Goal: Information Seeking & Learning: Learn about a topic

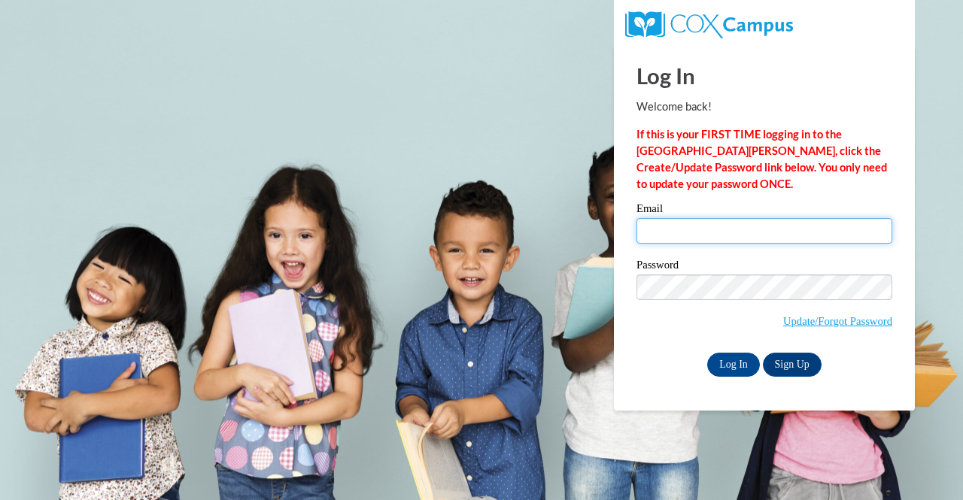
click at [823, 232] on input "Email" at bounding box center [764, 231] width 256 height 26
type input "jwposton@yhc.edu"
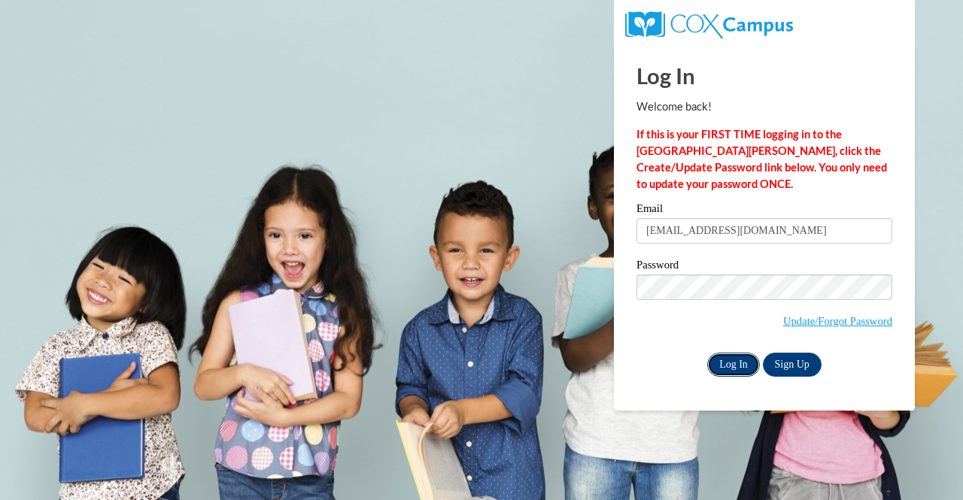
click at [739, 367] on input "Log In" at bounding box center [733, 365] width 53 height 24
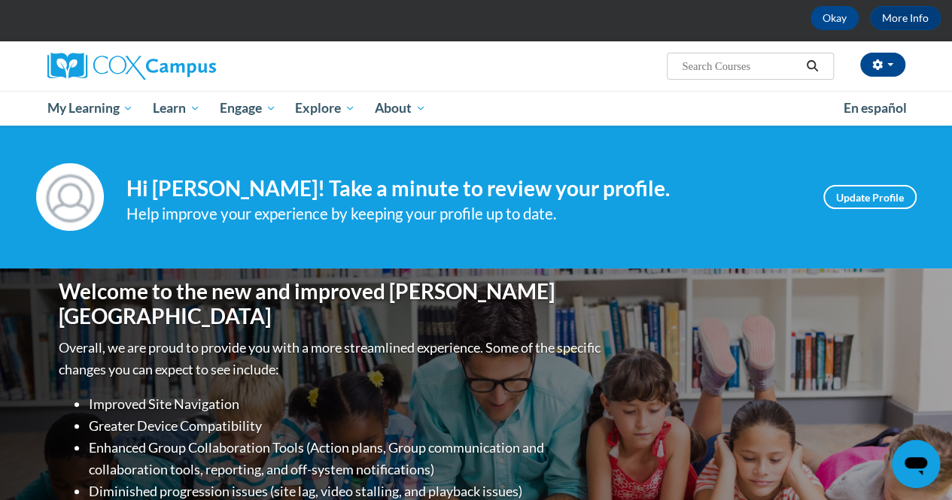
scroll to position [66, 0]
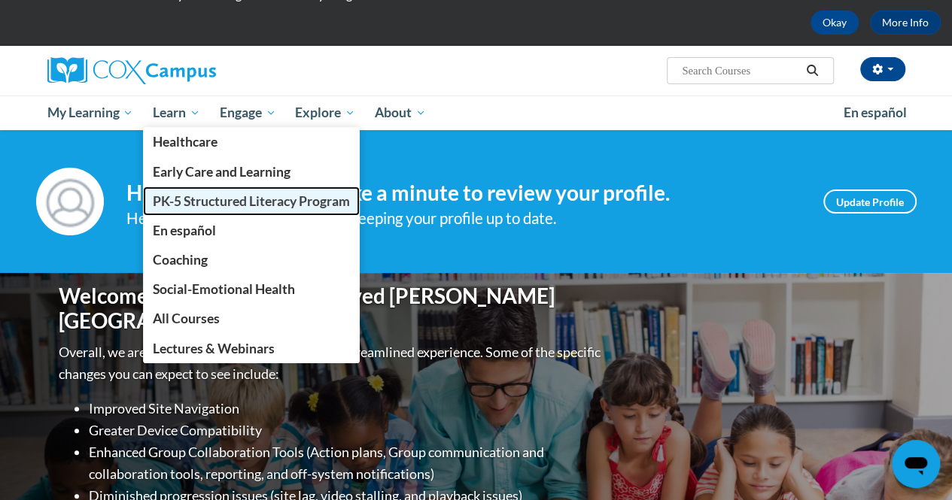
click at [202, 201] on span "PK-5 Structured Literacy Program" at bounding box center [251, 201] width 197 height 16
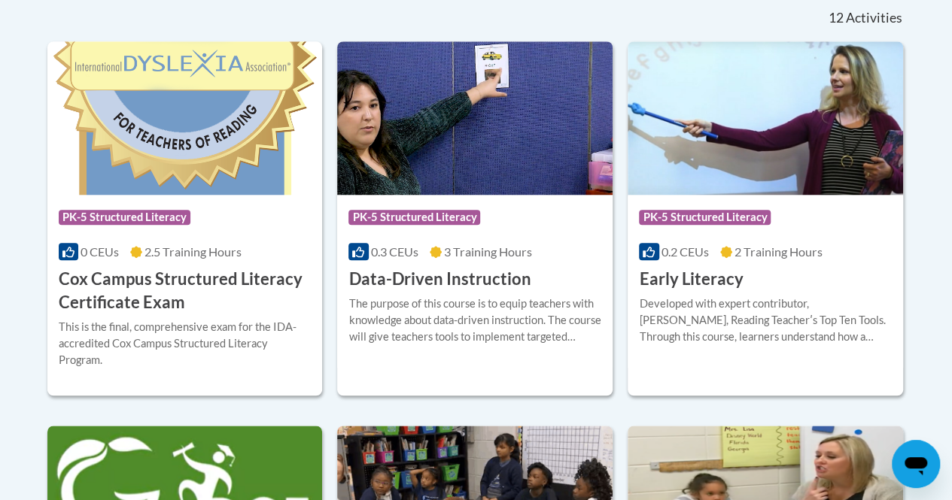
scroll to position [645, 0]
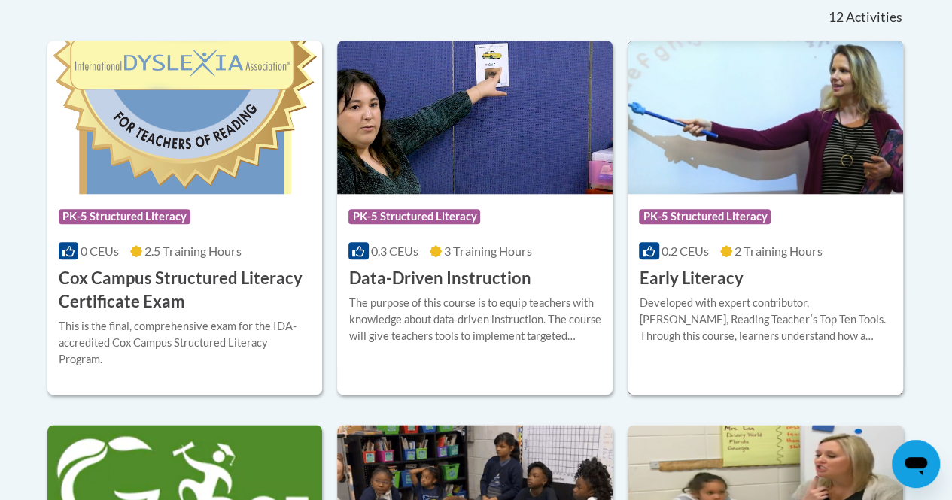
click at [671, 289] on h3 "Early Literacy" at bounding box center [691, 278] width 104 height 23
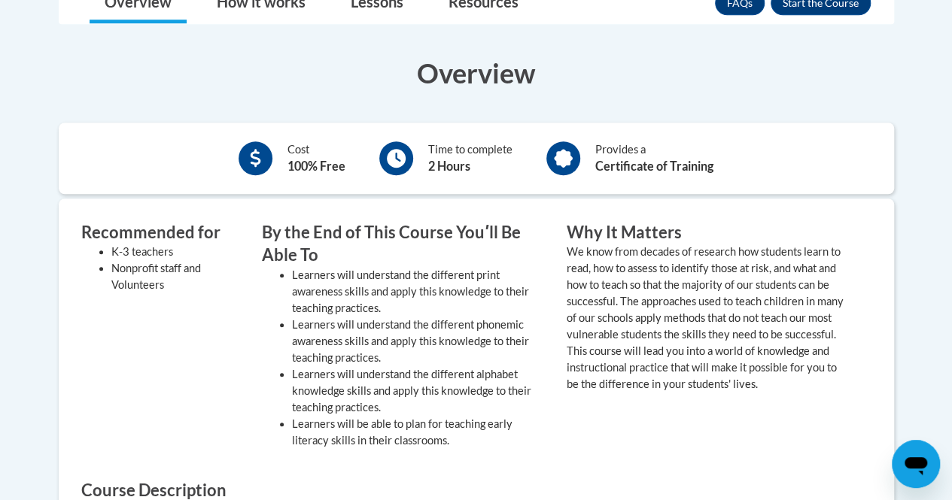
scroll to position [375, 0]
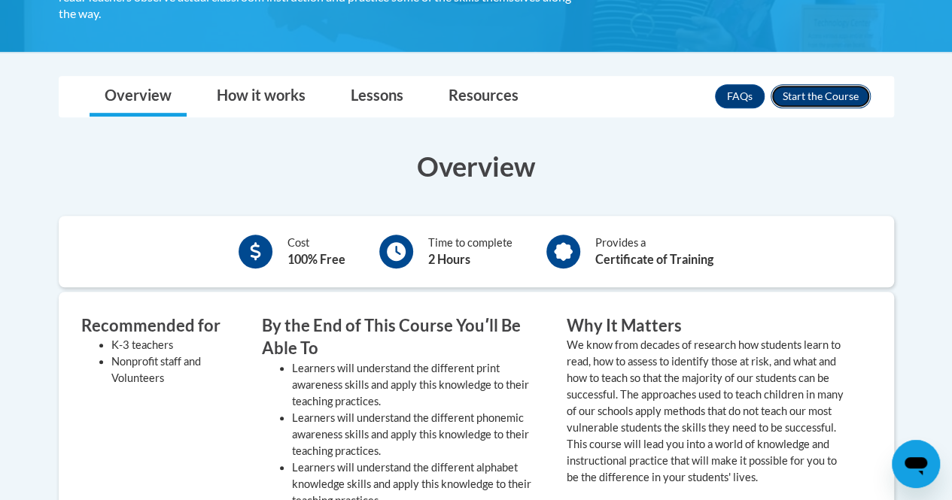
click at [818, 99] on button "Enroll" at bounding box center [820, 96] width 100 height 24
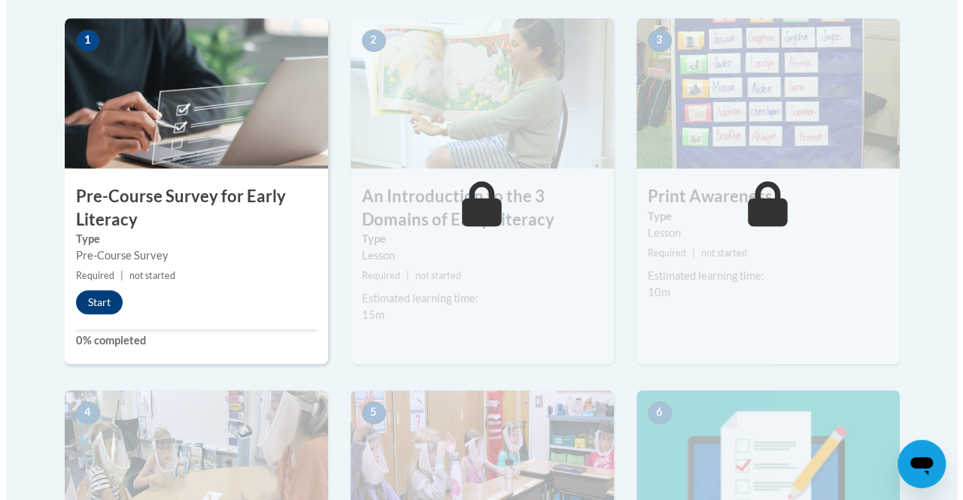
scroll to position [354, 0]
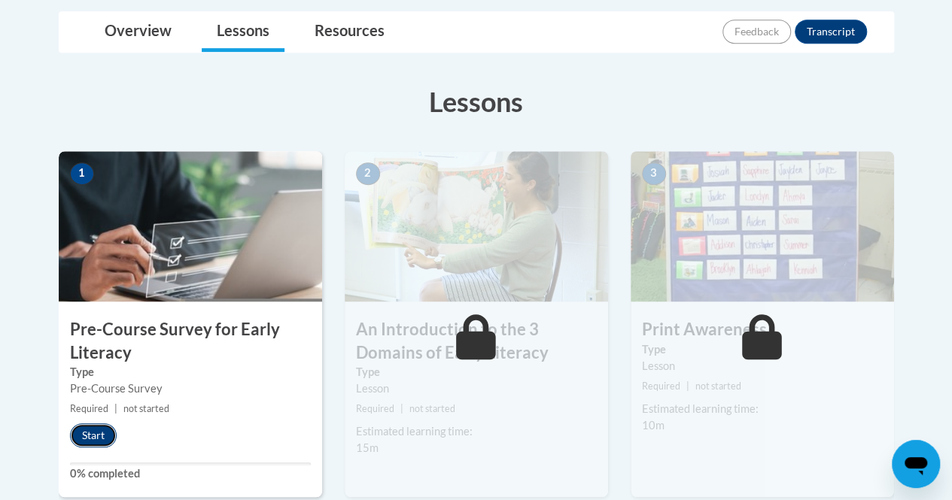
click at [89, 430] on button "Start" at bounding box center [93, 436] width 47 height 24
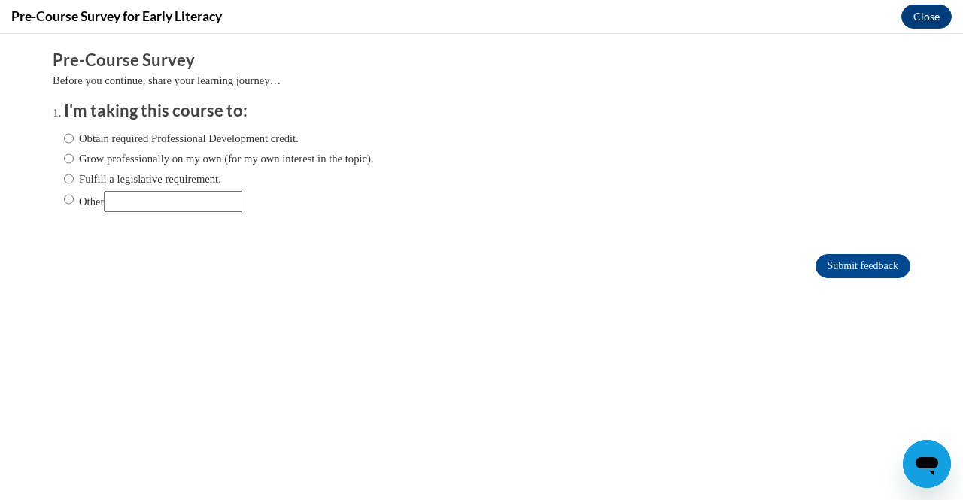
scroll to position [0, 0]
click at [64, 142] on input "Obtain required Professional Development credit." at bounding box center [69, 138] width 10 height 17
radio input "true"
click at [840, 261] on input "Submit feedback" at bounding box center [862, 266] width 95 height 24
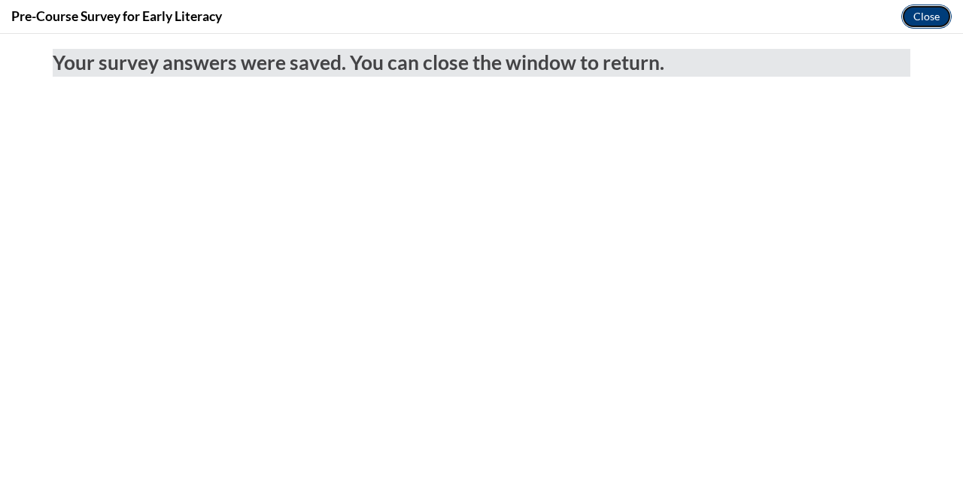
click at [922, 7] on button "Close" at bounding box center [926, 17] width 50 height 24
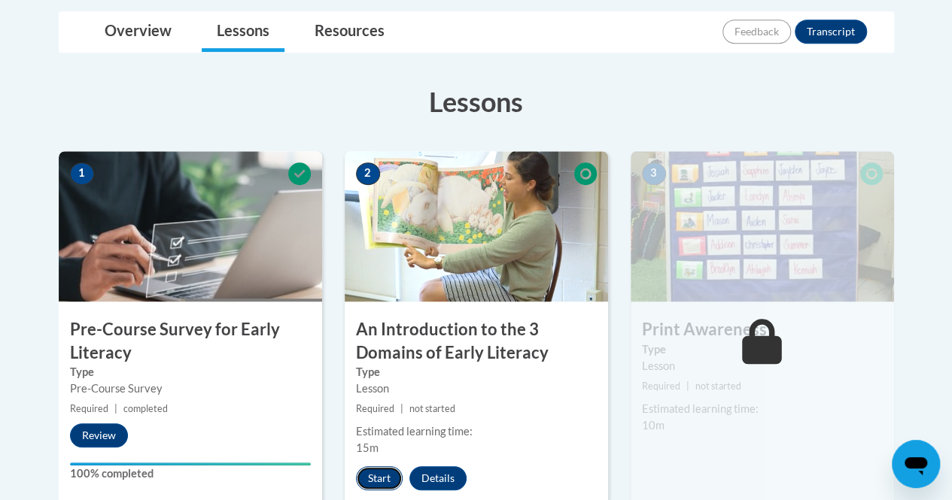
click at [370, 478] on button "Start" at bounding box center [379, 478] width 47 height 24
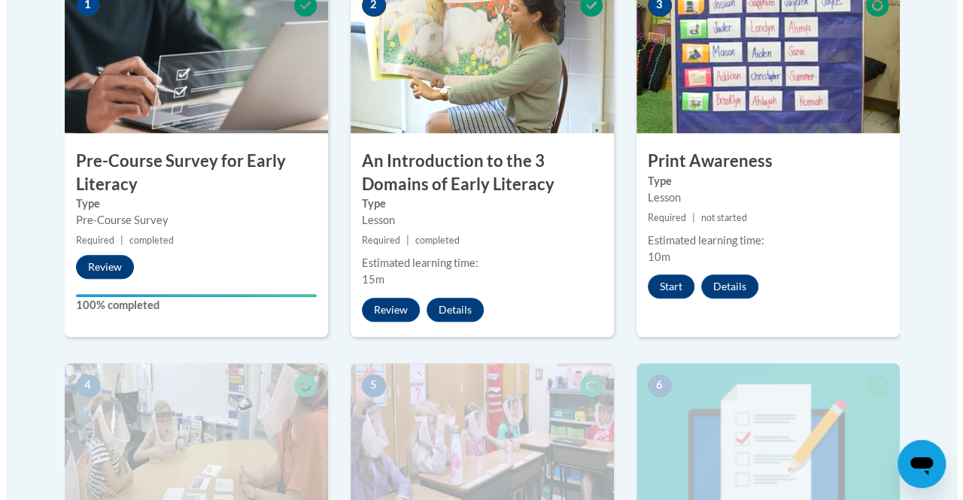
scroll to position [524, 0]
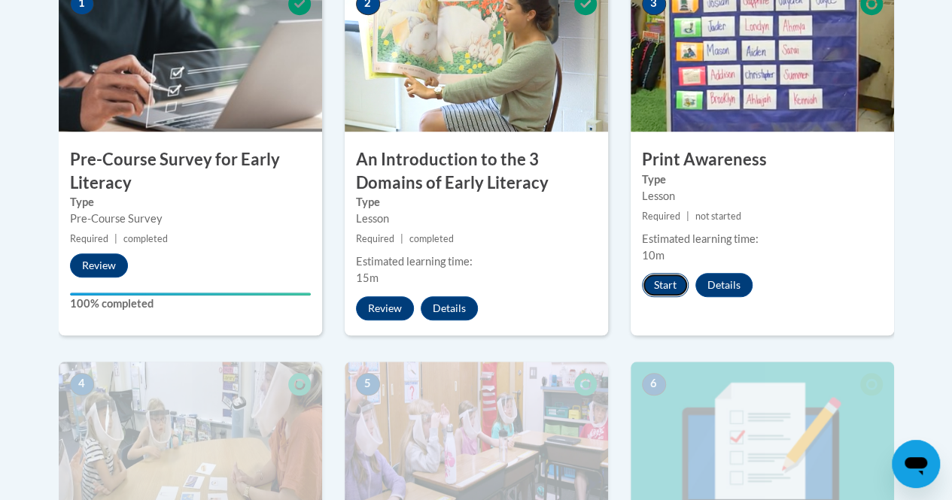
click at [664, 284] on button "Start" at bounding box center [665, 285] width 47 height 24
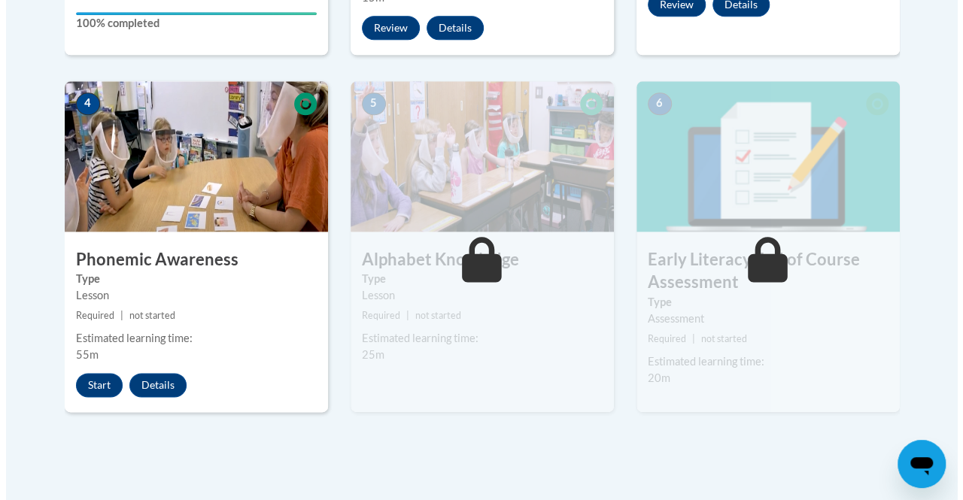
scroll to position [809, 0]
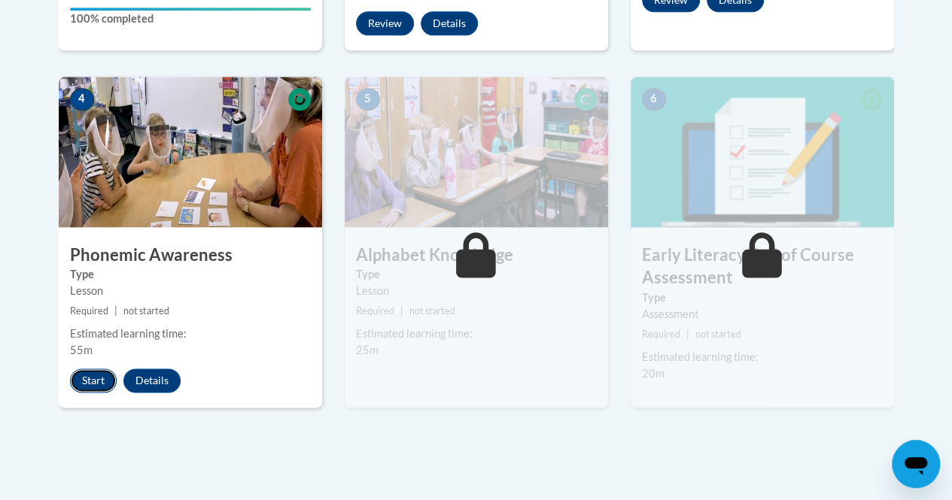
click at [89, 376] on button "Start" at bounding box center [93, 381] width 47 height 24
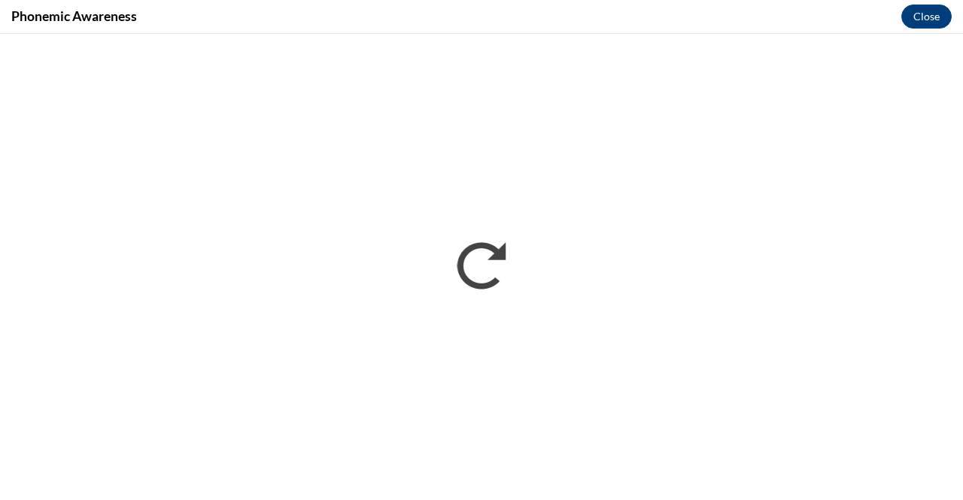
scroll to position [0, 0]
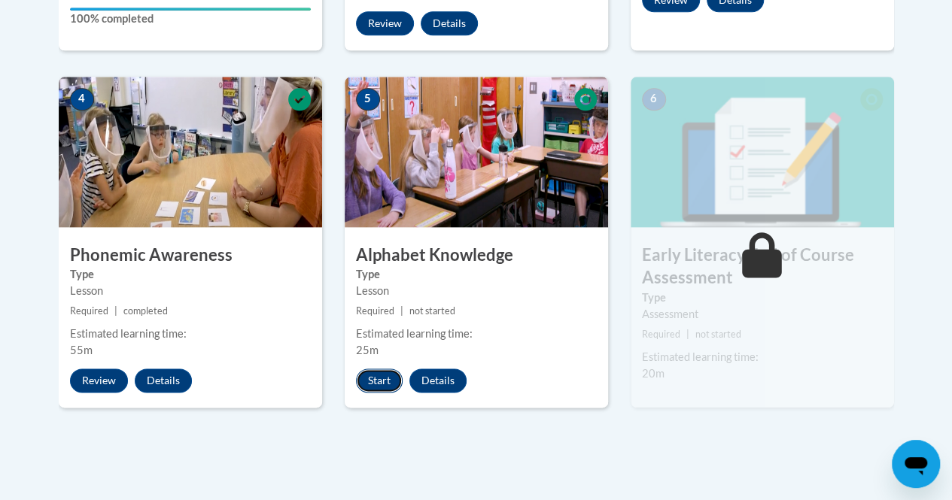
click at [379, 377] on button "Start" at bounding box center [379, 381] width 47 height 24
click at [399, 369] on button "Resume" at bounding box center [386, 381] width 61 height 24
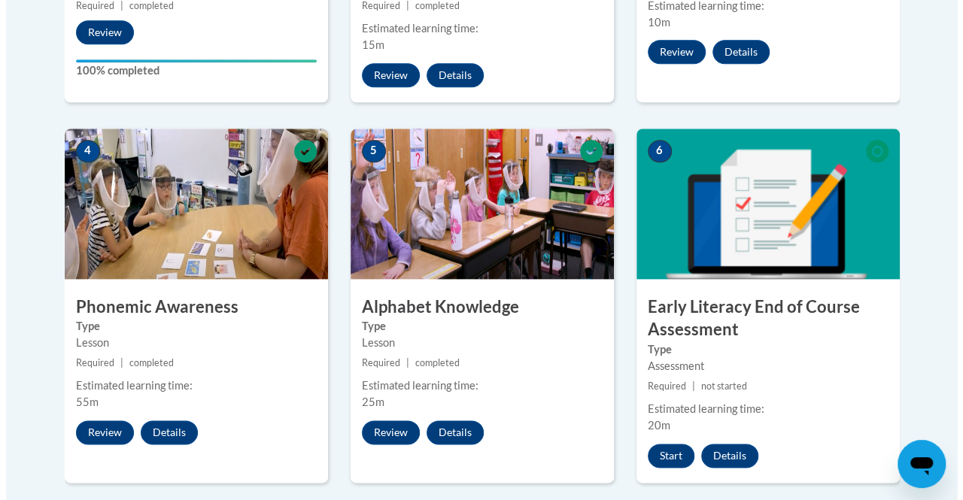
scroll to position [805, 0]
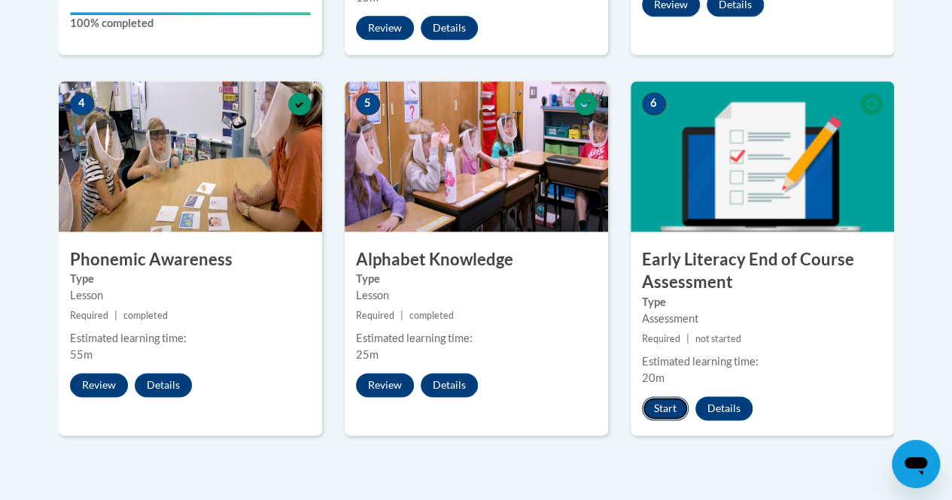
click at [660, 410] on button "Start" at bounding box center [665, 408] width 47 height 24
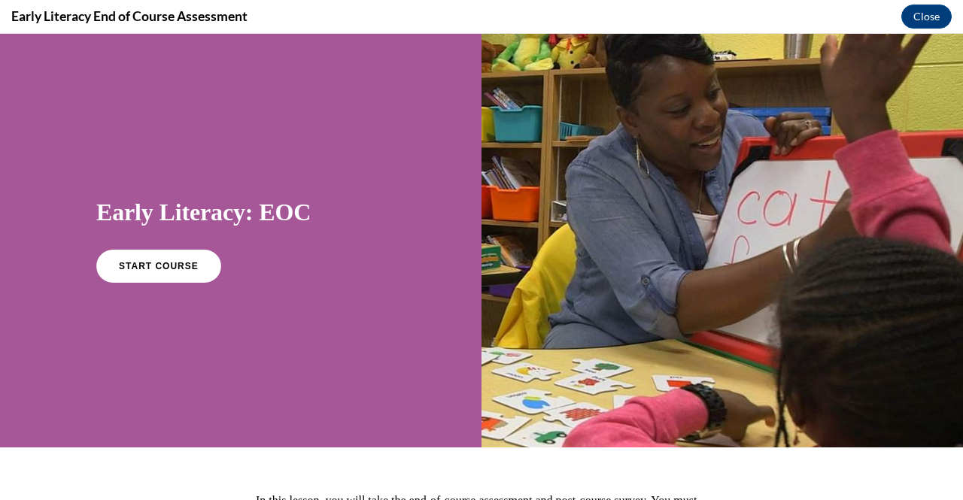
scroll to position [0, 0]
click at [170, 274] on link "START COURSE" at bounding box center [158, 266] width 131 height 35
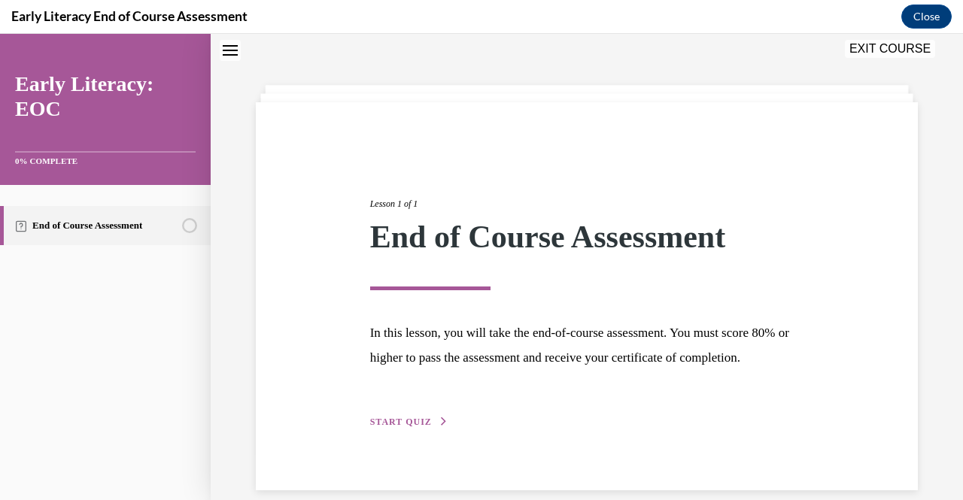
scroll to position [90, 0]
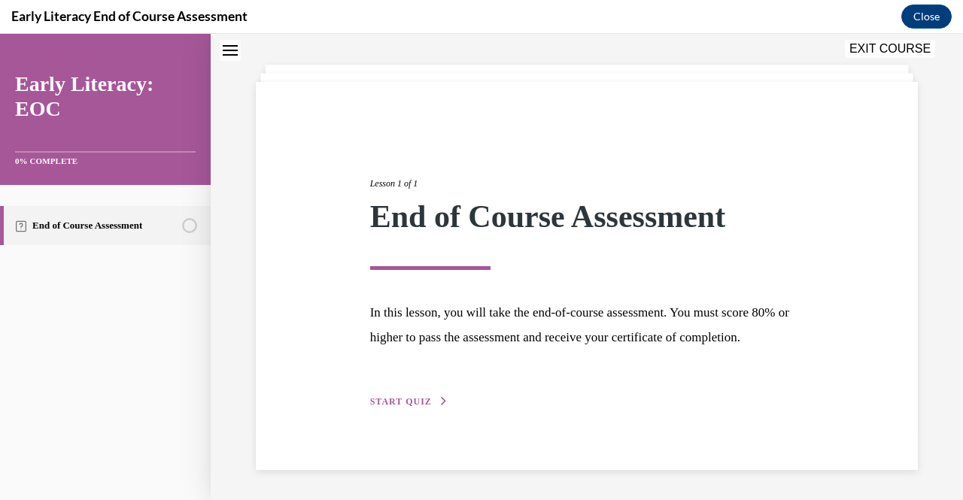
click at [376, 405] on span "START QUIZ" at bounding box center [401, 401] width 62 height 11
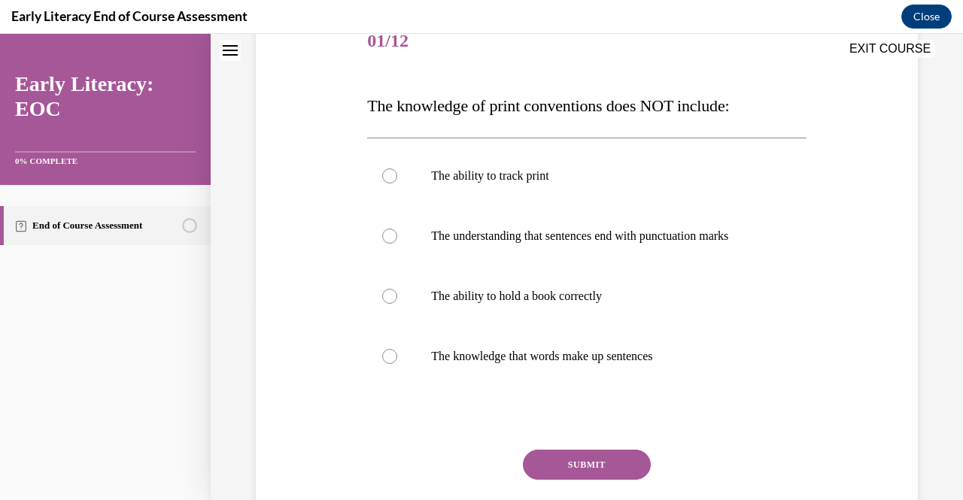
scroll to position [197, 0]
click at [400, 299] on div at bounding box center [586, 296] width 439 height 60
click at [556, 460] on button "SUBMIT" at bounding box center [587, 465] width 128 height 30
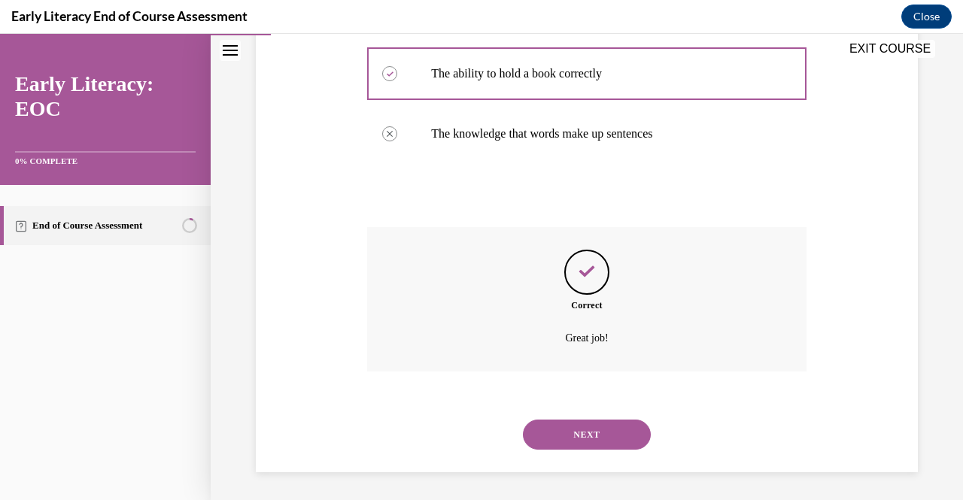
scroll to position [421, 0]
click at [552, 426] on button "NEXT" at bounding box center [587, 433] width 128 height 30
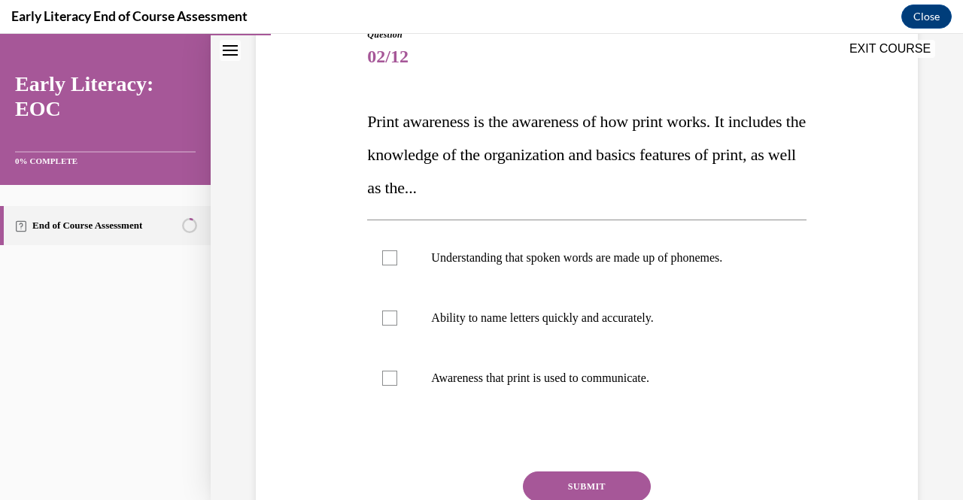
scroll to position [215, 0]
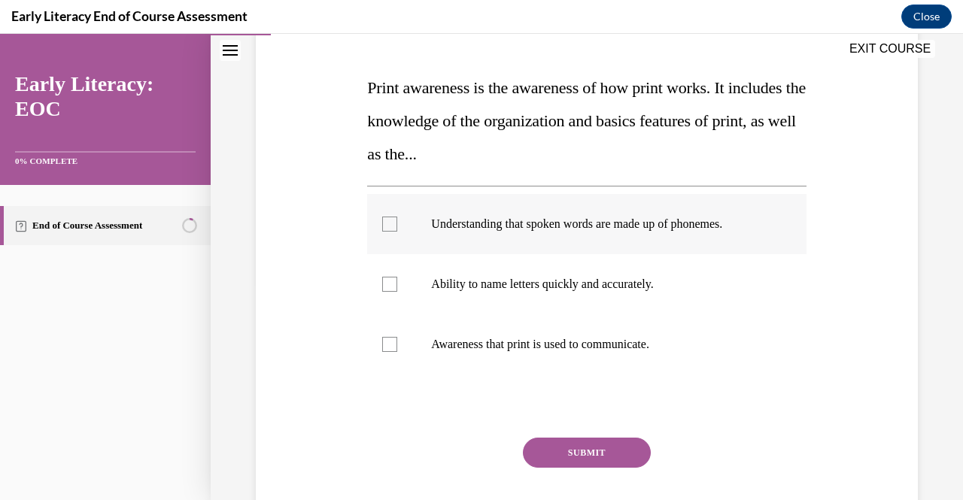
click at [390, 228] on div at bounding box center [389, 224] width 15 height 15
click at [391, 348] on div at bounding box center [389, 344] width 15 height 15
click at [556, 446] on button "SUBMIT" at bounding box center [587, 453] width 128 height 30
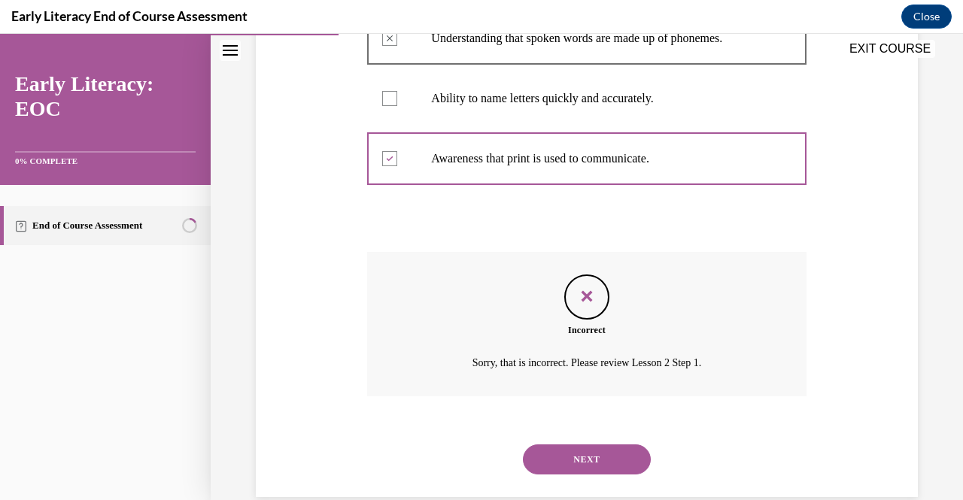
scroll to position [402, 0]
click at [556, 446] on button "NEXT" at bounding box center [587, 459] width 128 height 30
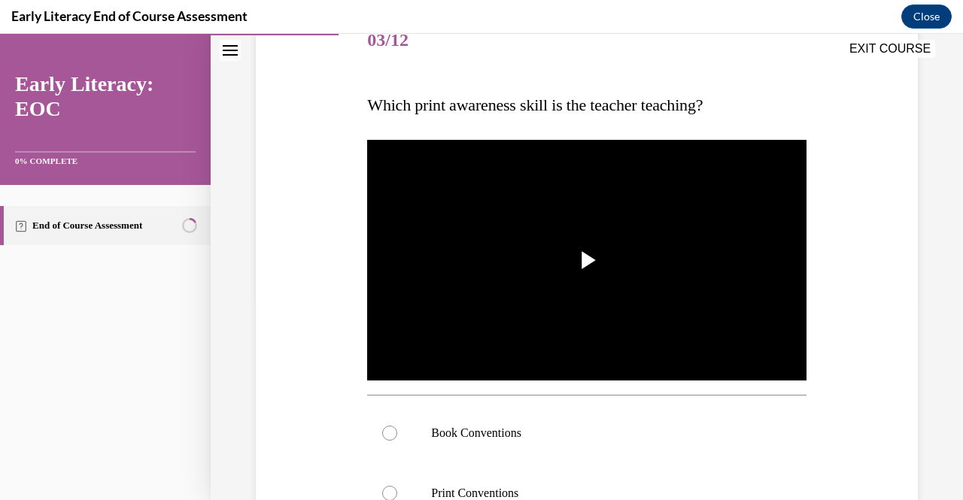
scroll to position [199, 0]
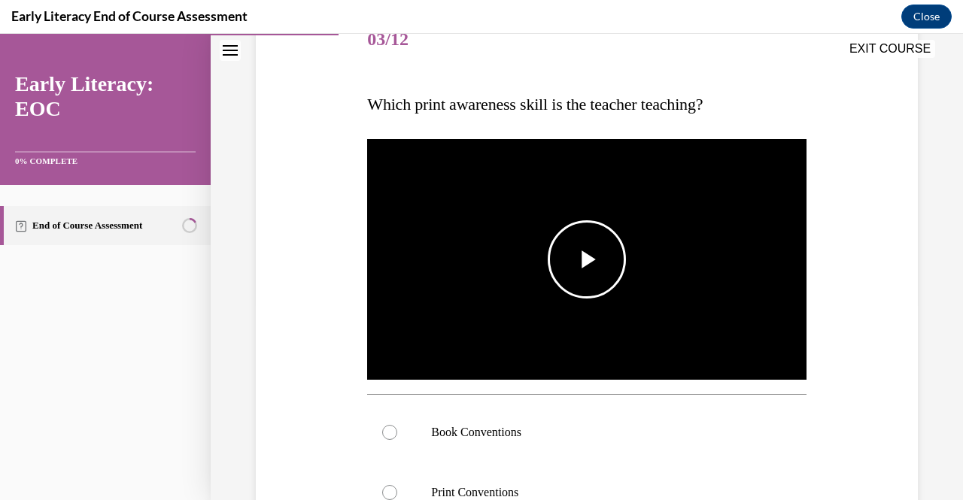
click at [587, 260] on span "Video player" at bounding box center [587, 260] width 0 height 0
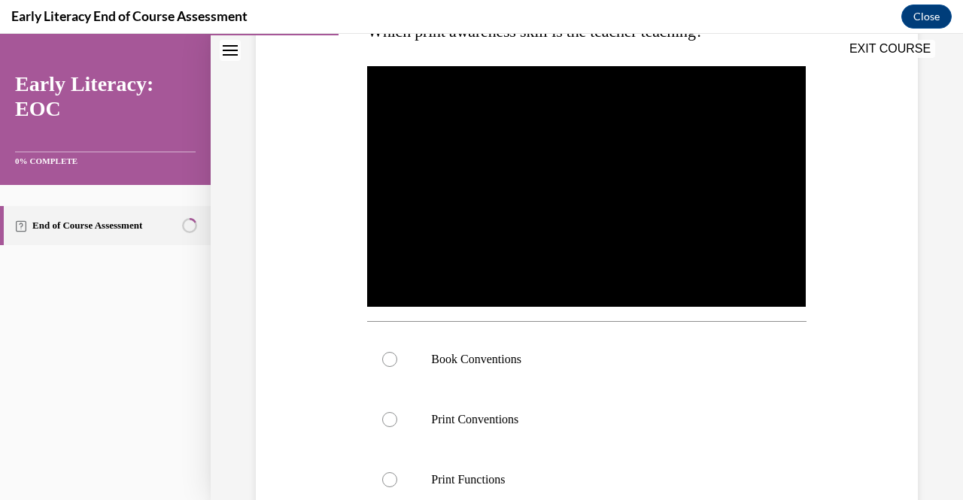
scroll to position [263, 0]
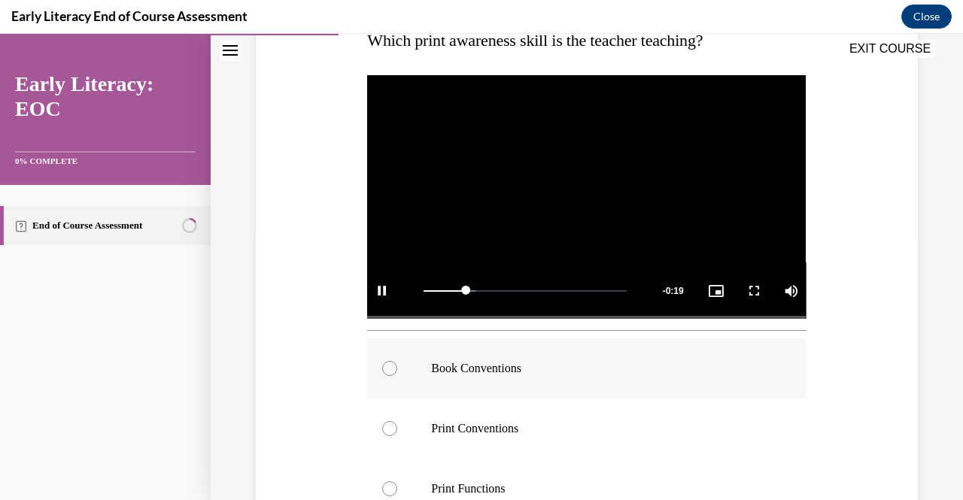
click at [393, 353] on div at bounding box center [586, 369] width 439 height 60
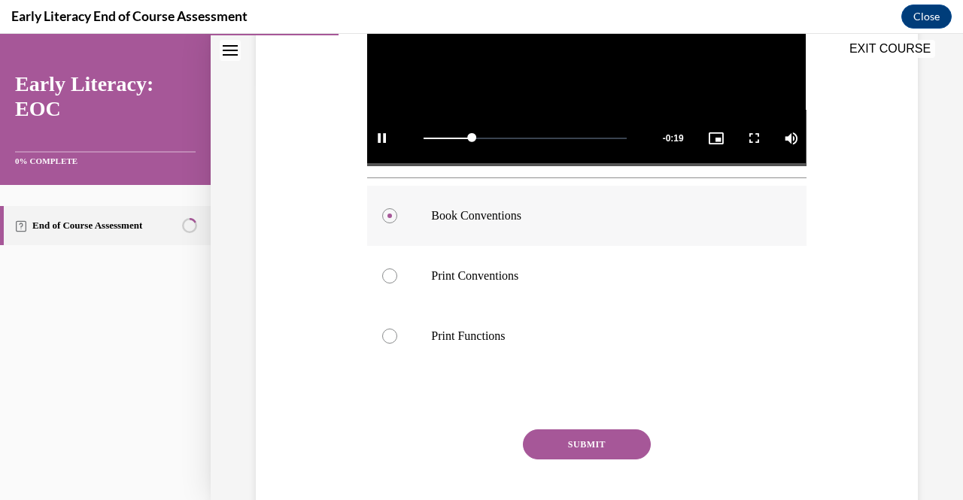
scroll to position [493, 0]
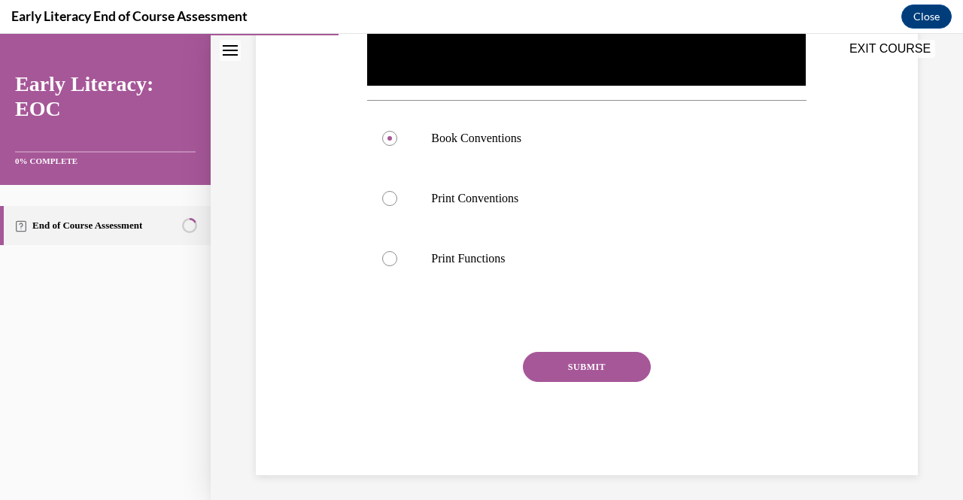
click at [555, 362] on button "SUBMIT" at bounding box center [587, 367] width 128 height 30
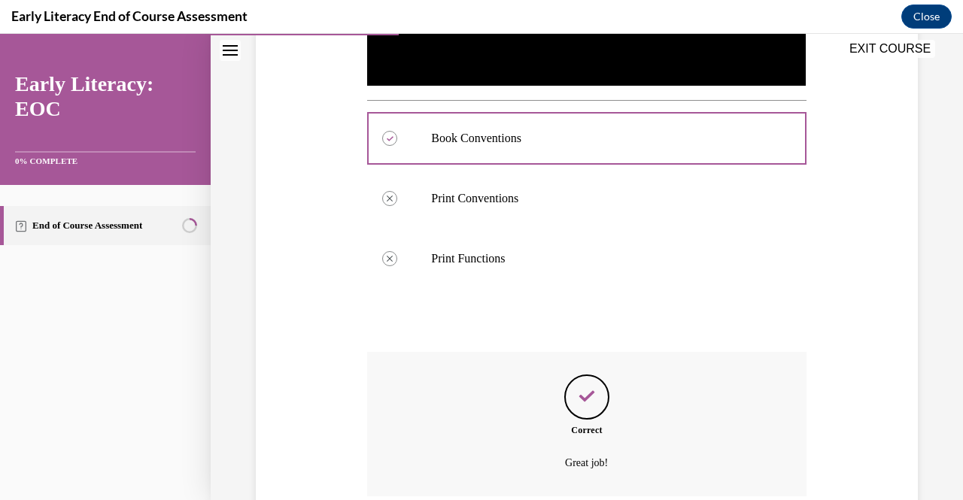
scroll to position [615, 0]
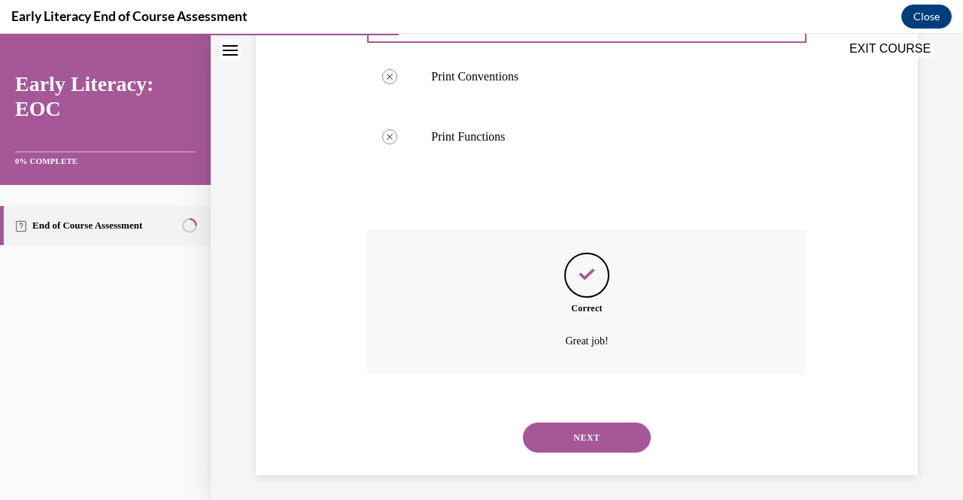
click at [581, 436] on button "NEXT" at bounding box center [587, 438] width 128 height 30
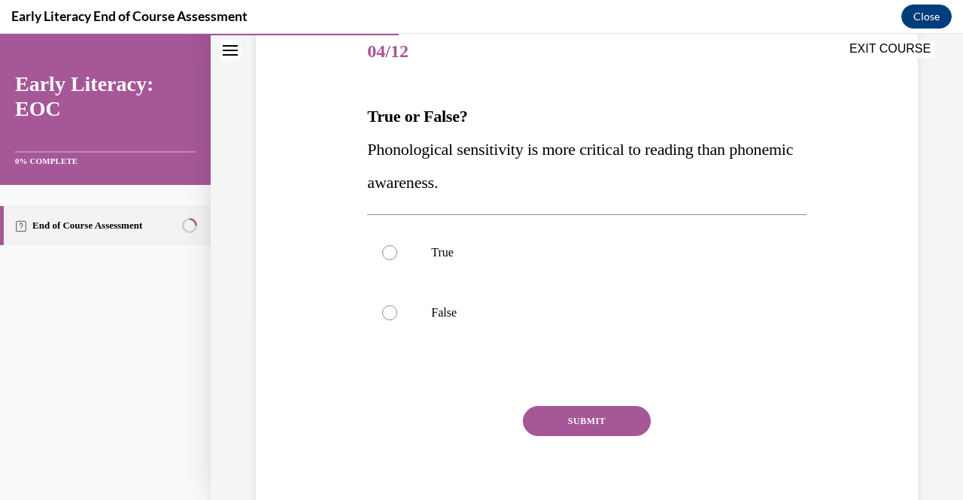
scroll to position [187, 0]
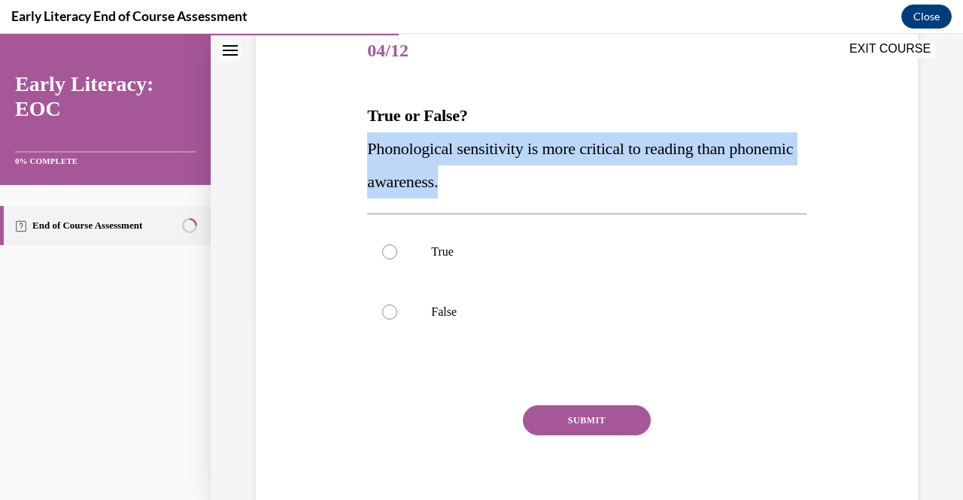
drag, startPoint x: 345, startPoint y: 148, endPoint x: 524, endPoint y: 187, distance: 184.0
click at [524, 187] on div "Question 04/12 True or False? Phonological sensitivity is more critical to read…" at bounding box center [587, 253] width 670 height 552
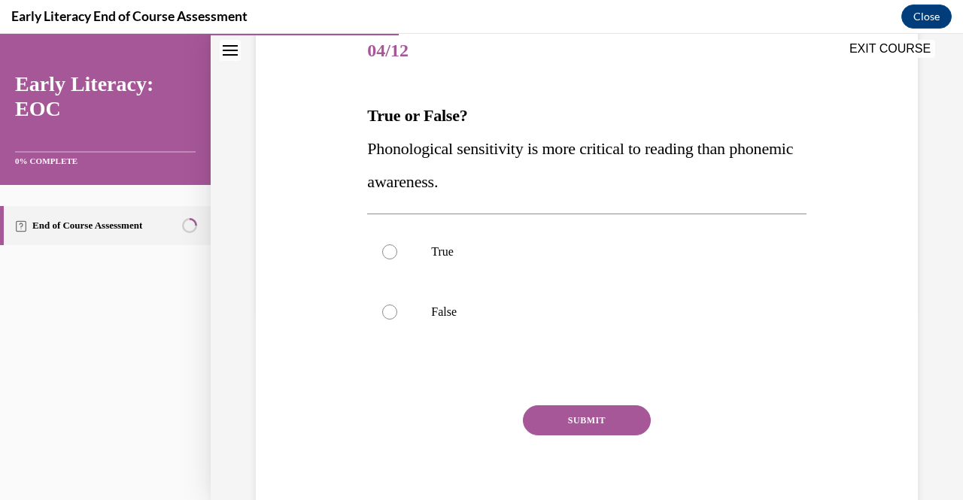
click at [352, 99] on div "Question 04/12 True or False? Phonological sensitivity is more critical to read…" at bounding box center [587, 253] width 670 height 552
click at [356, 115] on div "Question 04/12 True or False? Phonological sensitivity is more critical to read…" at bounding box center [587, 253] width 670 height 552
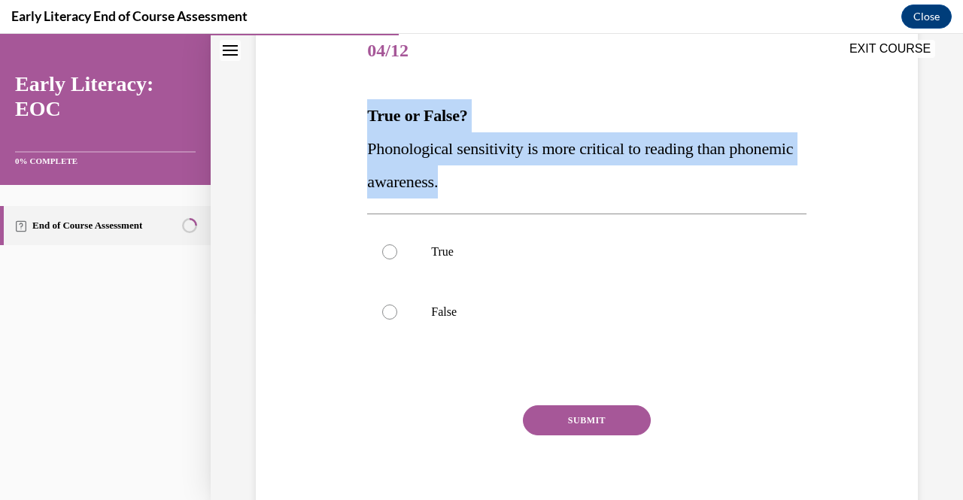
drag, startPoint x: 356, startPoint y: 114, endPoint x: 527, endPoint y: 185, distance: 184.8
click at [527, 185] on div "Question 04/12 True or False? Phonological sensitivity is more critical to read…" at bounding box center [587, 253] width 670 height 552
copy div "True or False? Phonological sensitivity is more critical to reading than phonem…"
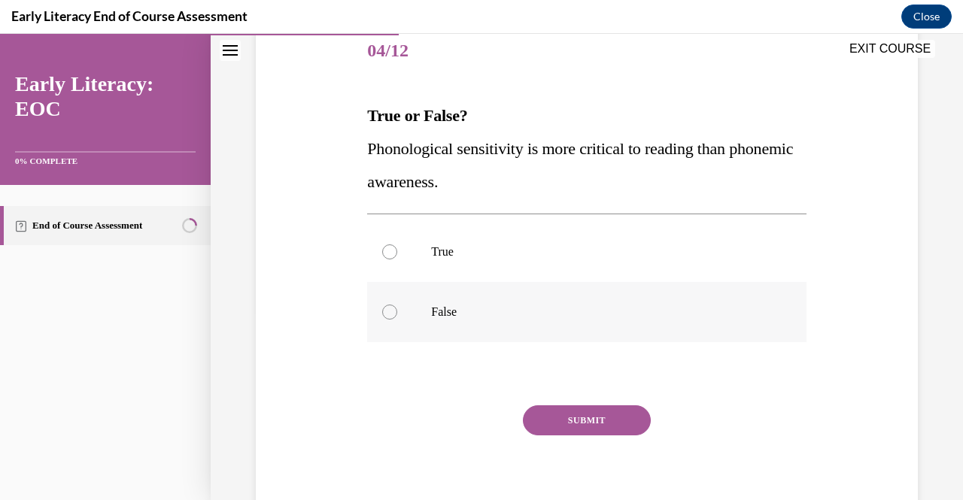
click at [400, 294] on div at bounding box center [586, 312] width 439 height 60
click at [543, 425] on button "SUBMIT" at bounding box center [587, 420] width 128 height 30
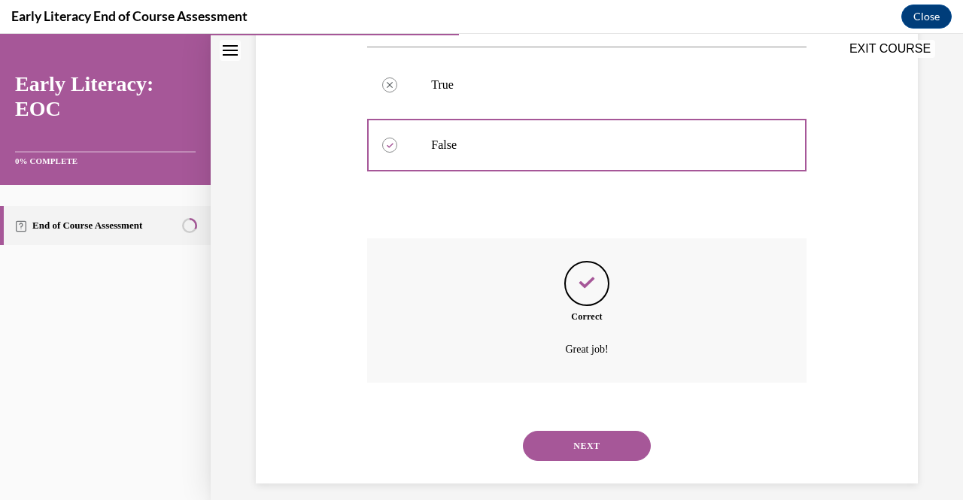
scroll to position [367, 0]
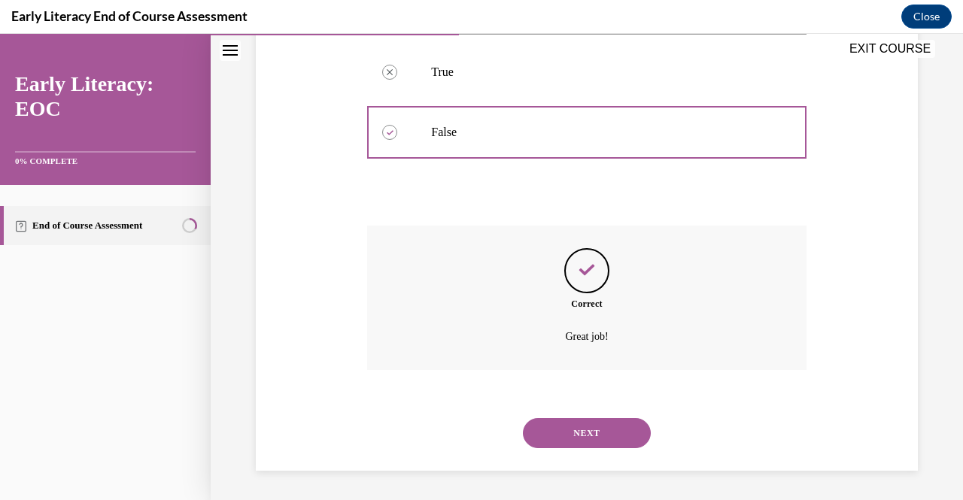
click at [591, 439] on button "NEXT" at bounding box center [587, 433] width 128 height 30
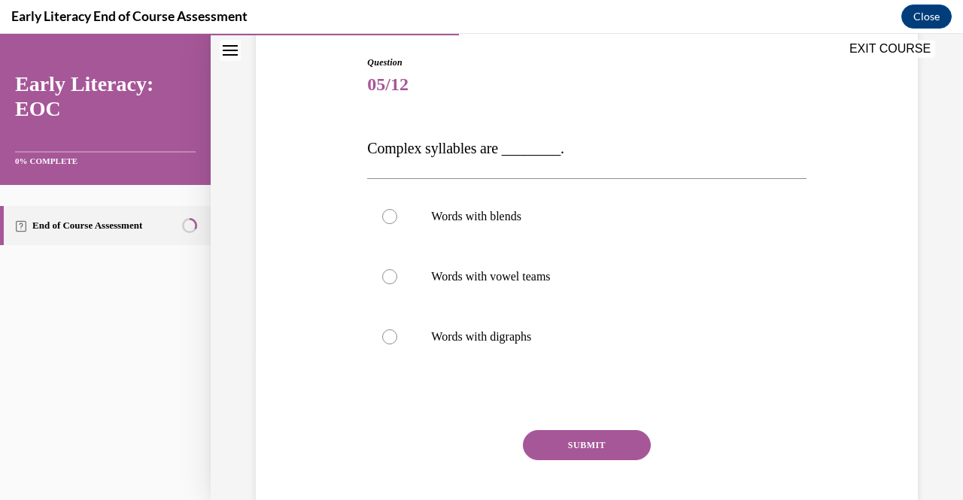
scroll to position [156, 0]
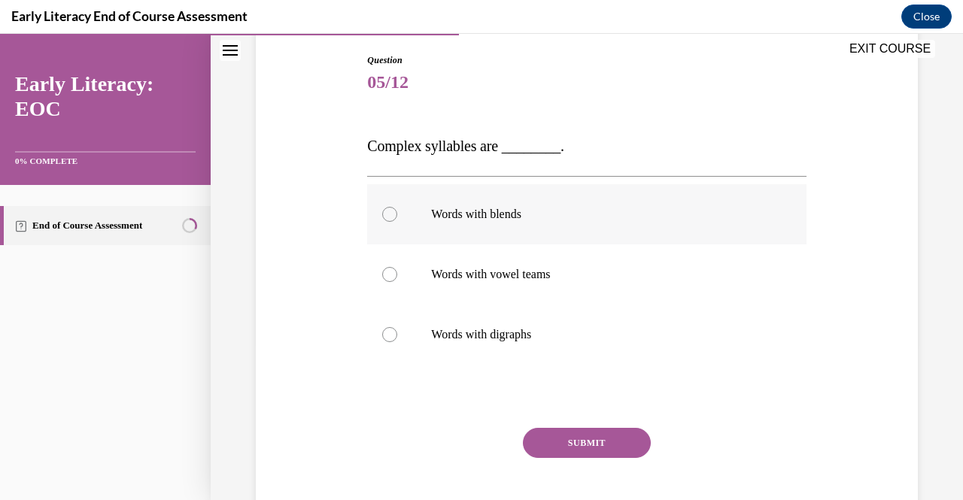
click at [465, 217] on p "Words with blends" at bounding box center [599, 214] width 337 height 15
click at [557, 445] on button "SUBMIT" at bounding box center [587, 443] width 128 height 30
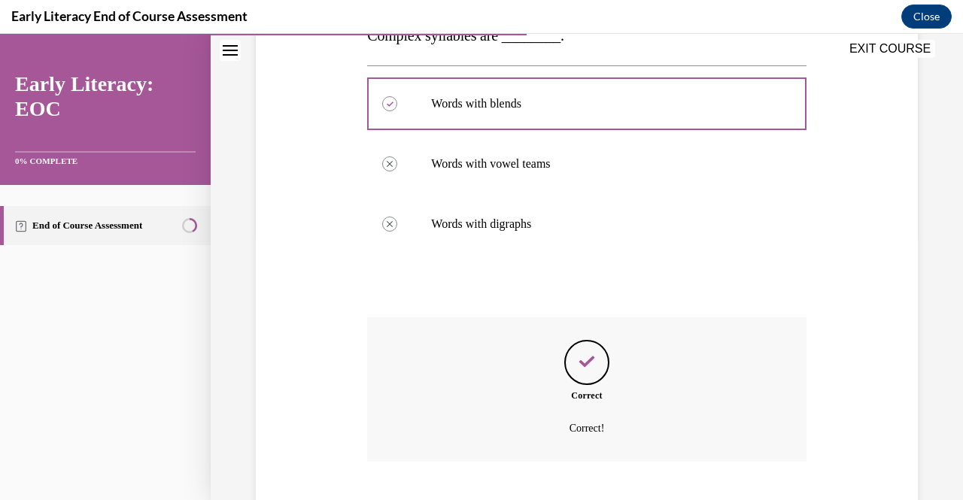
scroll to position [358, 0]
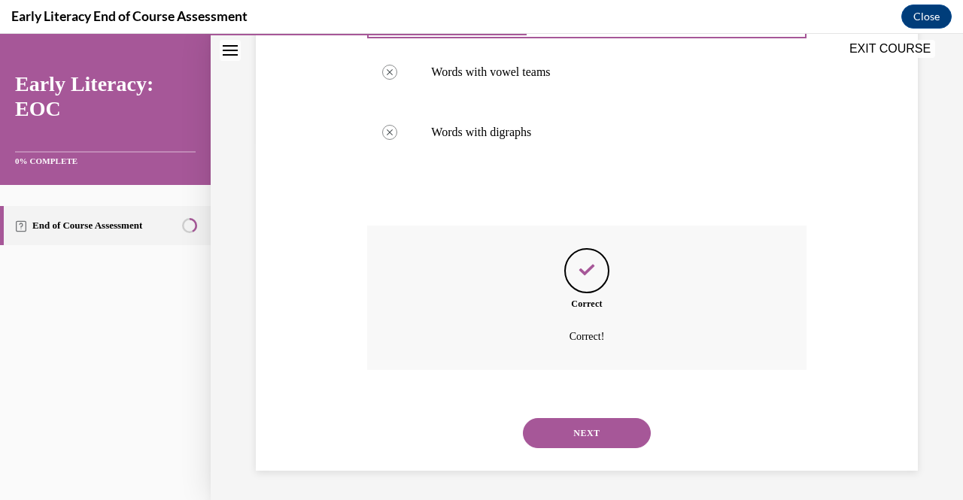
click at [557, 445] on button "NEXT" at bounding box center [587, 433] width 128 height 30
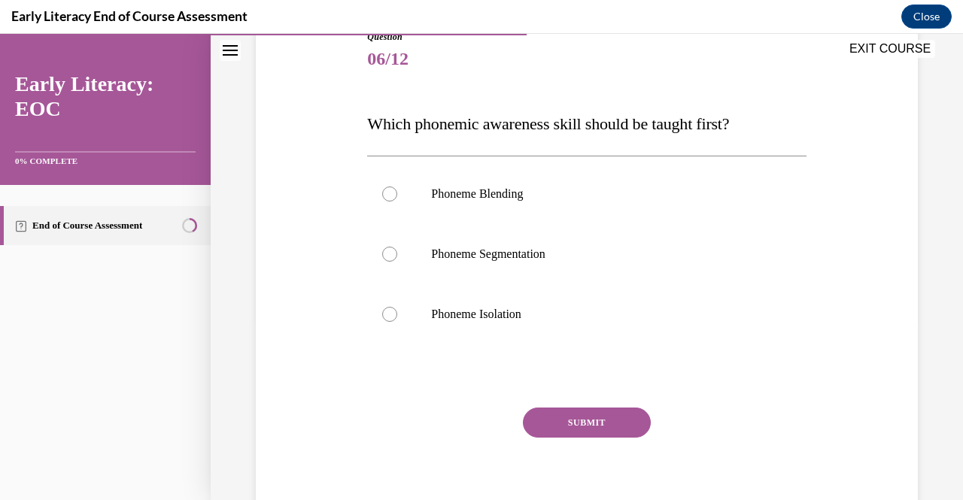
scroll to position [184, 0]
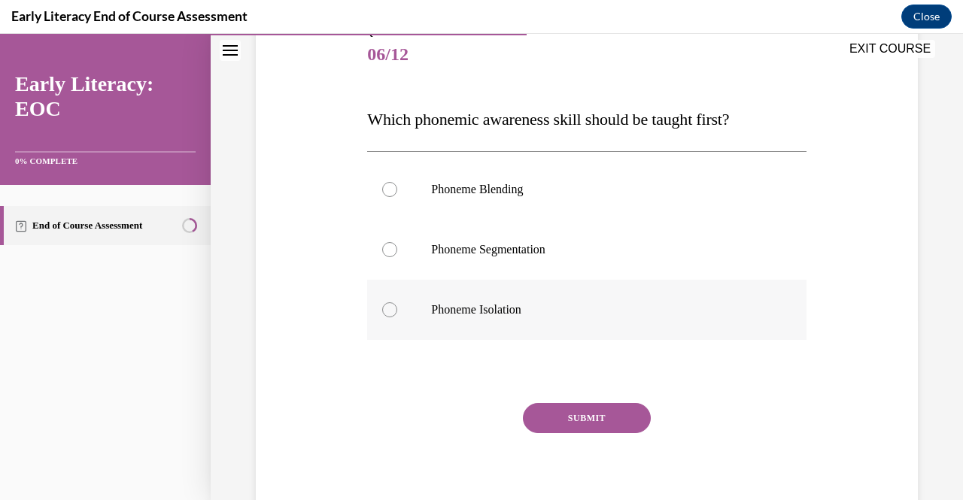
click at [433, 312] on p "Phoneme Isolation" at bounding box center [599, 309] width 337 height 15
click at [608, 412] on button "SUBMIT" at bounding box center [587, 418] width 128 height 30
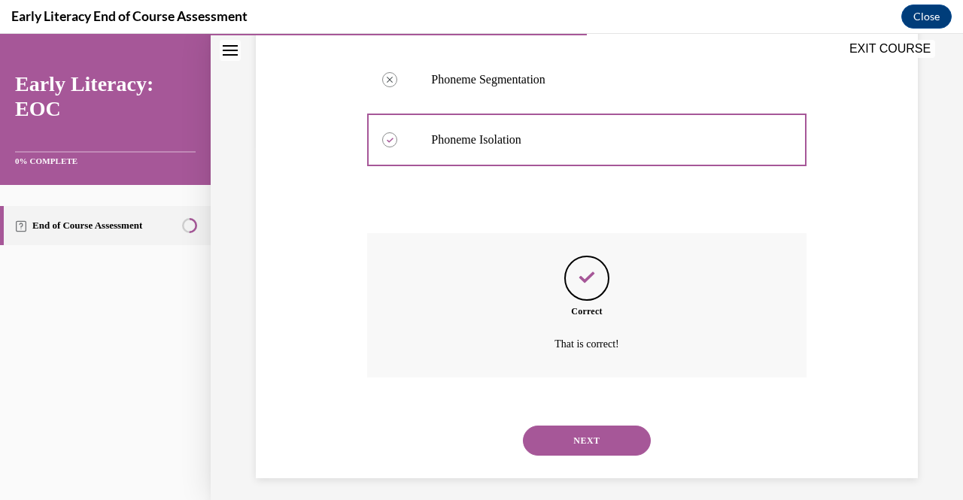
scroll to position [361, 0]
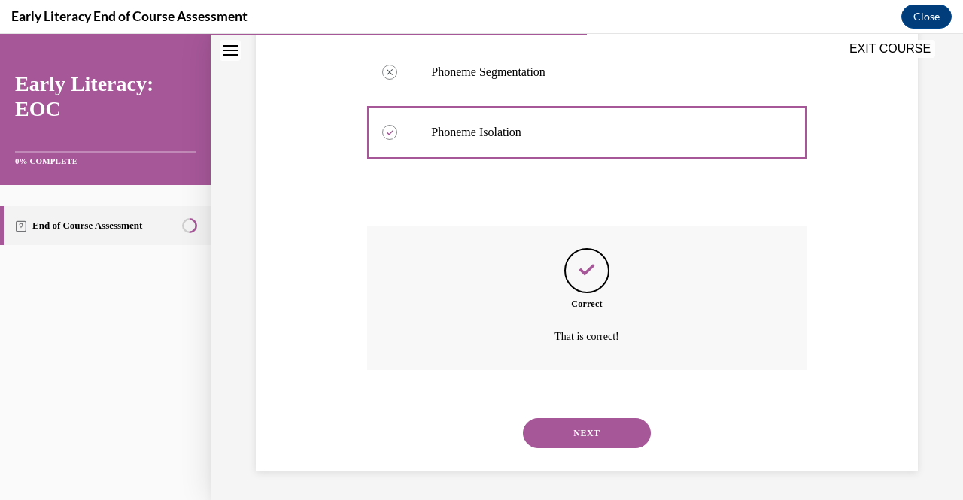
click at [596, 434] on button "NEXT" at bounding box center [587, 433] width 128 height 30
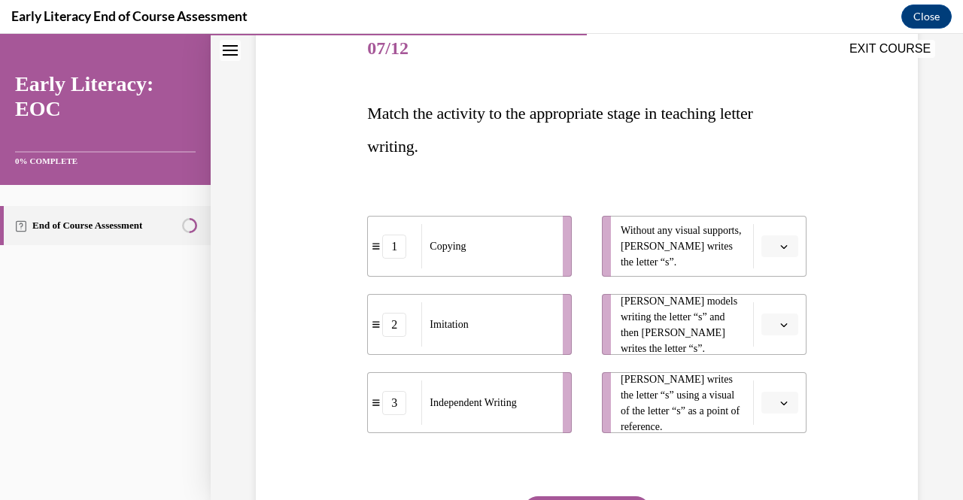
scroll to position [191, 0]
click at [570, 185] on div "1 Copying 2 Imitation 3 Independent Writing Without any visual supports, Tina w…" at bounding box center [586, 308] width 439 height 248
click at [780, 243] on icon "button" at bounding box center [784, 245] width 8 height 8
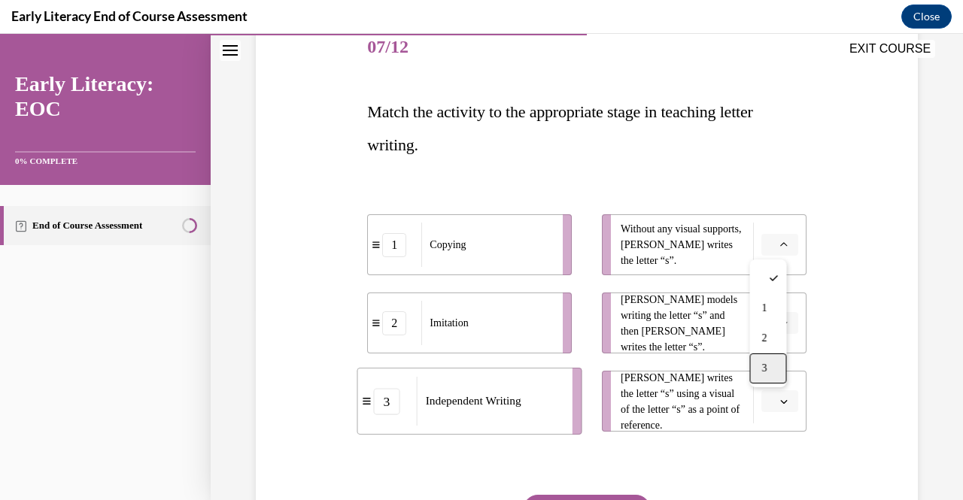
click at [775, 369] on div "3" at bounding box center [767, 369] width 37 height 30
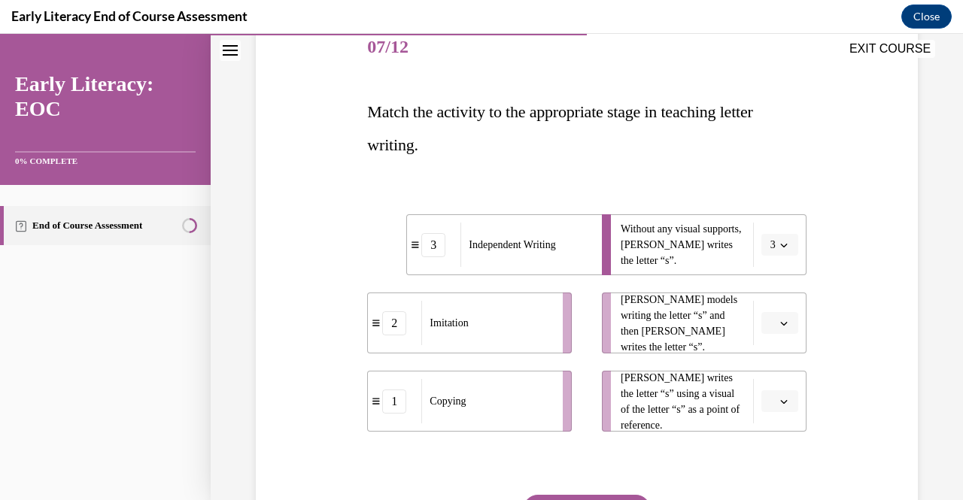
click at [780, 324] on icon "button" at bounding box center [784, 324] width 8 height 8
click at [772, 385] on div "1" at bounding box center [767, 387] width 37 height 30
click at [779, 405] on span "button" at bounding box center [784, 401] width 11 height 11
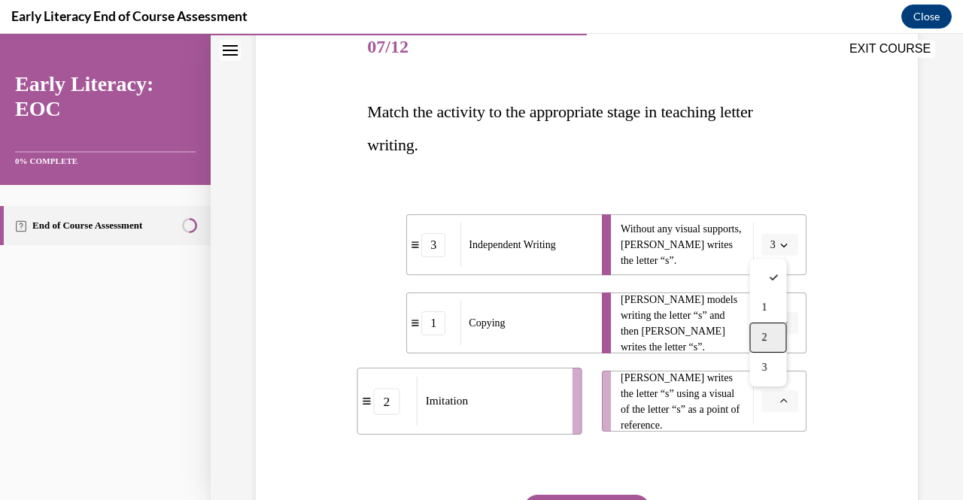
click at [766, 330] on div "2" at bounding box center [767, 338] width 37 height 30
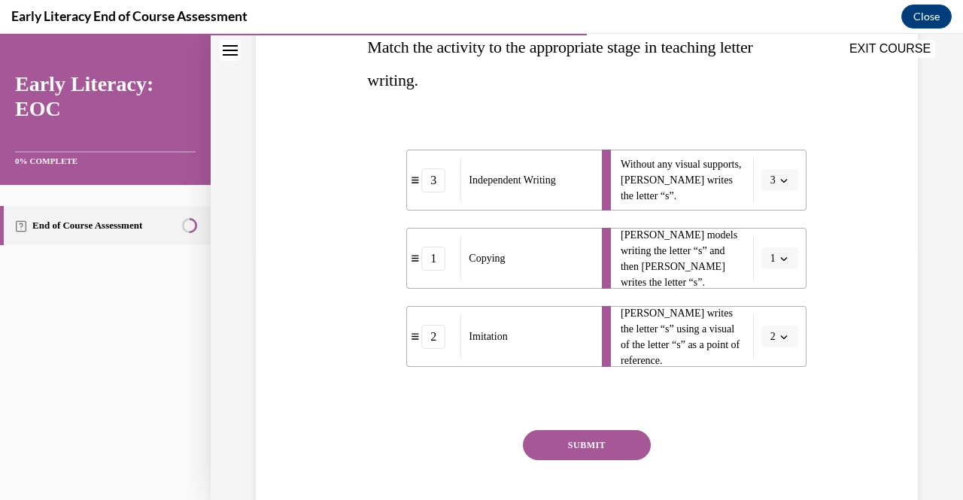
click at [590, 443] on button "SUBMIT" at bounding box center [587, 445] width 128 height 30
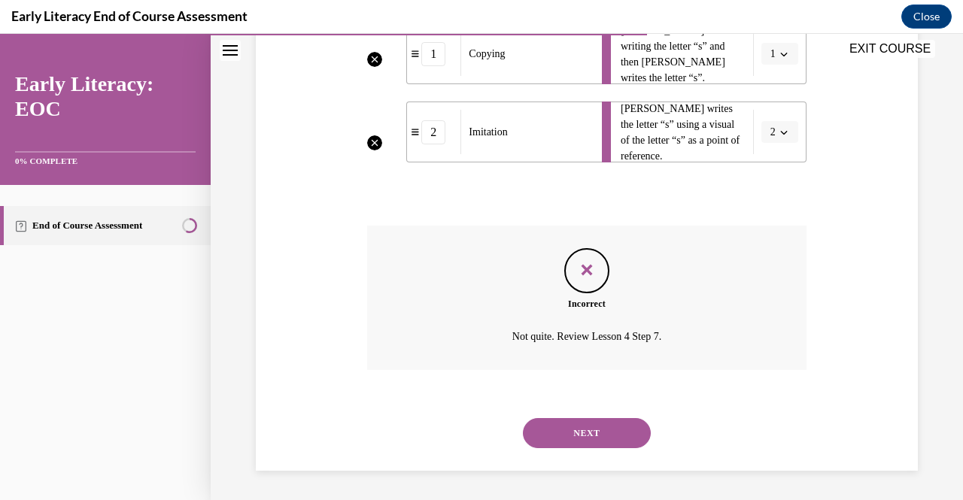
scroll to position [399, 0]
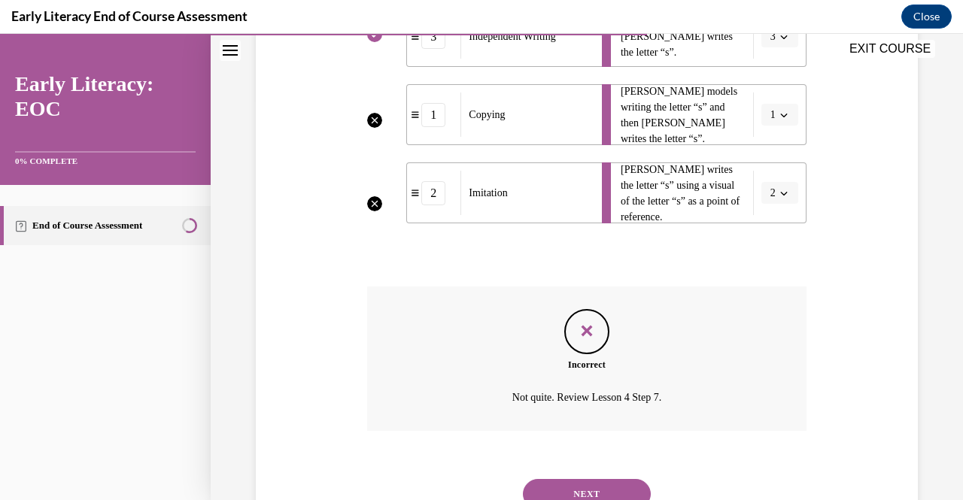
click at [588, 484] on button "NEXT" at bounding box center [587, 494] width 128 height 30
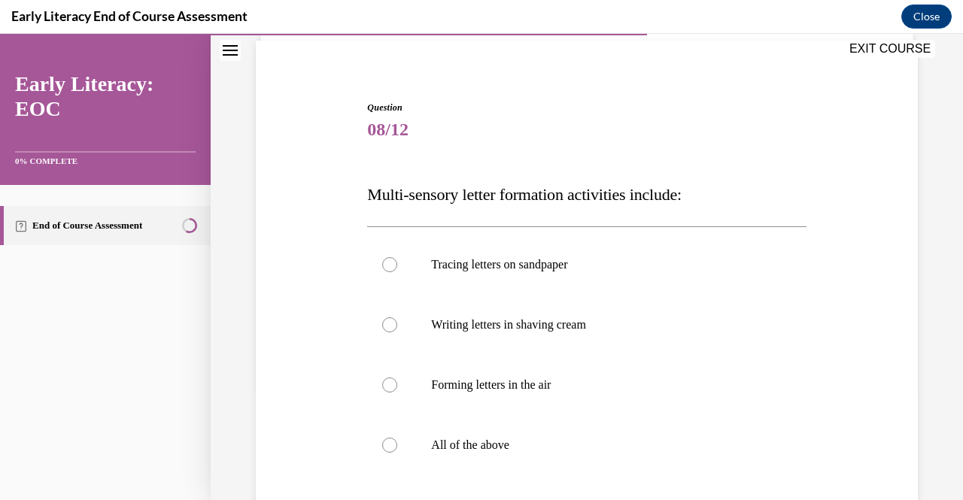
scroll to position [124, 0]
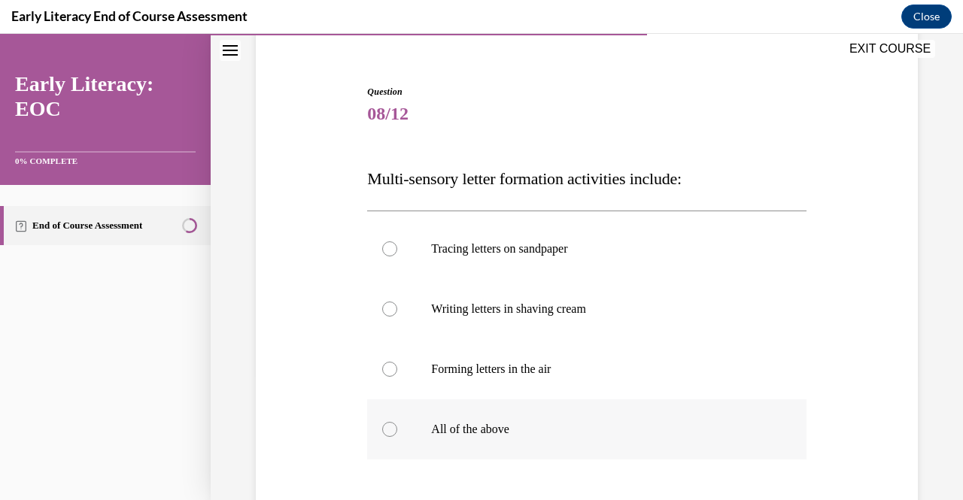
click at [376, 419] on div at bounding box center [586, 429] width 439 height 60
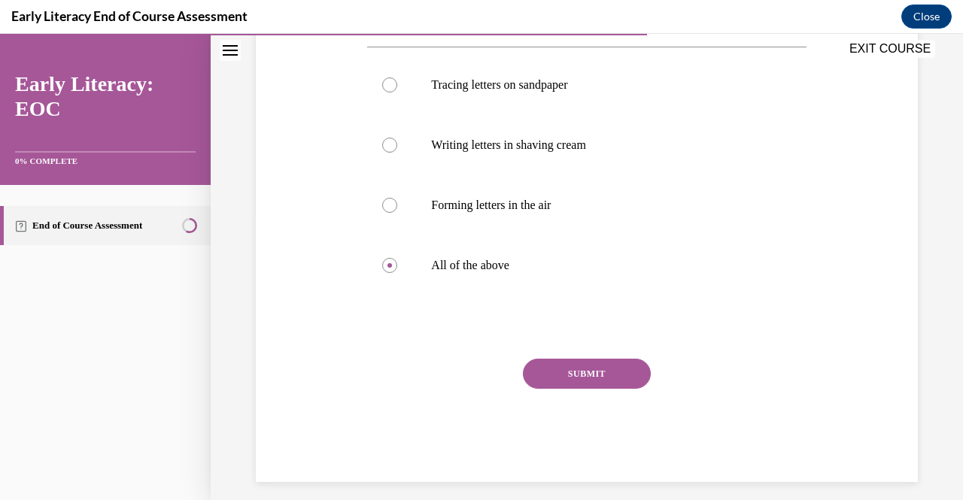
click at [558, 378] on button "SUBMIT" at bounding box center [587, 374] width 128 height 30
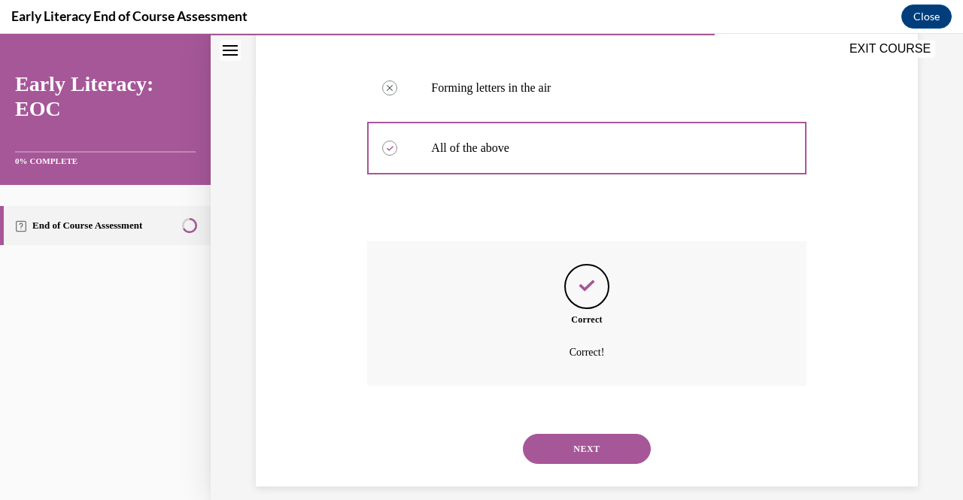
scroll to position [421, 0]
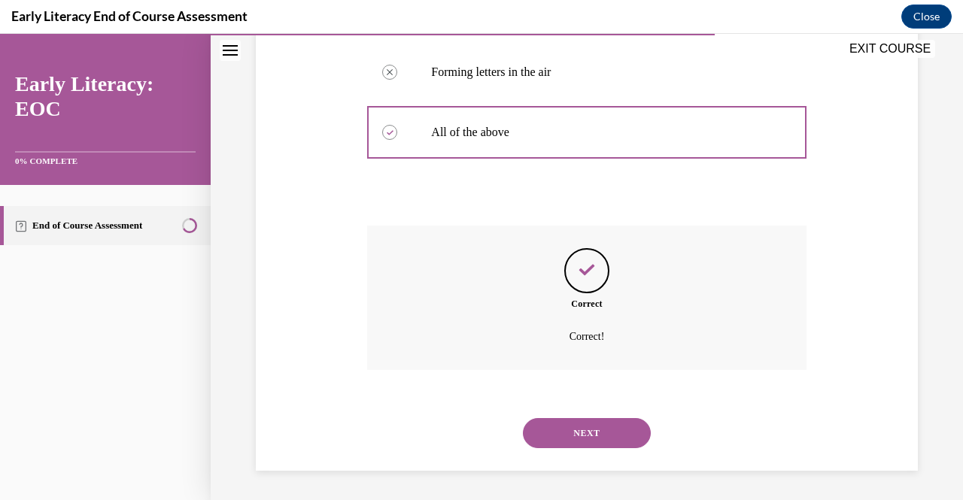
click at [597, 438] on button "NEXT" at bounding box center [587, 433] width 128 height 30
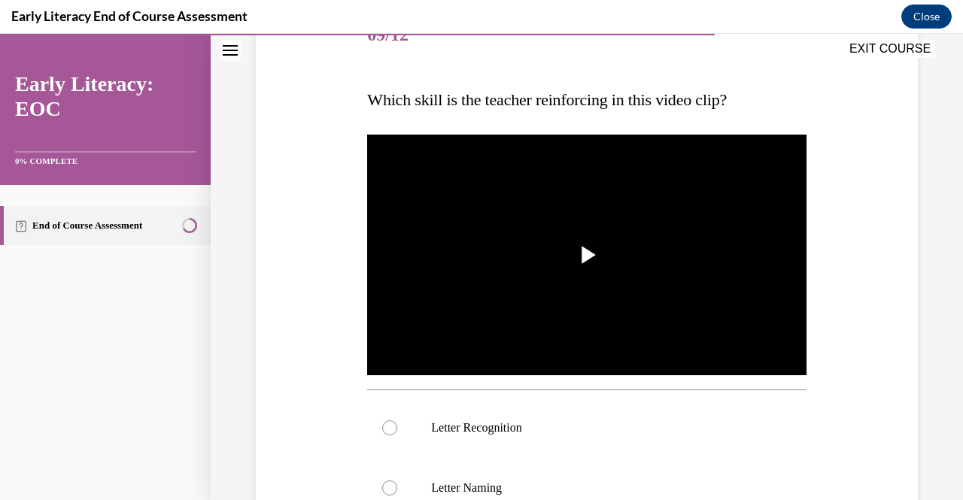
scroll to position [204, 0]
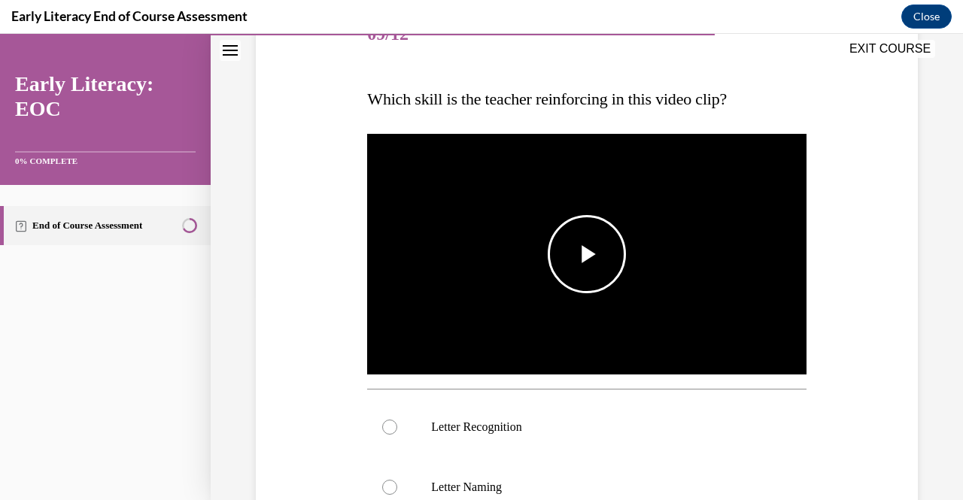
click at [587, 254] on span "Video player" at bounding box center [587, 254] width 0 height 0
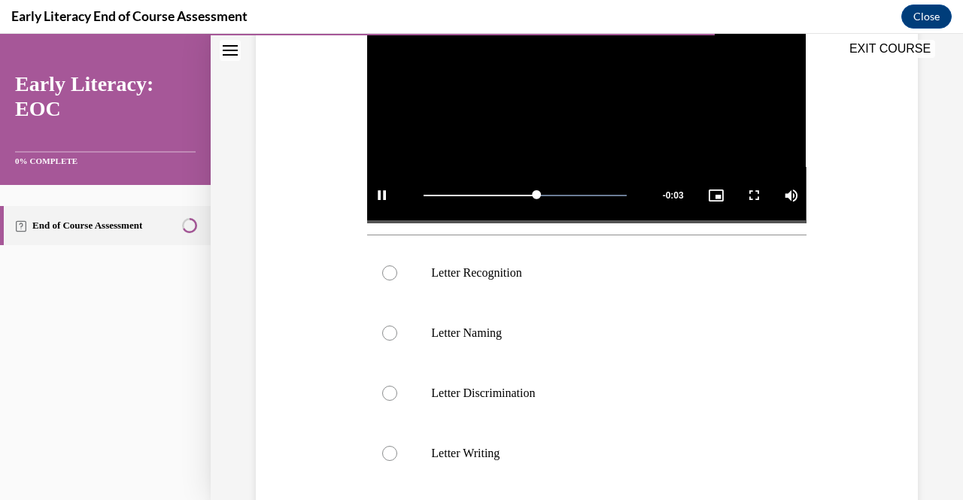
scroll to position [371, 0]
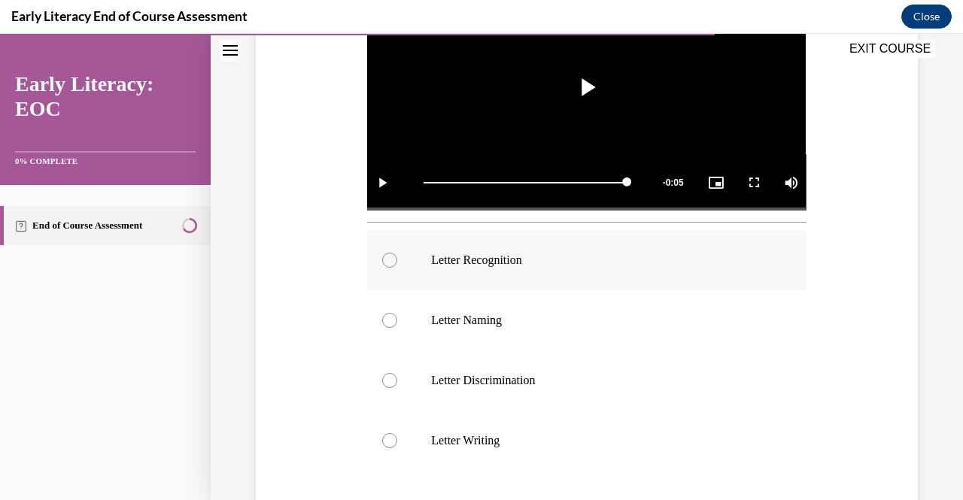
click at [512, 256] on p "Letter Recognition" at bounding box center [599, 260] width 337 height 15
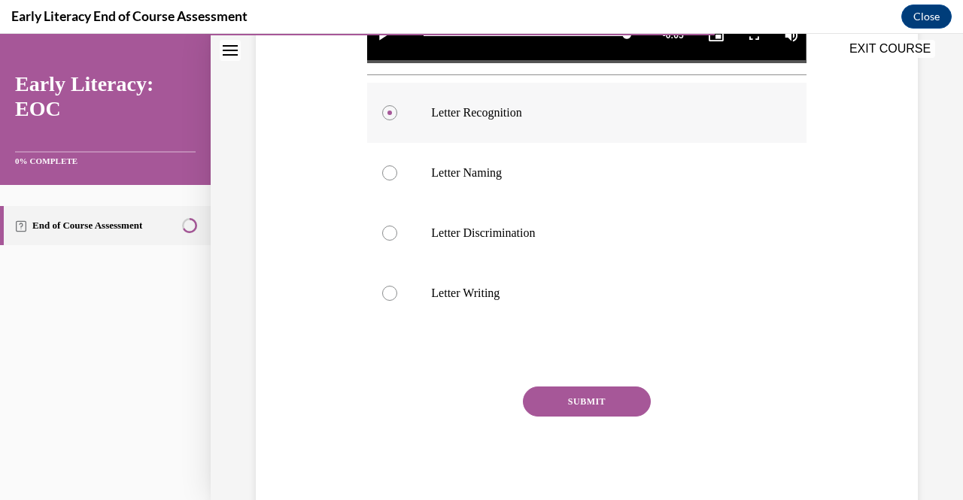
scroll to position [520, 0]
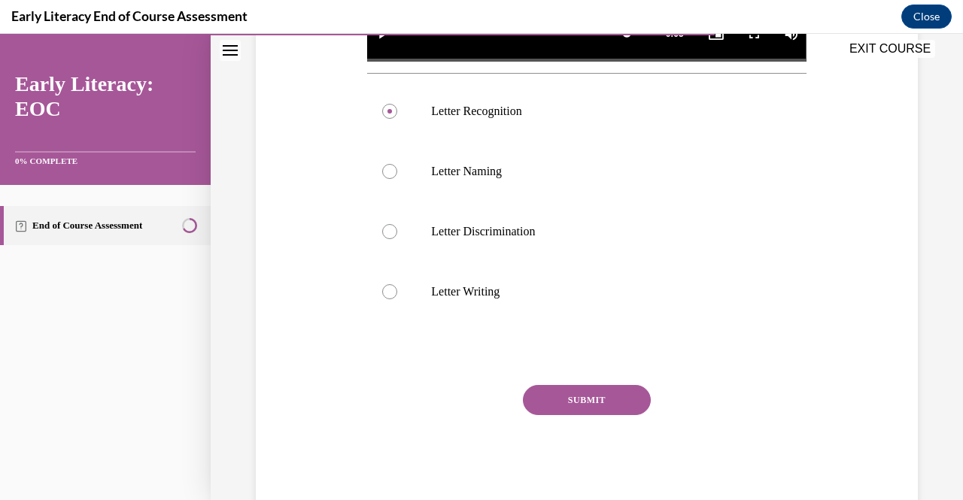
click at [553, 398] on button "SUBMIT" at bounding box center [587, 400] width 128 height 30
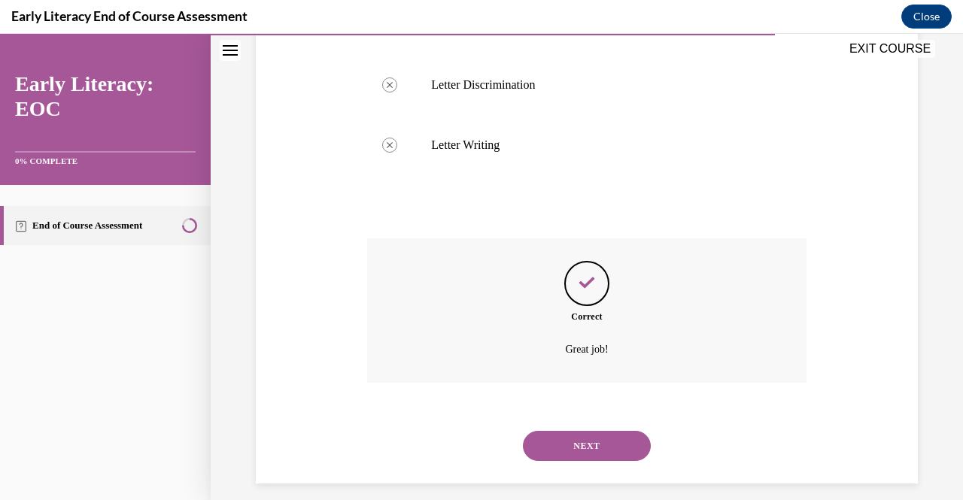
scroll to position [675, 0]
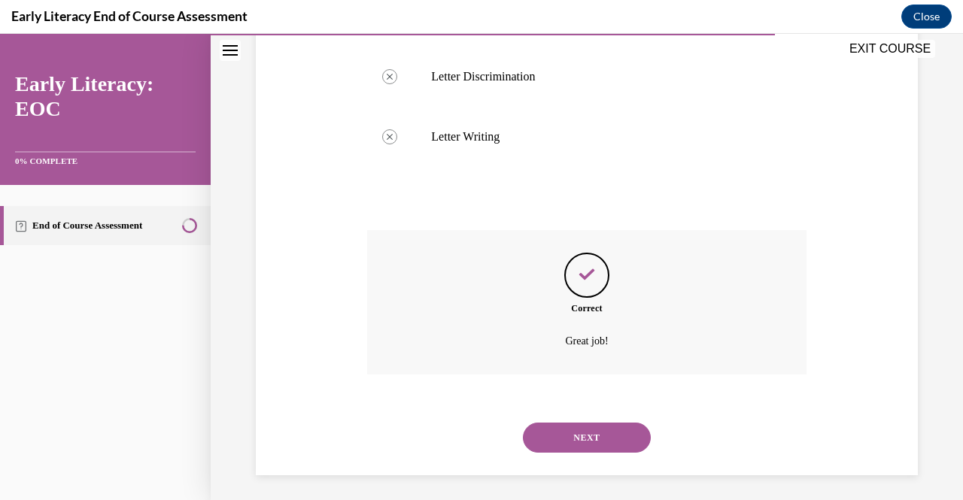
click at [594, 428] on button "NEXT" at bounding box center [587, 438] width 128 height 30
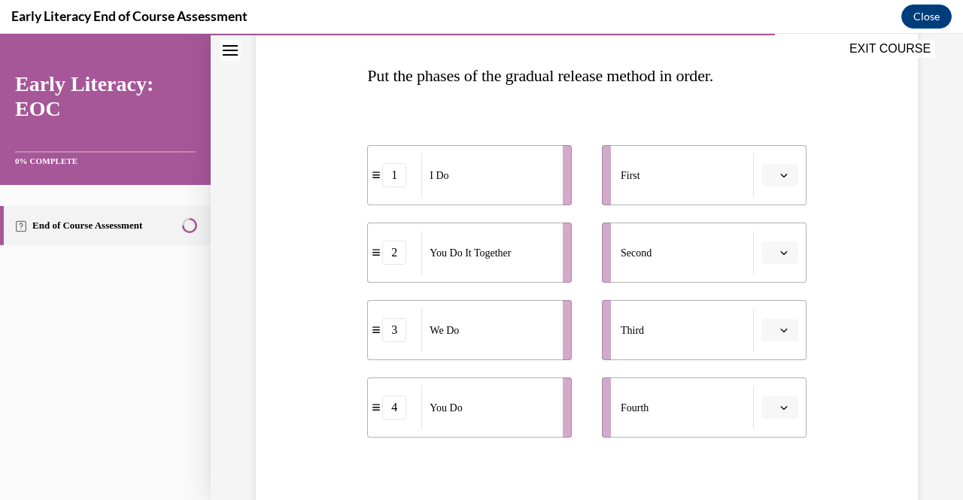
scroll to position [228, 0]
click at [762, 166] on button "button" at bounding box center [779, 174] width 37 height 23
click at [776, 232] on div "1" at bounding box center [767, 238] width 37 height 30
click at [780, 331] on icon "button" at bounding box center [784, 330] width 8 height 8
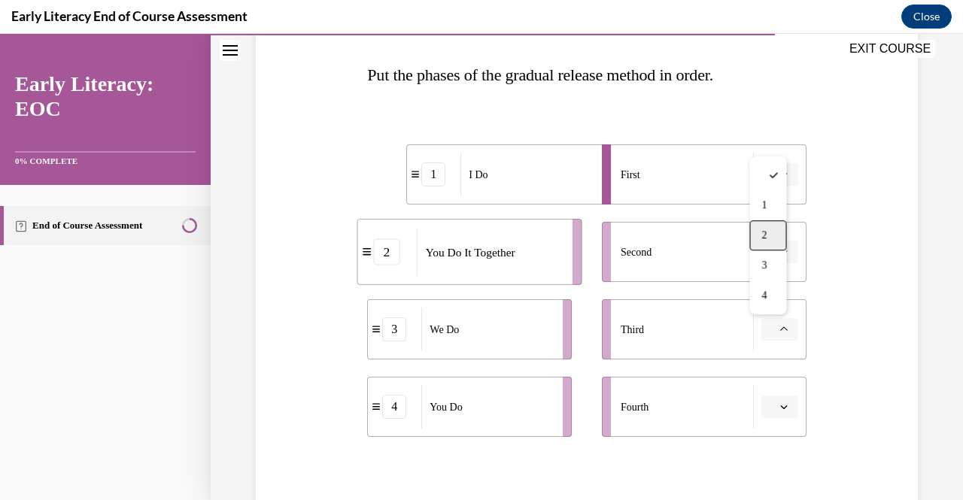
click at [770, 235] on div "2" at bounding box center [767, 235] width 37 height 30
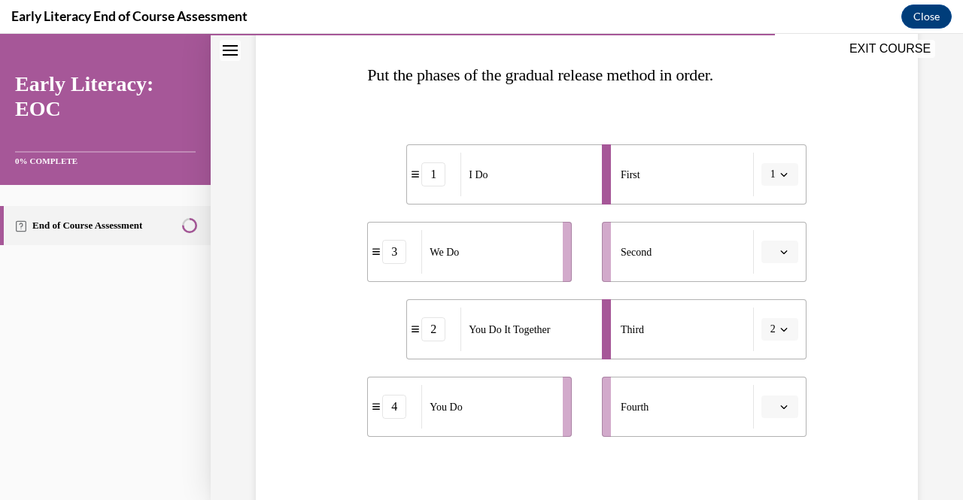
click at [779, 324] on span "button" at bounding box center [784, 329] width 11 height 11
click at [716, 247] on div "Second" at bounding box center [687, 252] width 133 height 44
click at [779, 249] on span "button" at bounding box center [784, 252] width 11 height 11
click at [775, 335] on div "2" at bounding box center [767, 345] width 37 height 30
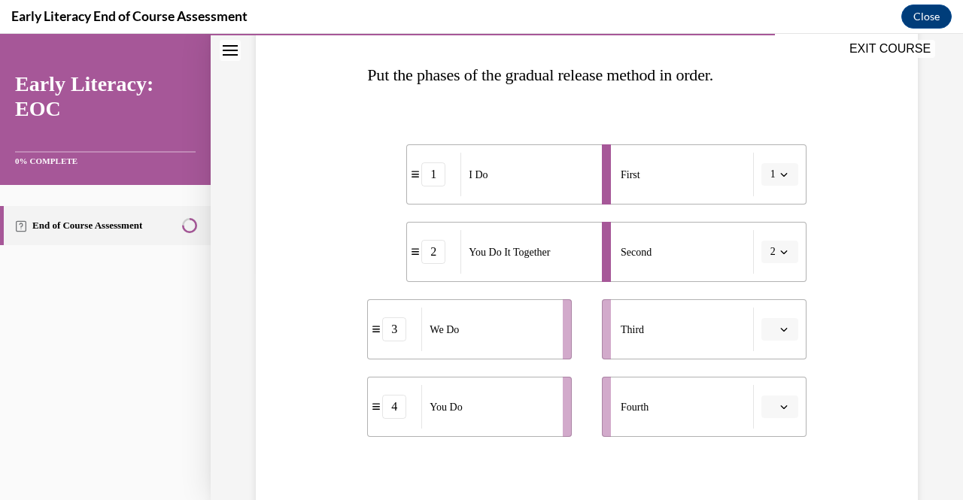
click at [779, 247] on span "button" at bounding box center [784, 252] width 11 height 11
click at [775, 372] on div "3" at bounding box center [764, 375] width 37 height 30
click at [780, 326] on icon "button" at bounding box center [784, 330] width 8 height 8
click at [763, 275] on div "3" at bounding box center [767, 266] width 37 height 30
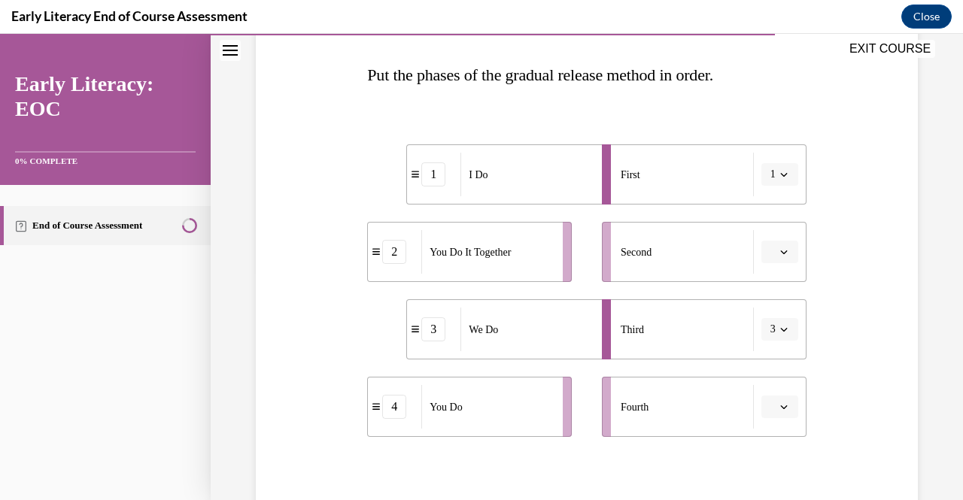
click at [780, 405] on icon "button" at bounding box center [784, 407] width 8 height 8
click at [774, 368] on div "4" at bounding box center [767, 373] width 37 height 30
click at [779, 256] on span "button" at bounding box center [784, 252] width 11 height 11
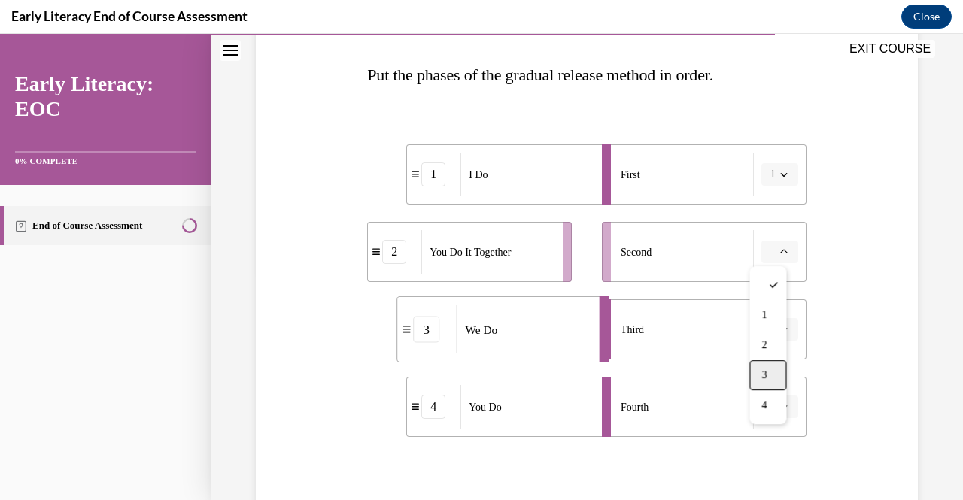
click at [774, 374] on div "3" at bounding box center [767, 375] width 37 height 30
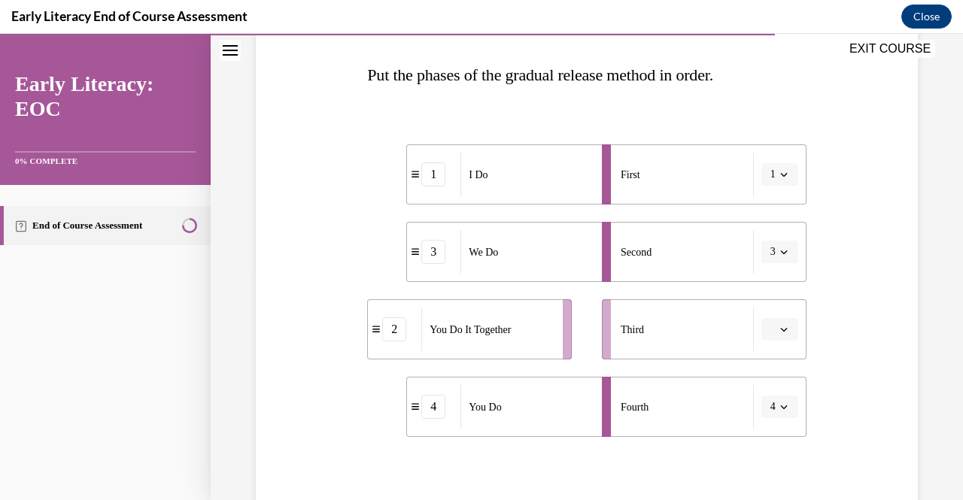
click at [532, 336] on div "You Do It Together" at bounding box center [487, 330] width 132 height 44
click at [867, 345] on div "Question 10/12 Put the phases of the gradual release method in order. 1 I Do 3 …" at bounding box center [587, 280] width 670 height 688
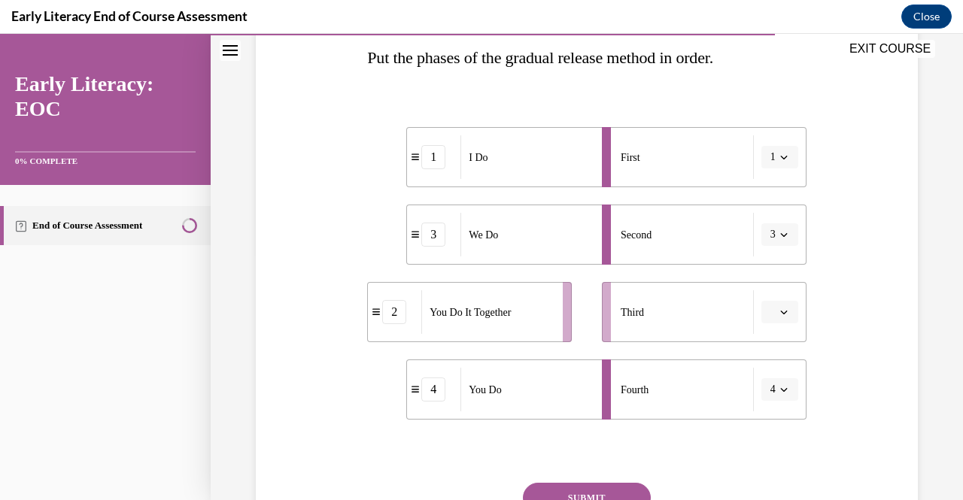
scroll to position [244, 0]
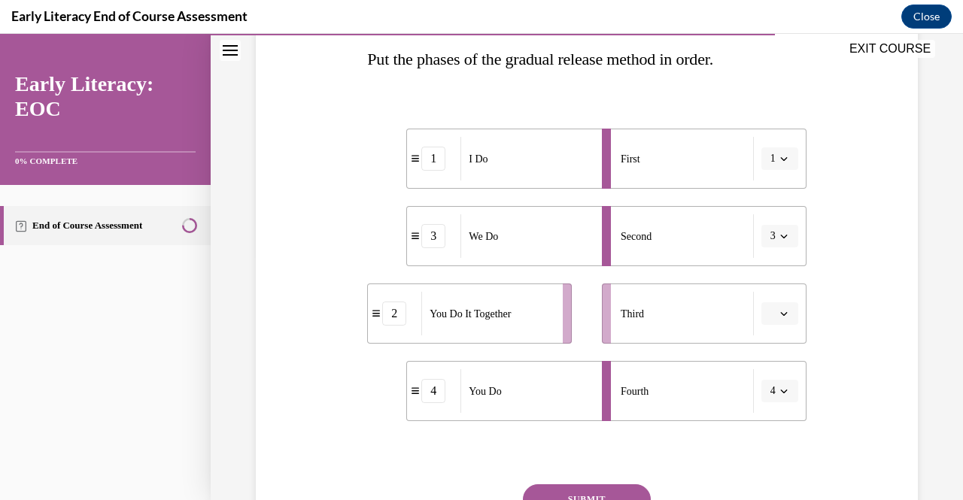
click at [779, 318] on span "button" at bounding box center [784, 313] width 11 height 11
click at [760, 402] on div "2" at bounding box center [767, 407] width 37 height 30
click at [760, 402] on li "Fourth 4" at bounding box center [704, 391] width 205 height 60
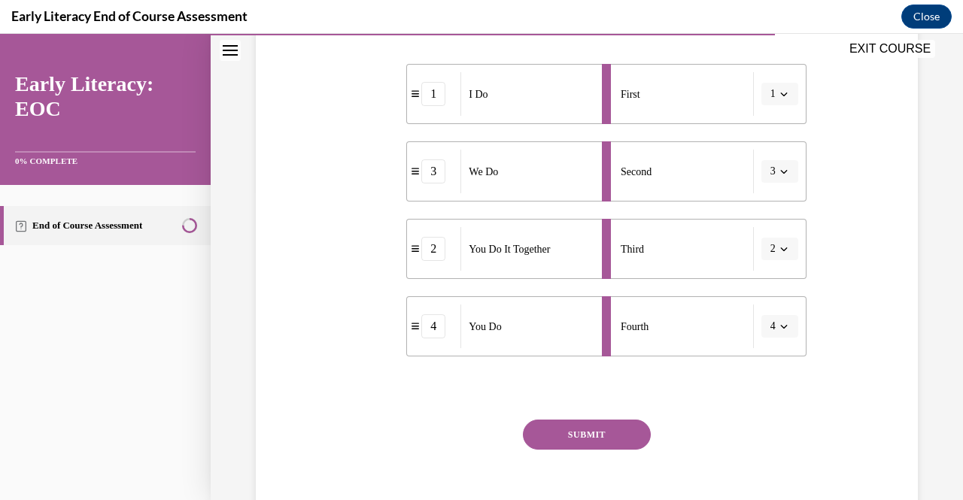
scroll to position [325, 0]
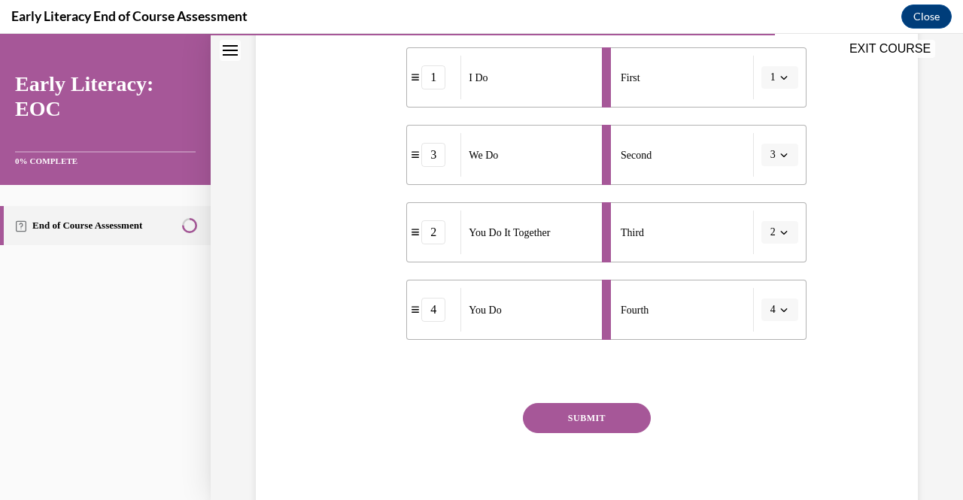
click at [615, 414] on button "SUBMIT" at bounding box center [587, 418] width 128 height 30
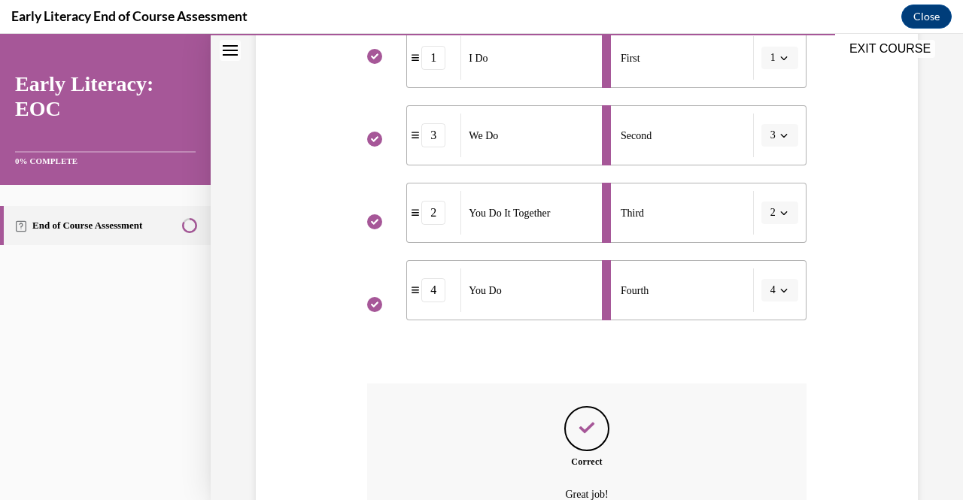
scroll to position [503, 0]
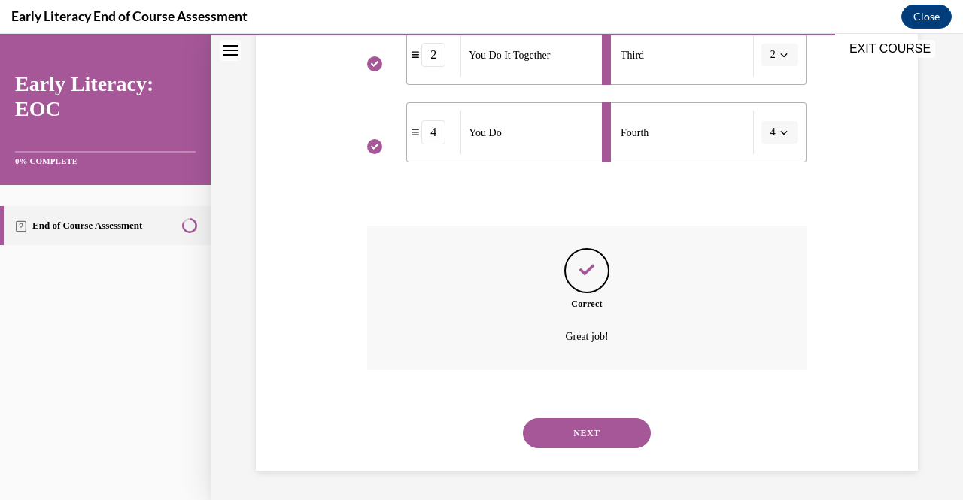
click at [602, 432] on button "NEXT" at bounding box center [587, 433] width 128 height 30
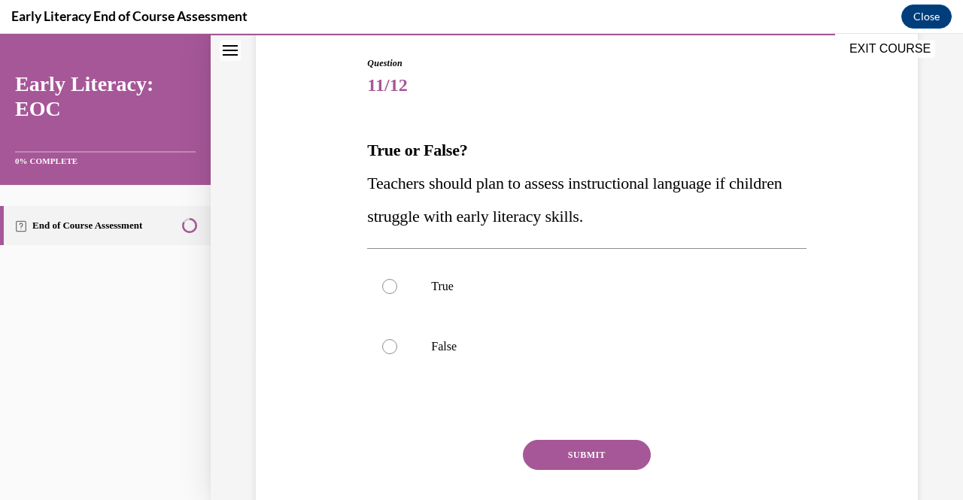
scroll to position [205, 0]
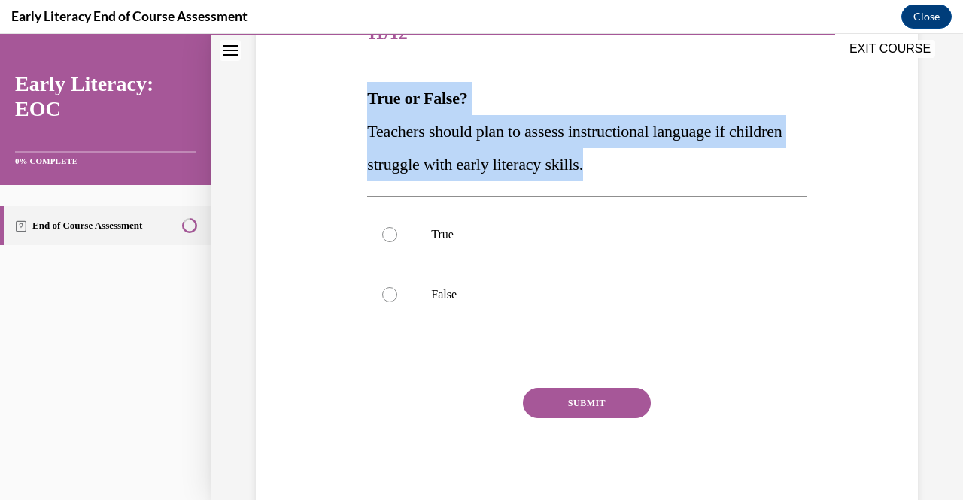
drag, startPoint x: 364, startPoint y: 96, endPoint x: 664, endPoint y: 175, distance: 309.7
click at [664, 175] on div "Question 11/12 True or False? Teachers should plan to assess instructional lang…" at bounding box center [586, 247] width 446 height 530
copy div "True or False? Teachers should plan to assess instructional language if childre…"
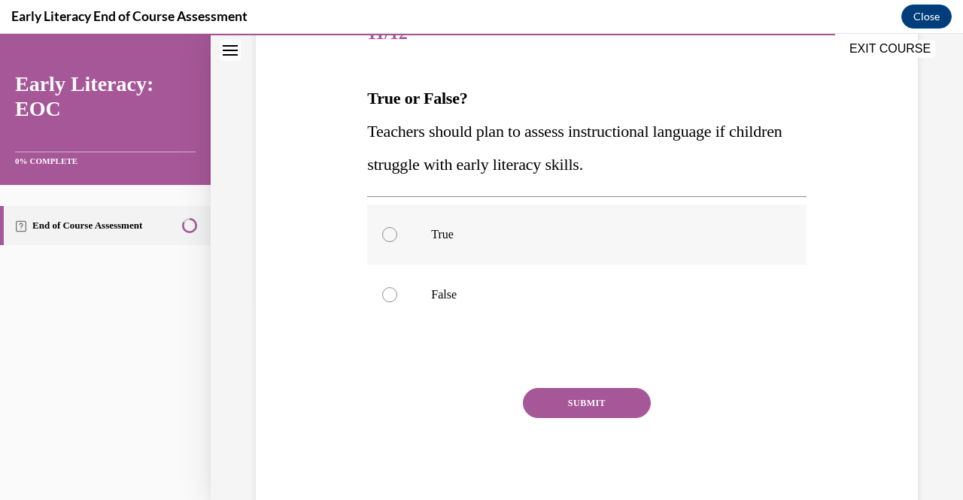
click at [378, 229] on div at bounding box center [586, 235] width 439 height 60
click at [551, 391] on button "SUBMIT" at bounding box center [587, 403] width 128 height 30
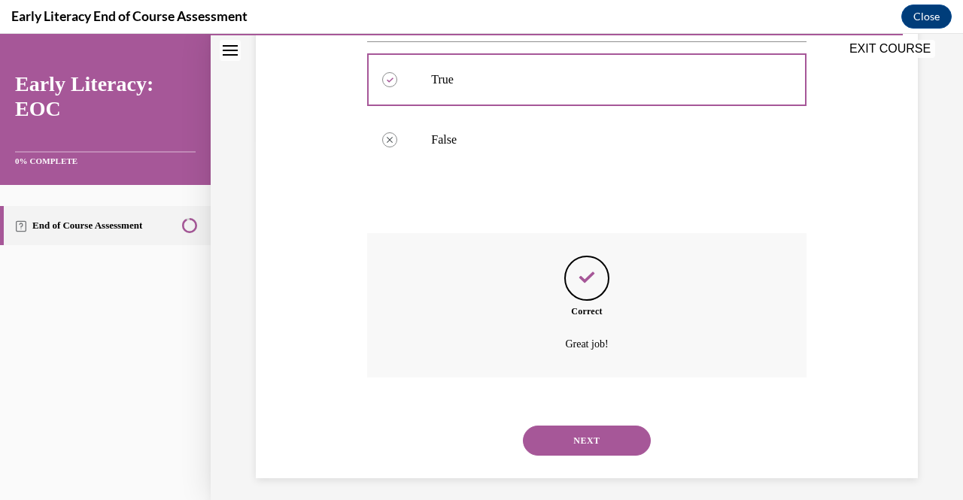
scroll to position [367, 0]
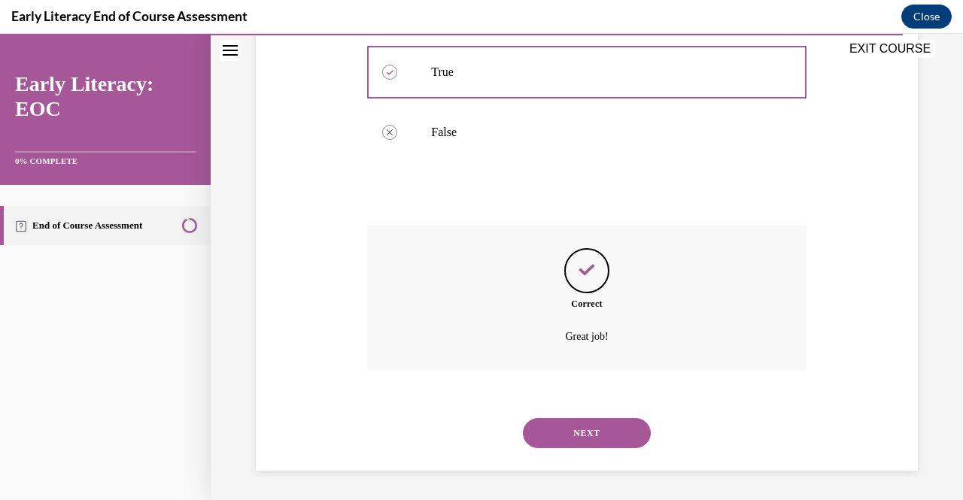
click at [566, 432] on button "NEXT" at bounding box center [587, 433] width 128 height 30
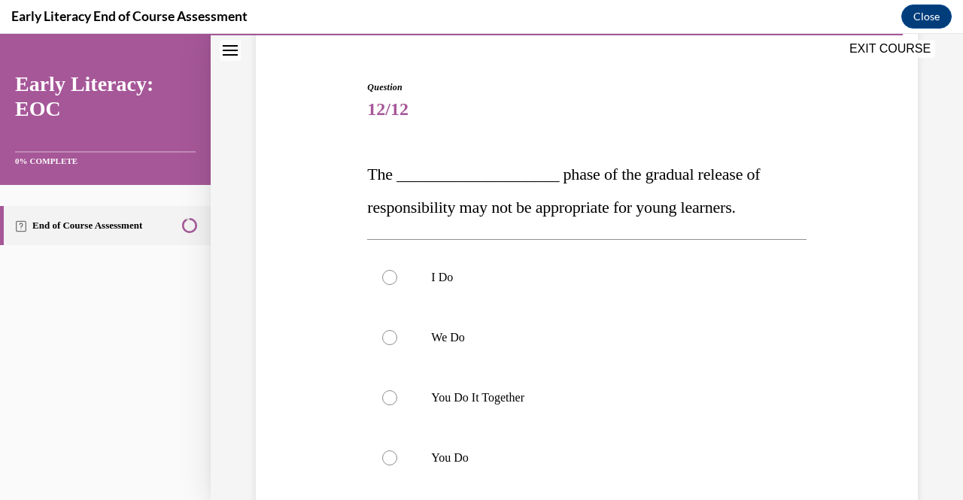
scroll to position [131, 0]
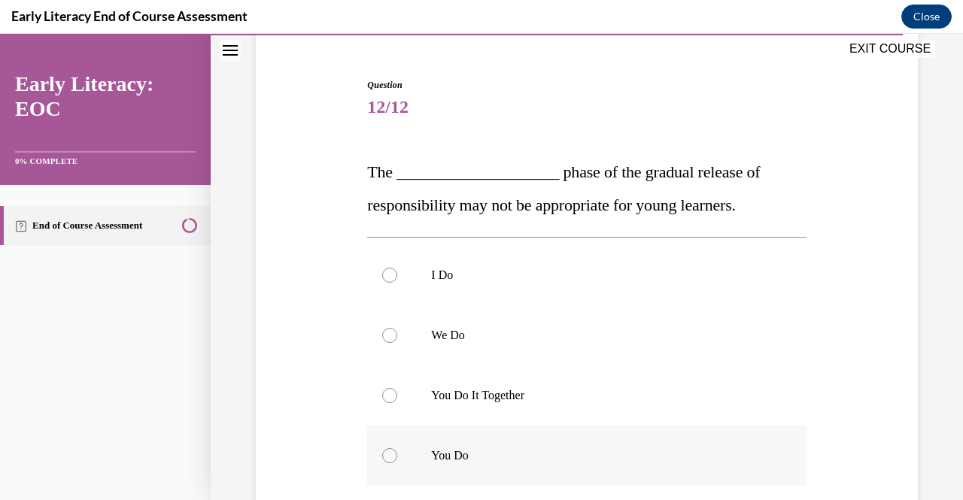
click at [393, 463] on div at bounding box center [586, 456] width 439 height 60
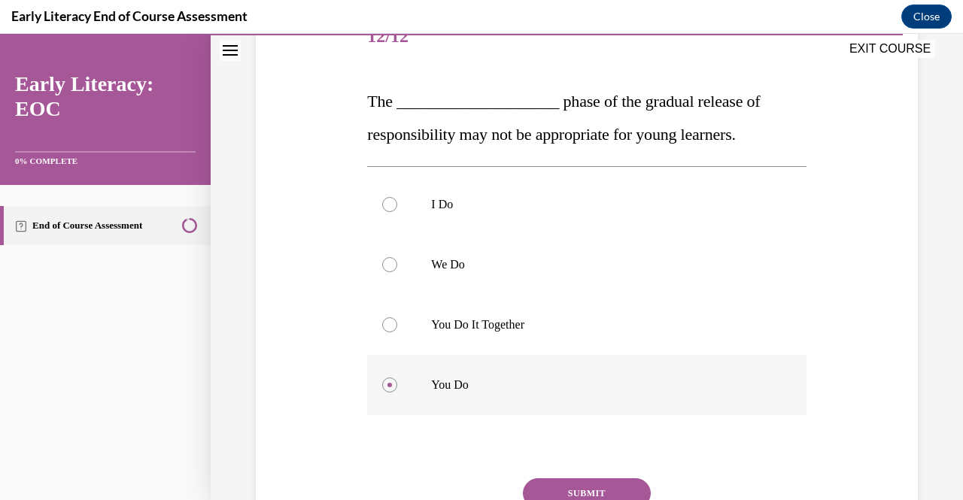
scroll to position [203, 0]
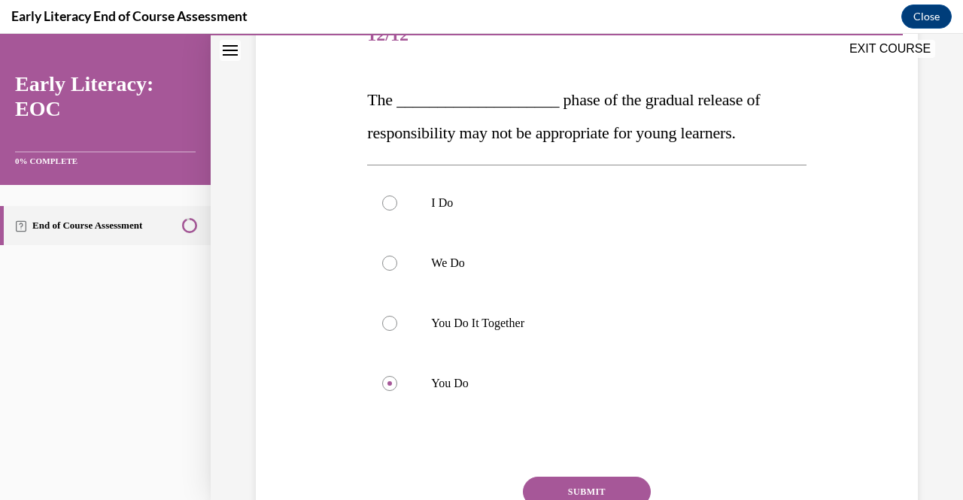
click at [582, 488] on button "SUBMIT" at bounding box center [587, 492] width 128 height 30
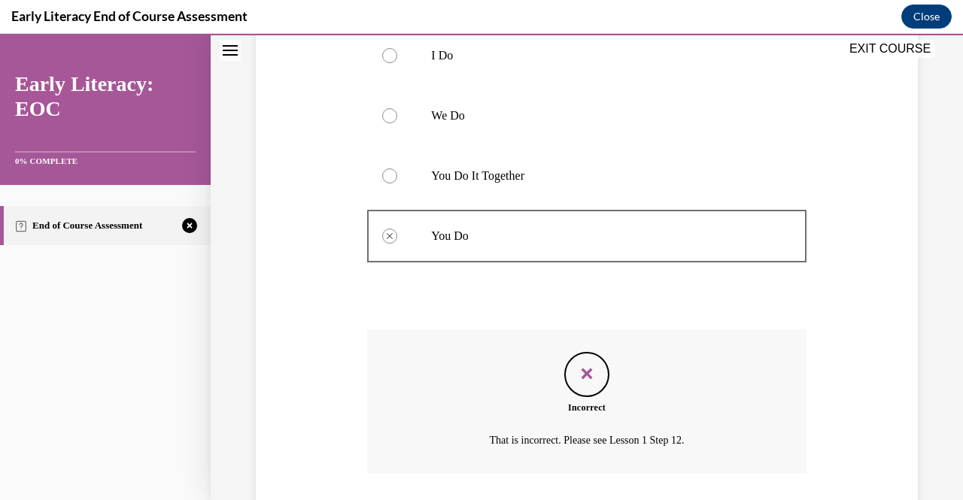
scroll to position [454, 0]
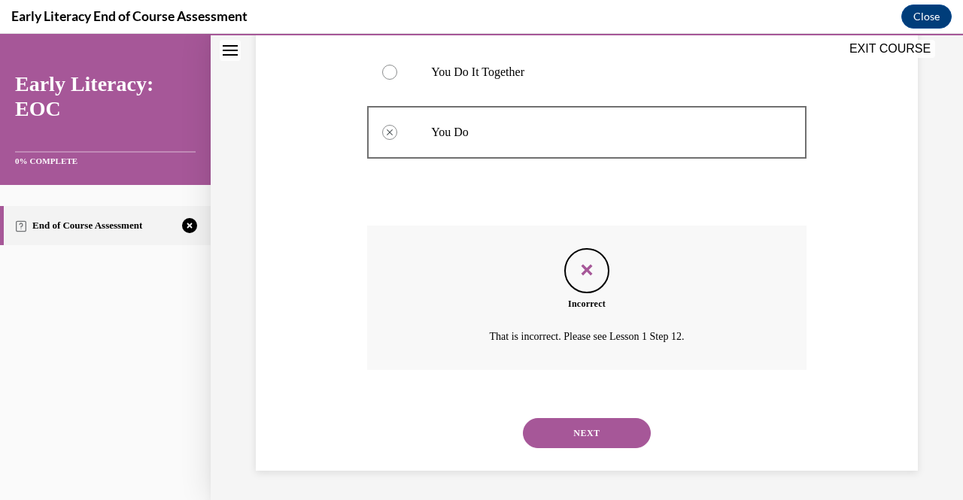
click at [591, 422] on button "NEXT" at bounding box center [587, 433] width 128 height 30
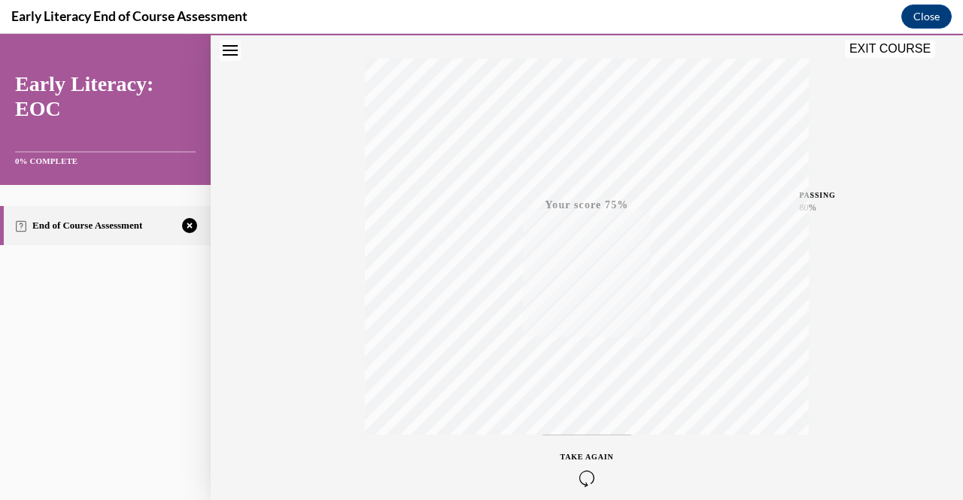
scroll to position [304, 0]
click at [570, 397] on div "TAKE AGAIN" at bounding box center [586, 399] width 53 height 35
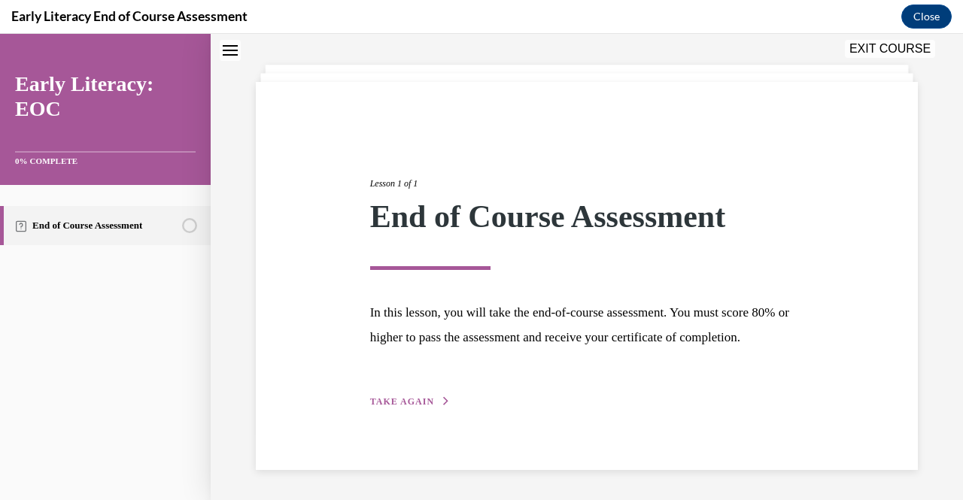
scroll to position [90, 0]
click at [418, 405] on span "TAKE AGAIN" at bounding box center [402, 401] width 64 height 11
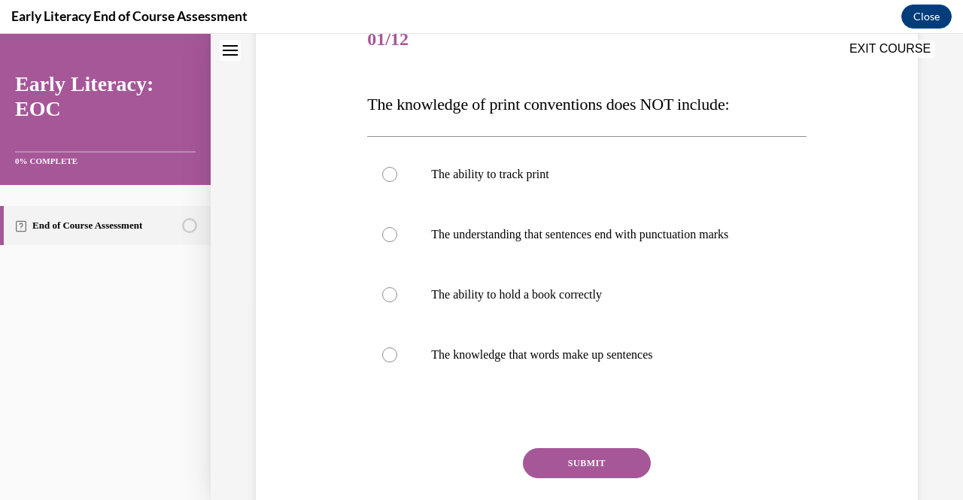
scroll to position [199, 0]
click at [426, 287] on div at bounding box center [586, 295] width 439 height 60
click at [600, 465] on button "SUBMIT" at bounding box center [587, 463] width 128 height 30
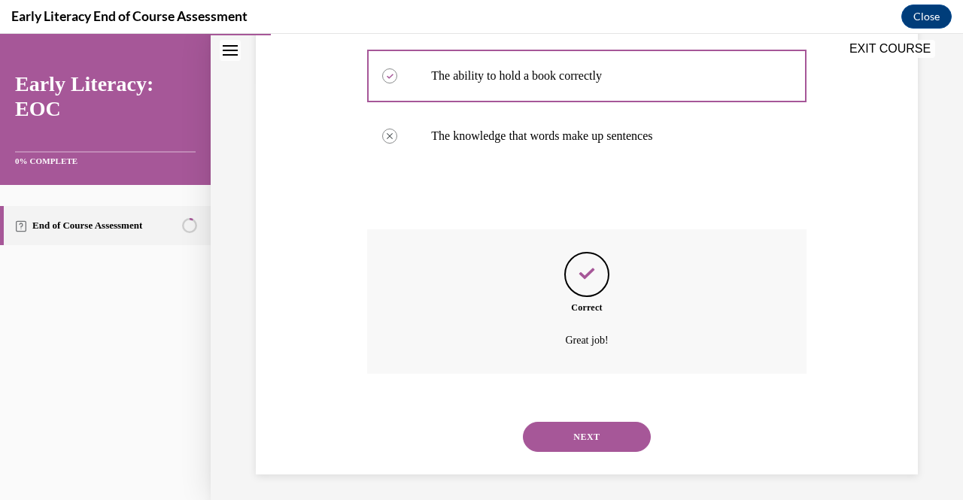
scroll to position [421, 0]
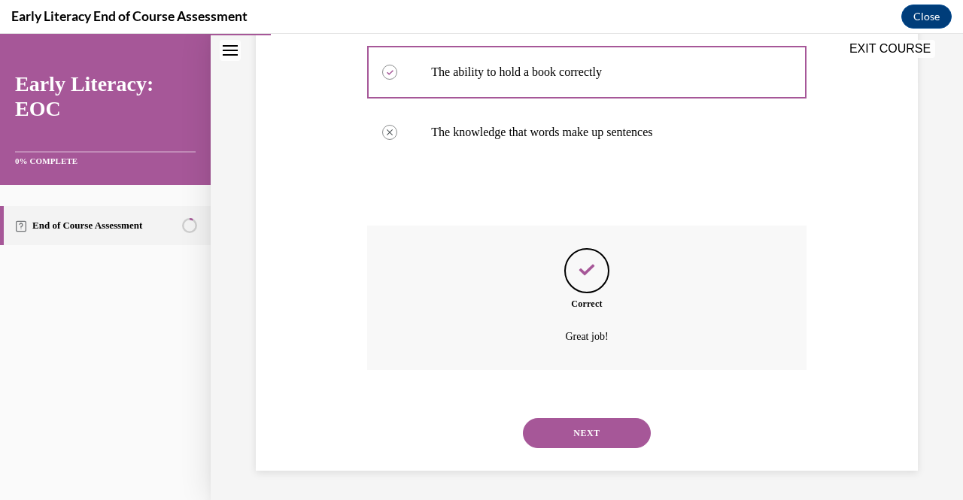
click at [595, 432] on button "NEXT" at bounding box center [587, 433] width 128 height 30
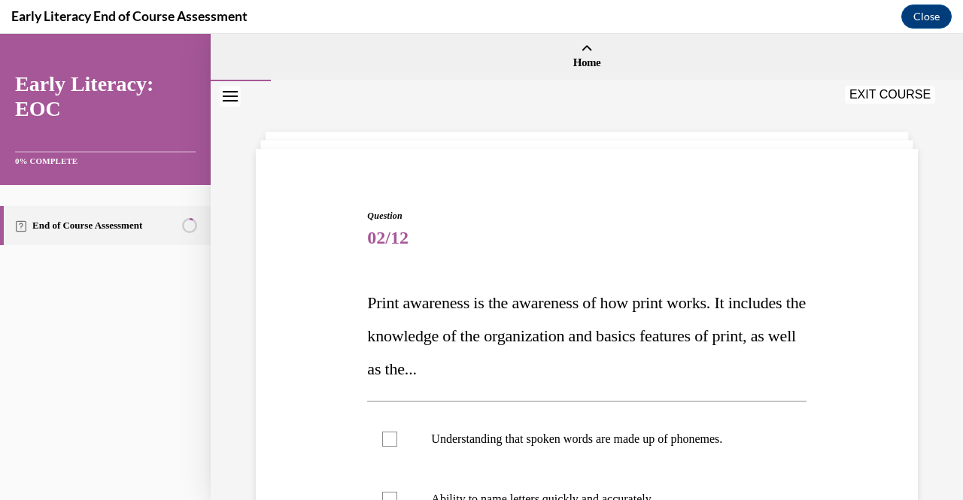
scroll to position [175, 0]
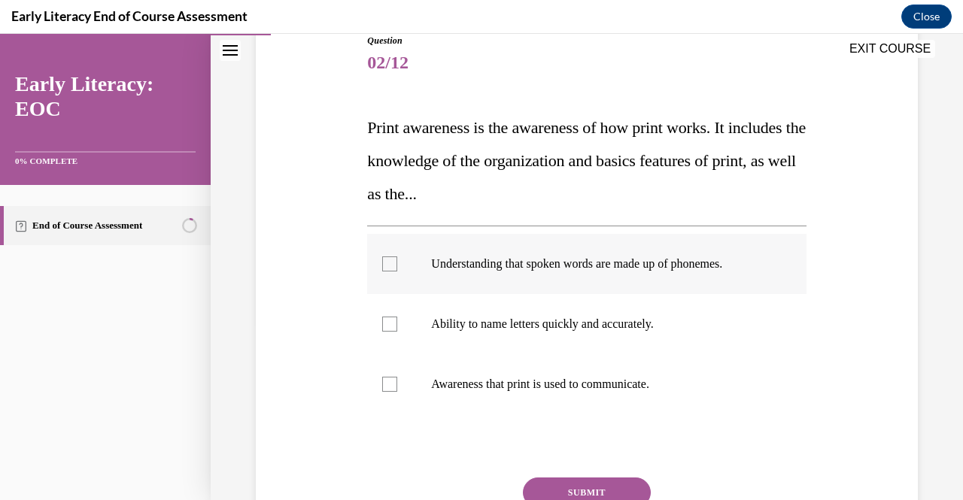
click at [380, 254] on div at bounding box center [586, 264] width 439 height 60
click at [594, 493] on button "SUBMIT" at bounding box center [587, 493] width 128 height 30
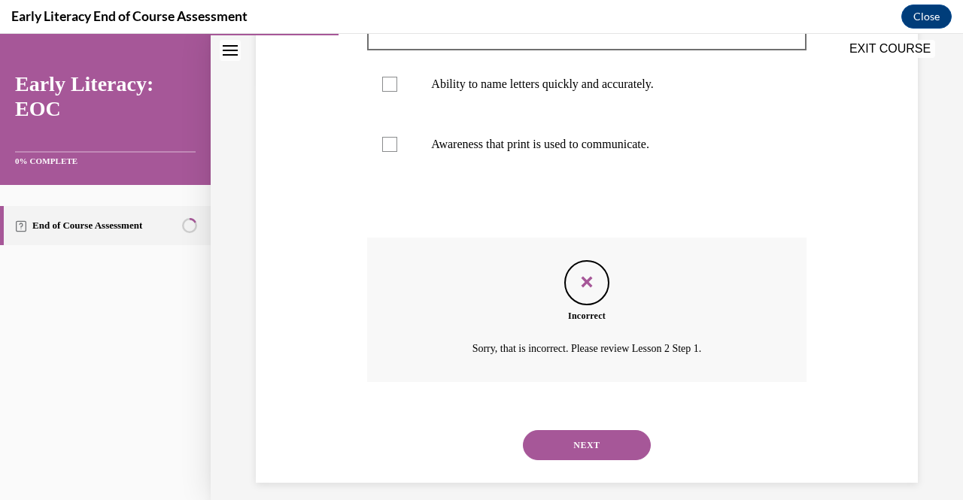
scroll to position [427, 0]
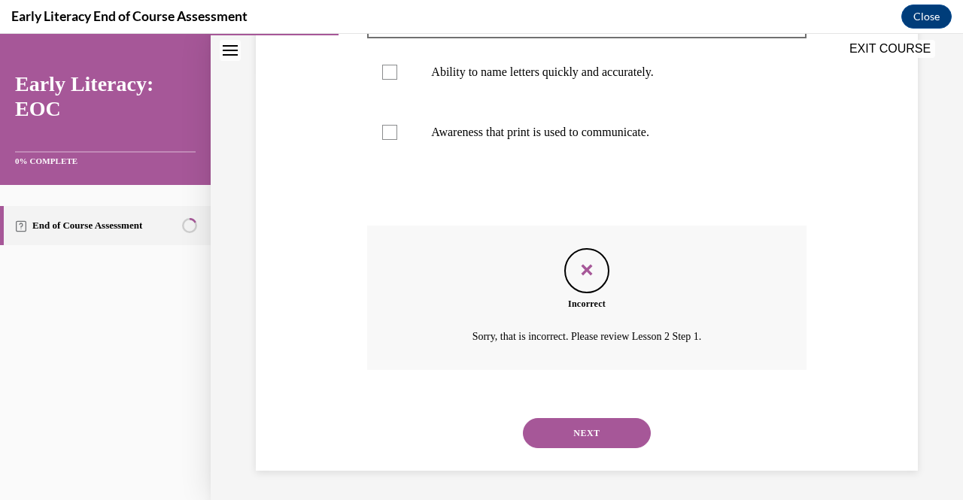
click at [559, 433] on button "NEXT" at bounding box center [587, 433] width 128 height 30
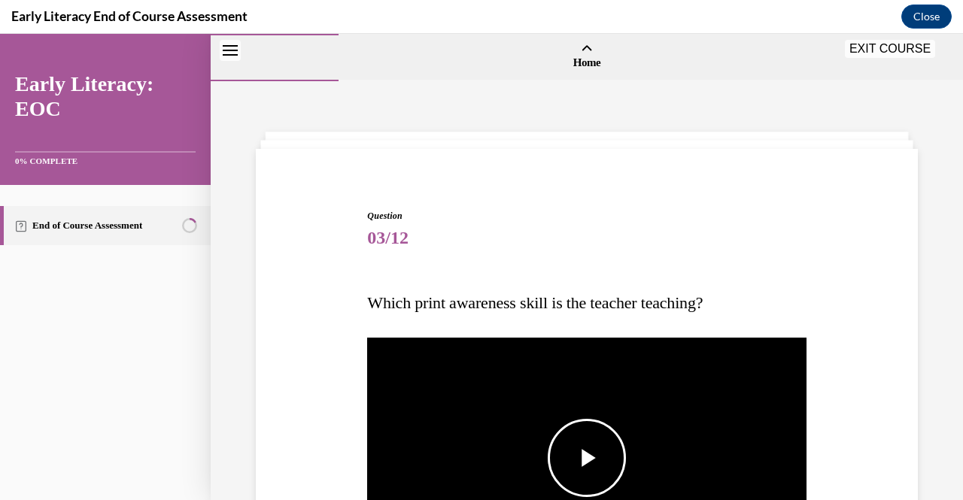
scroll to position [138, 0]
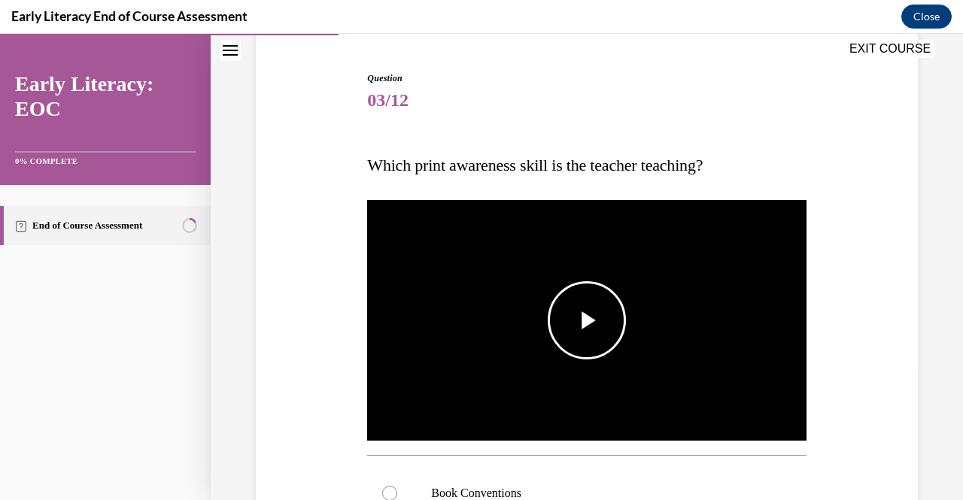
click at [540, 352] on img "Video player" at bounding box center [586, 320] width 439 height 247
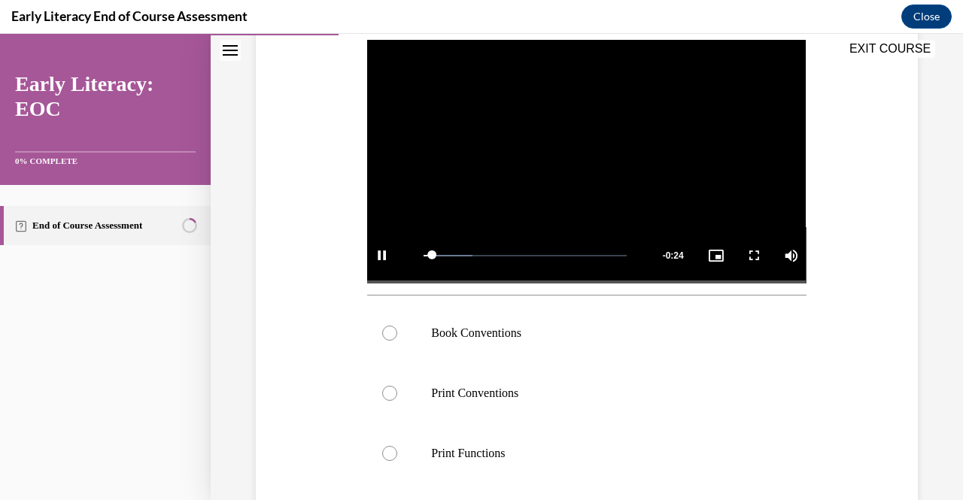
scroll to position [303, 0]
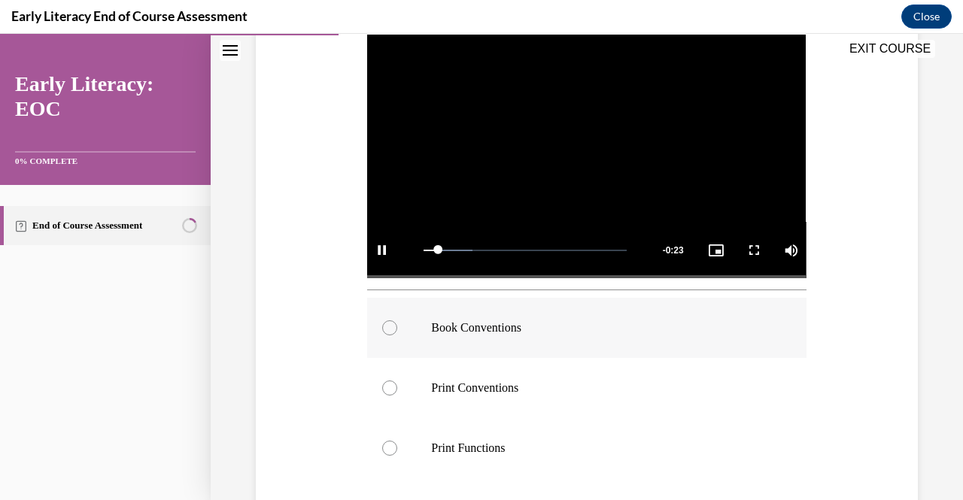
click at [438, 334] on div at bounding box center [586, 328] width 439 height 60
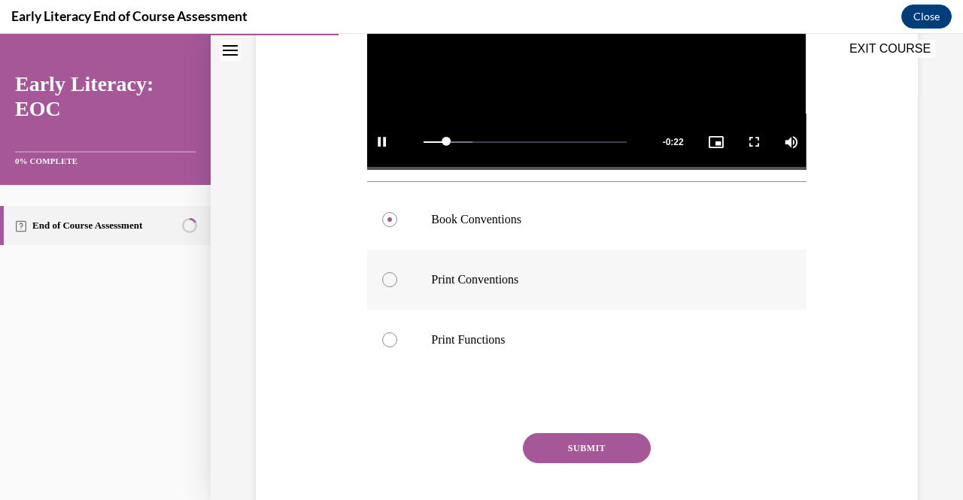
scroll to position [421, 0]
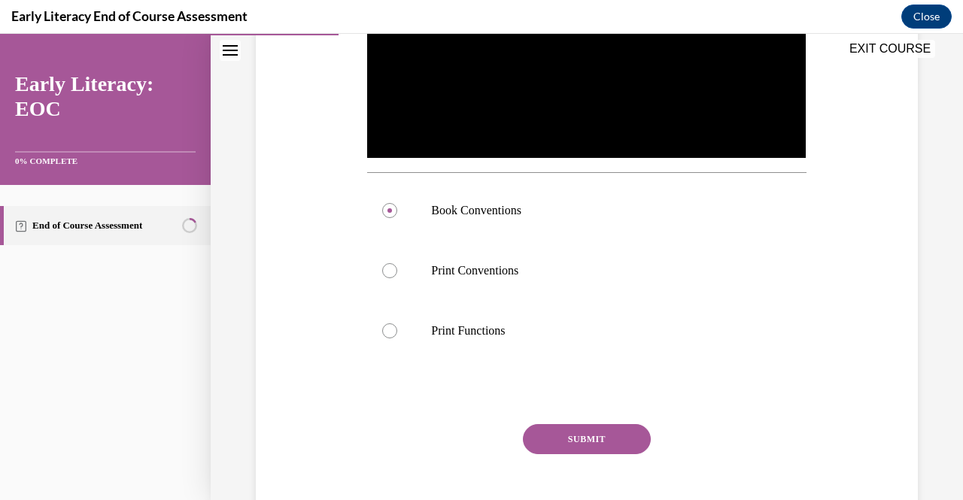
click at [588, 433] on button "SUBMIT" at bounding box center [587, 439] width 128 height 30
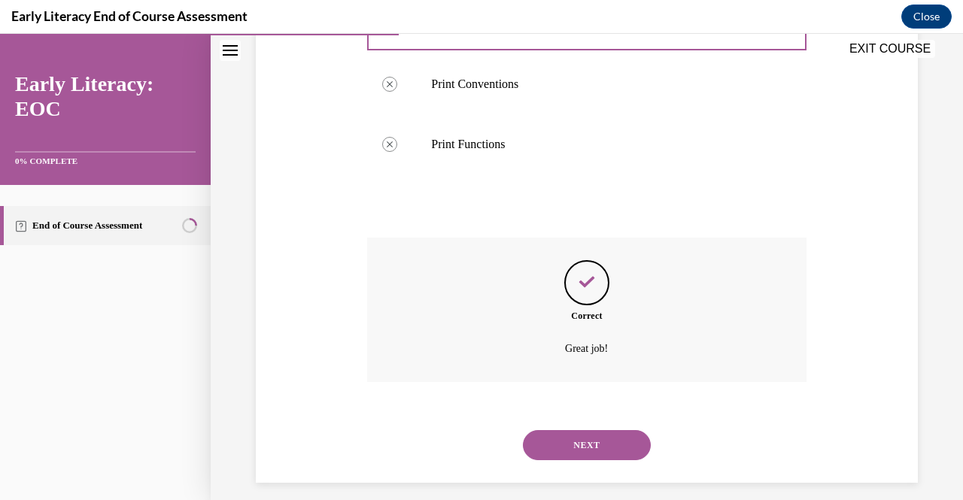
scroll to position [615, 0]
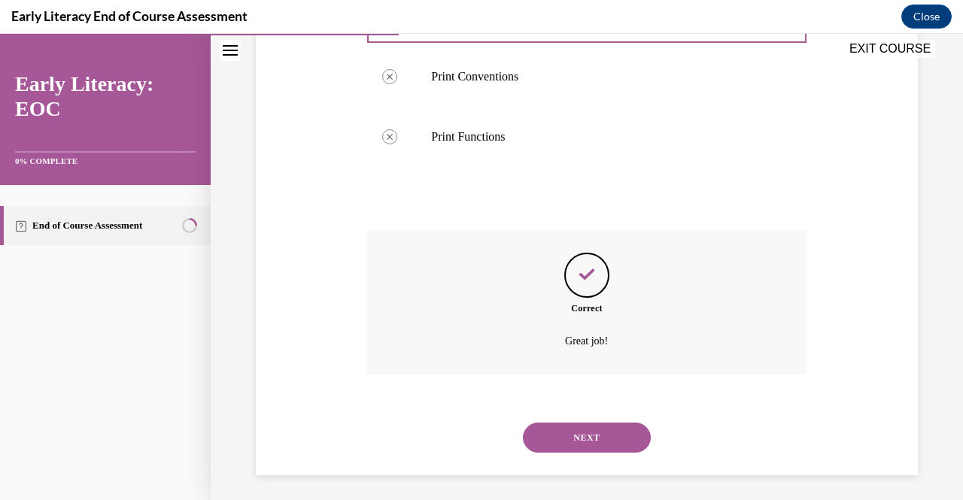
click at [588, 433] on button "NEXT" at bounding box center [587, 438] width 128 height 30
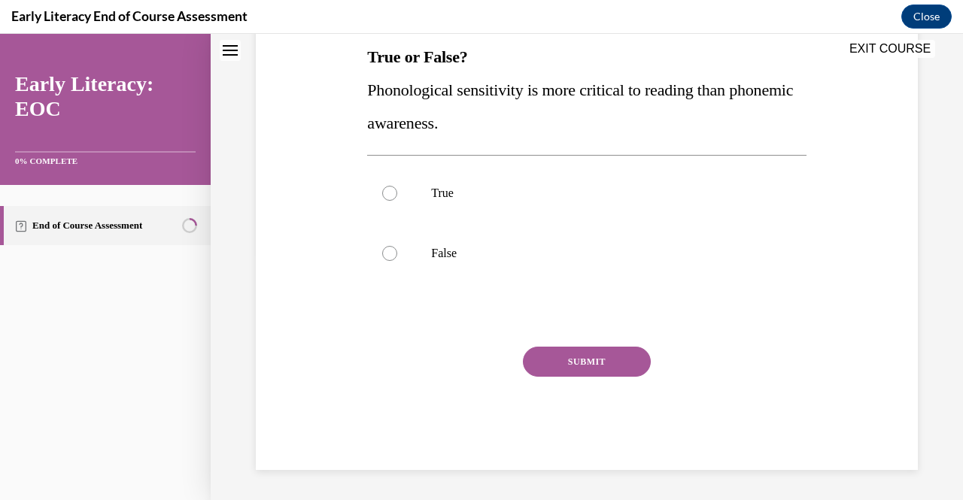
scroll to position [0, 0]
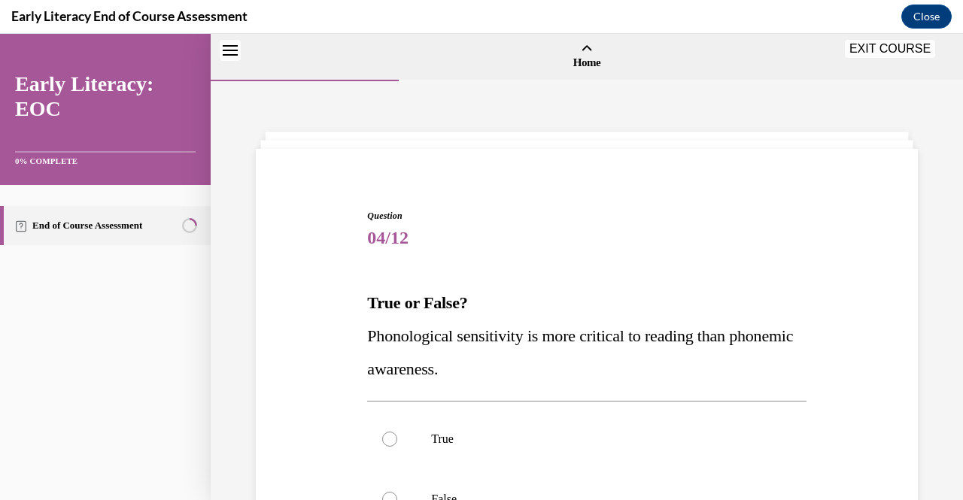
click at [588, 433] on p "True" at bounding box center [599, 439] width 337 height 15
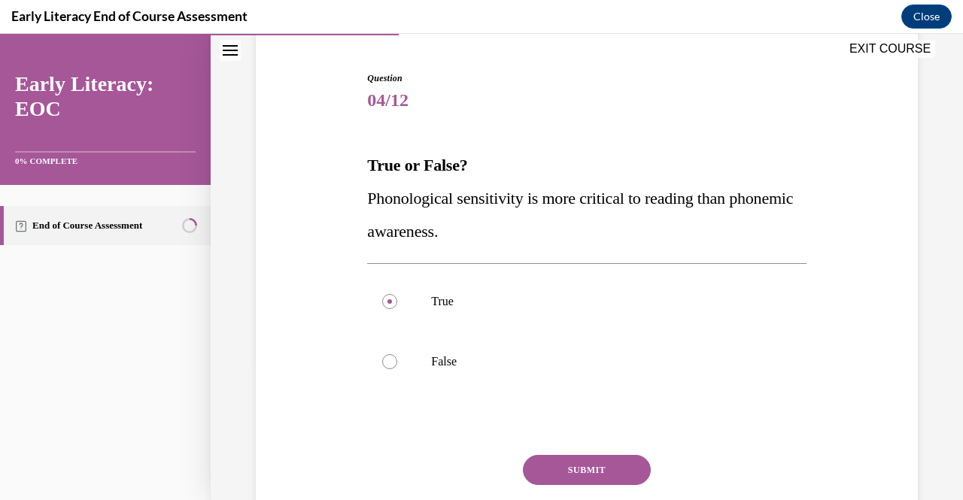
scroll to position [138, 0]
click at [385, 372] on div at bounding box center [586, 361] width 439 height 60
click at [574, 466] on button "SUBMIT" at bounding box center [587, 469] width 128 height 30
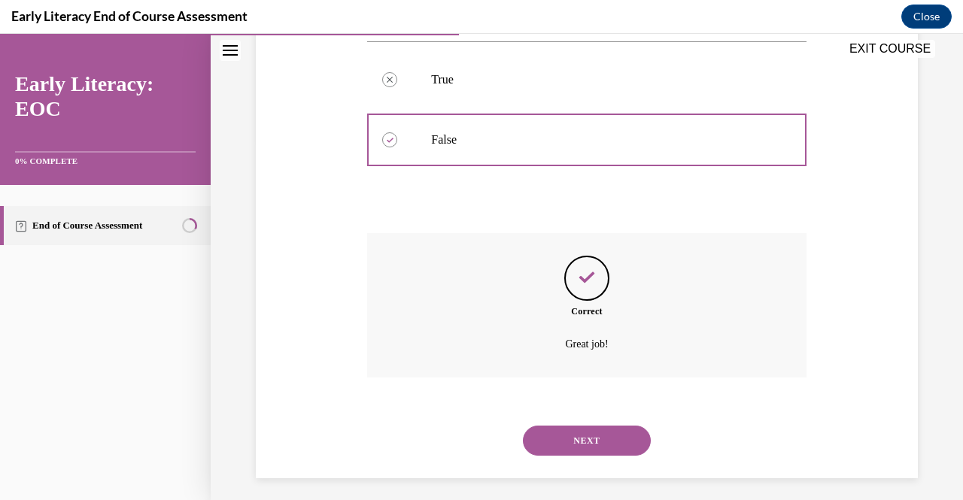
scroll to position [367, 0]
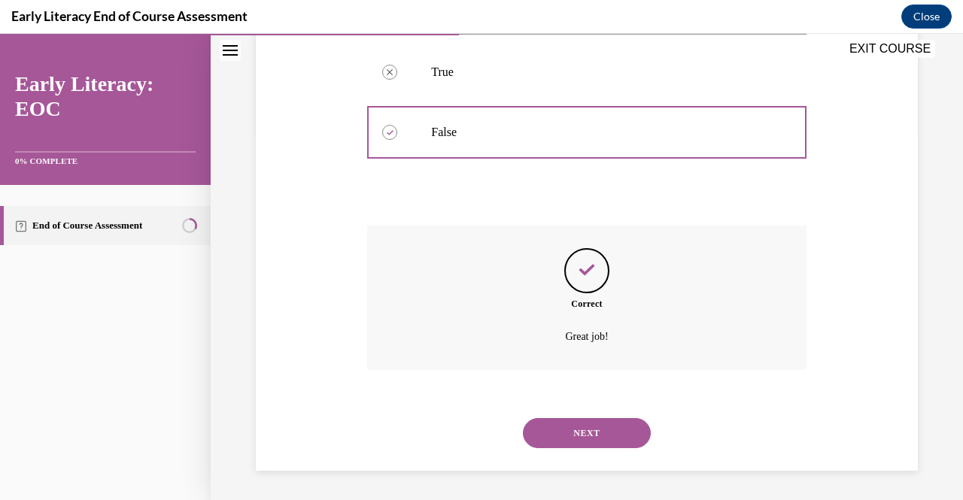
click at [579, 425] on button "NEXT" at bounding box center [587, 433] width 128 height 30
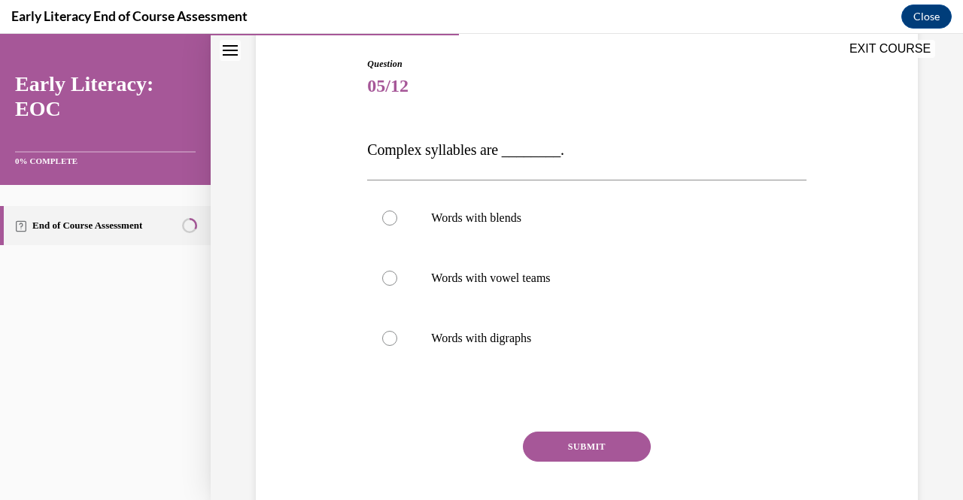
scroll to position [153, 0]
click at [518, 220] on p "Words with blends" at bounding box center [599, 217] width 337 height 15
click at [570, 431] on button "SUBMIT" at bounding box center [587, 446] width 128 height 30
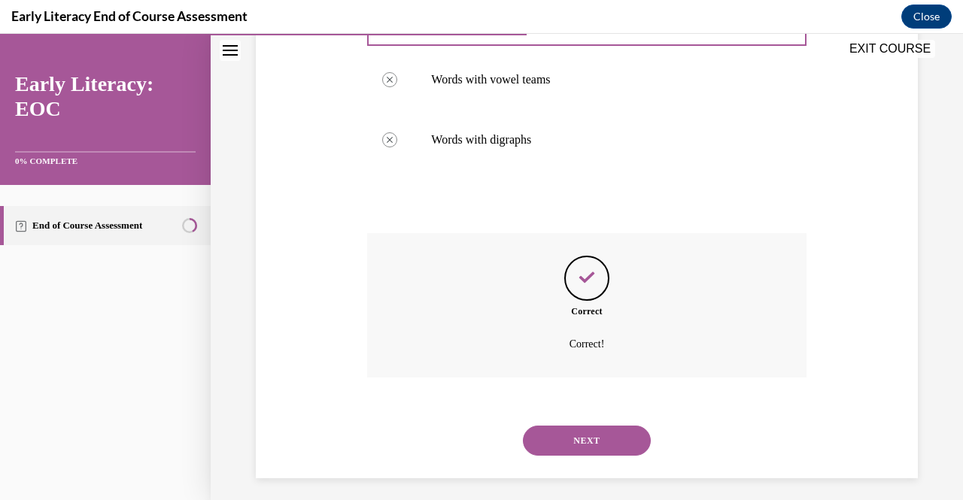
scroll to position [358, 0]
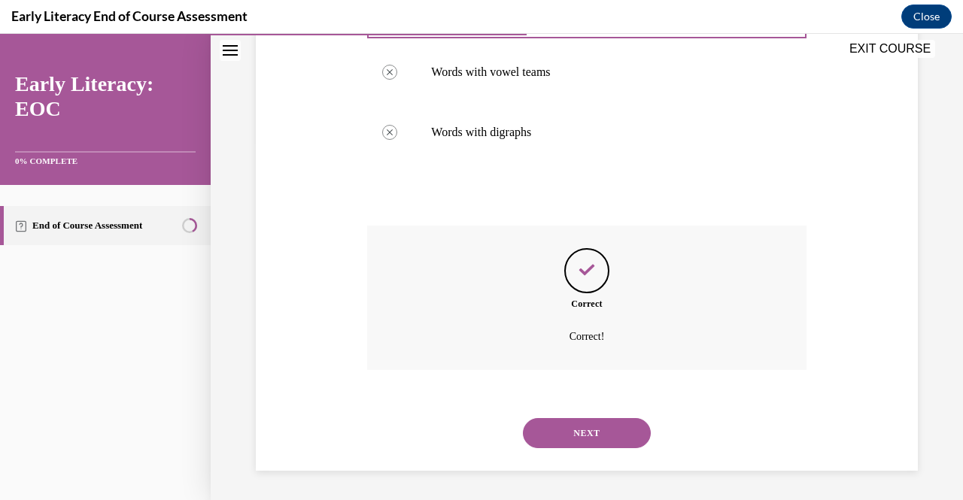
click at [587, 436] on button "NEXT" at bounding box center [587, 433] width 128 height 30
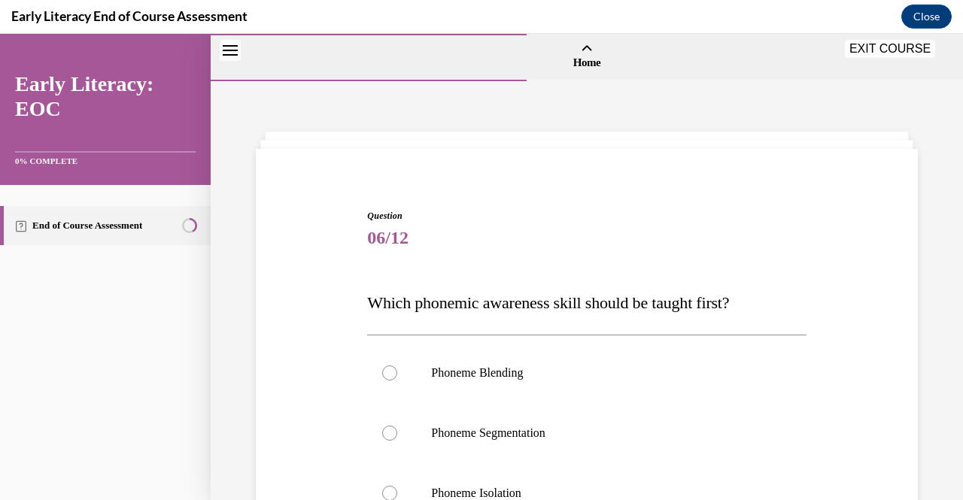
scroll to position [162, 0]
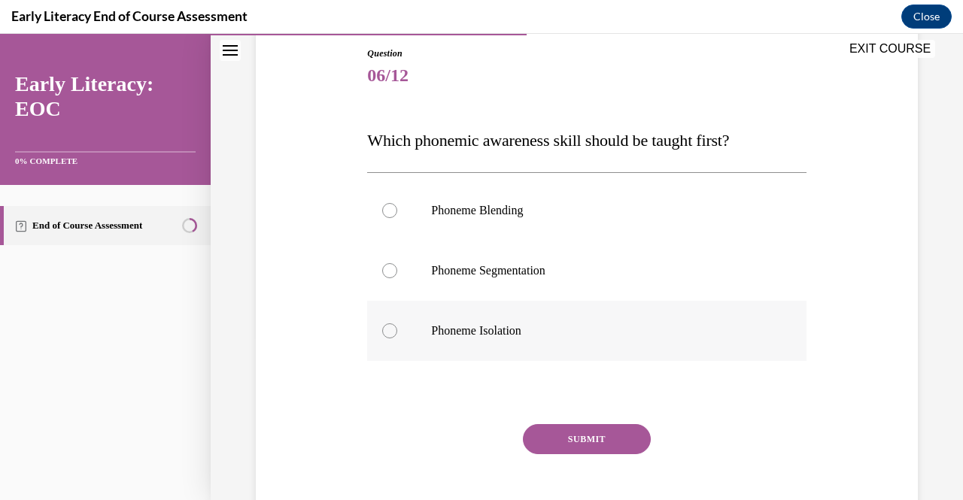
click at [450, 326] on p "Phoneme Isolation" at bounding box center [599, 330] width 337 height 15
click at [584, 433] on button "SUBMIT" at bounding box center [587, 439] width 128 height 30
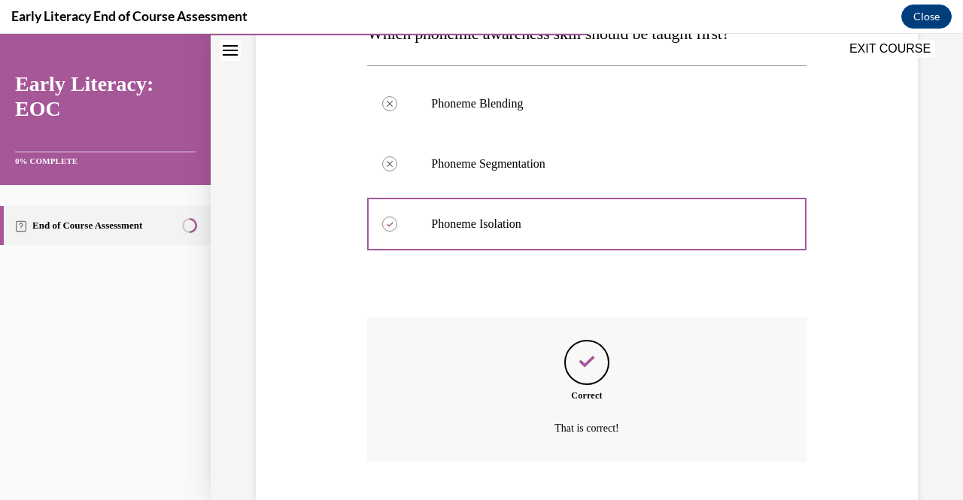
scroll to position [361, 0]
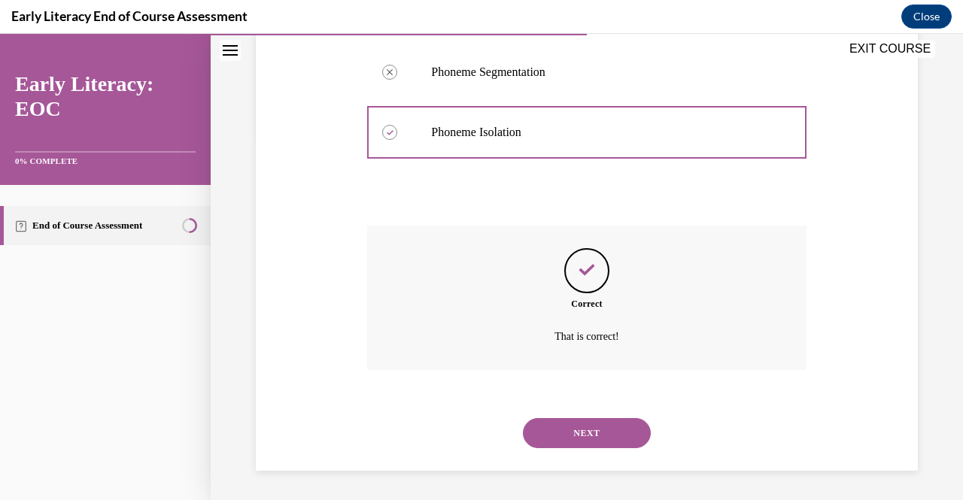
click at [597, 430] on button "NEXT" at bounding box center [587, 433] width 128 height 30
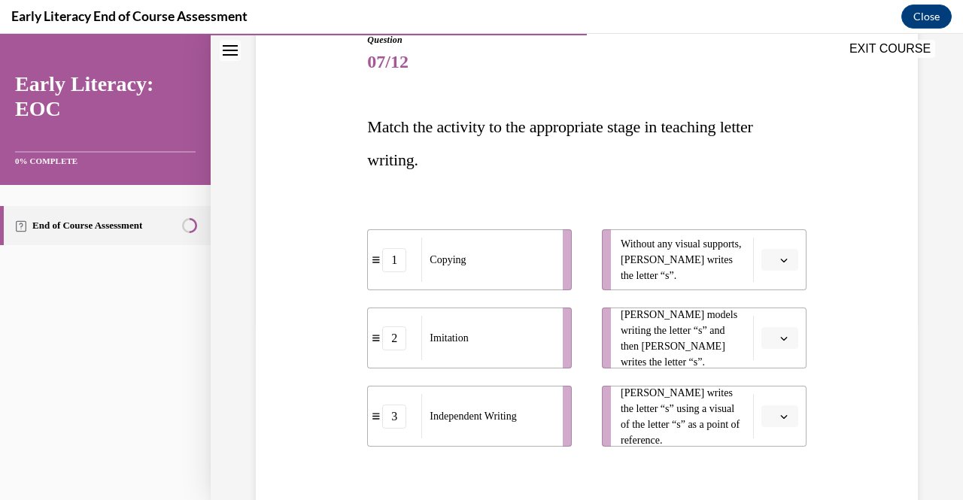
scroll to position [166, 0]
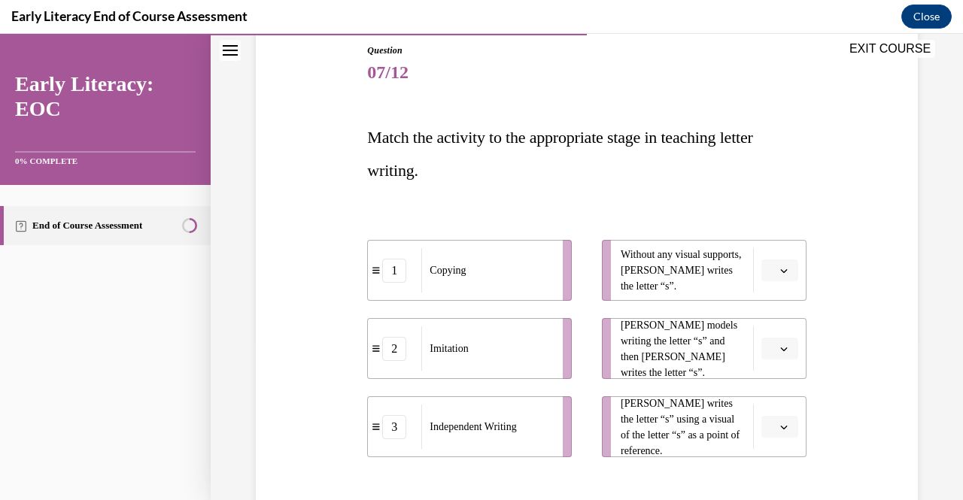
click at [780, 346] on icon "button" at bounding box center [784, 349] width 8 height 8
click at [778, 415] on div "1" at bounding box center [767, 411] width 37 height 30
click at [780, 351] on icon "button" at bounding box center [784, 349] width 8 height 8
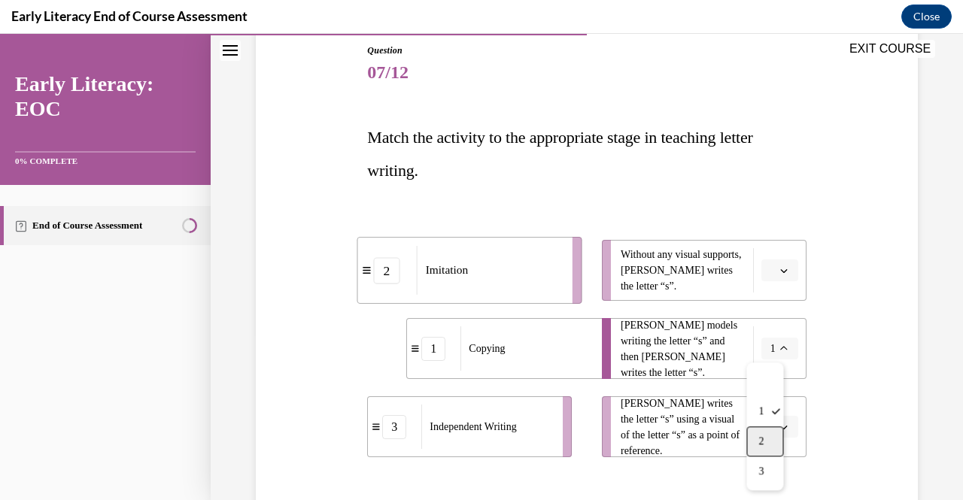
click at [775, 445] on div "2" at bounding box center [764, 442] width 37 height 30
click at [780, 427] on icon "button" at bounding box center [784, 428] width 8 height 8
click at [758, 337] on div "1" at bounding box center [767, 332] width 37 height 30
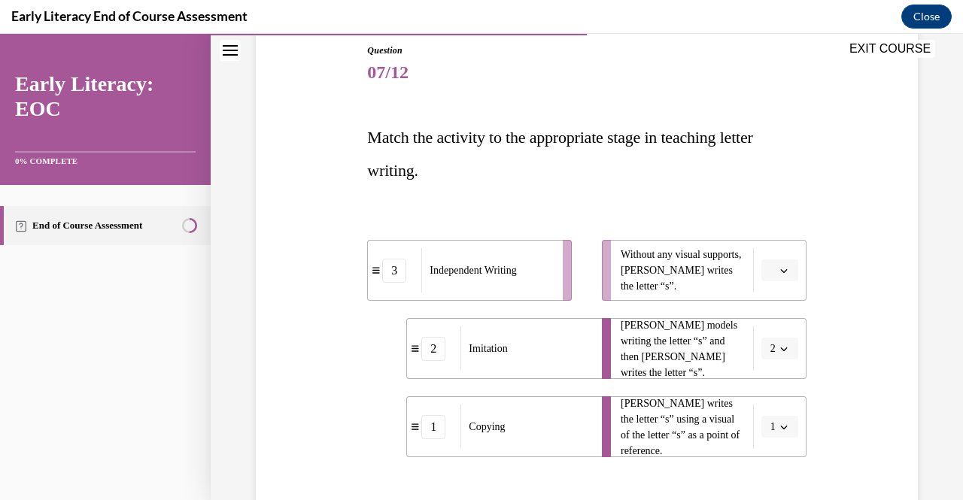
click at [780, 272] on icon "button" at bounding box center [784, 271] width 8 height 8
click at [782, 383] on div "3" at bounding box center [767, 393] width 37 height 30
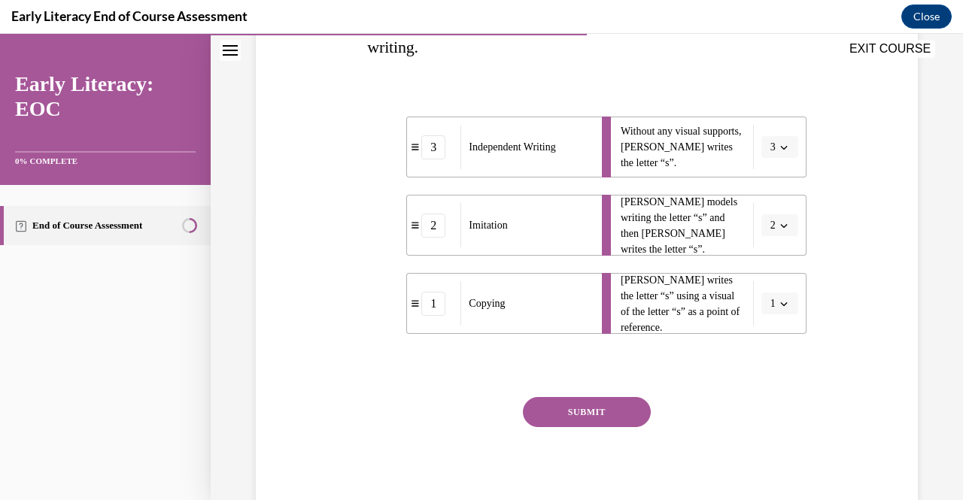
click at [633, 410] on button "SUBMIT" at bounding box center [587, 412] width 128 height 30
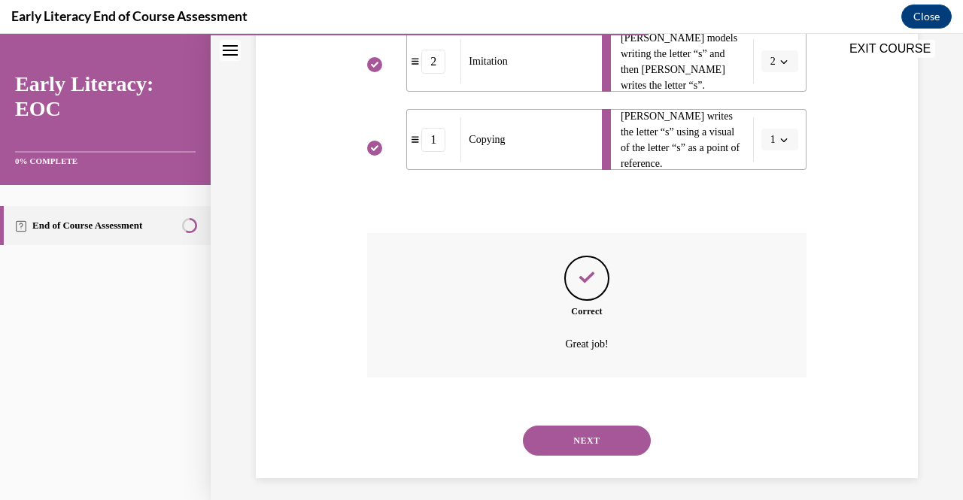
scroll to position [460, 0]
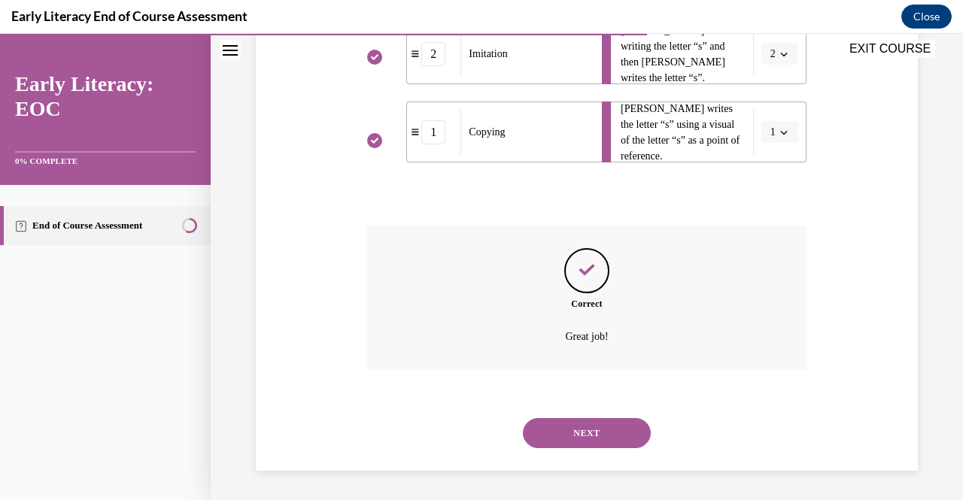
click at [607, 427] on button "NEXT" at bounding box center [587, 433] width 128 height 30
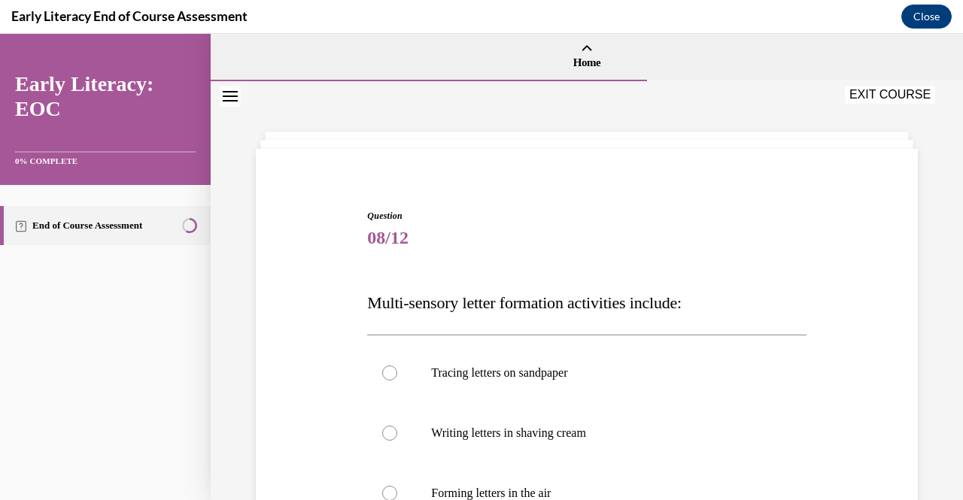
scroll to position [138, 0]
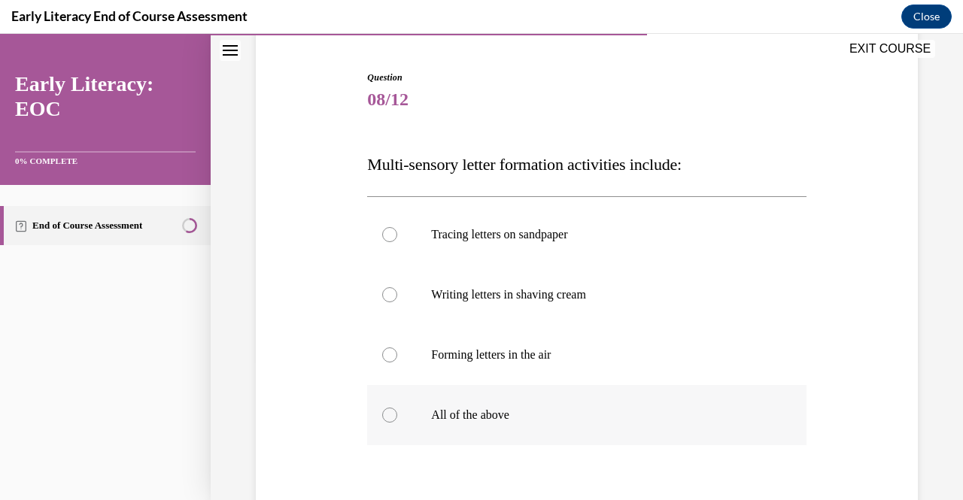
click at [423, 419] on div at bounding box center [586, 415] width 439 height 60
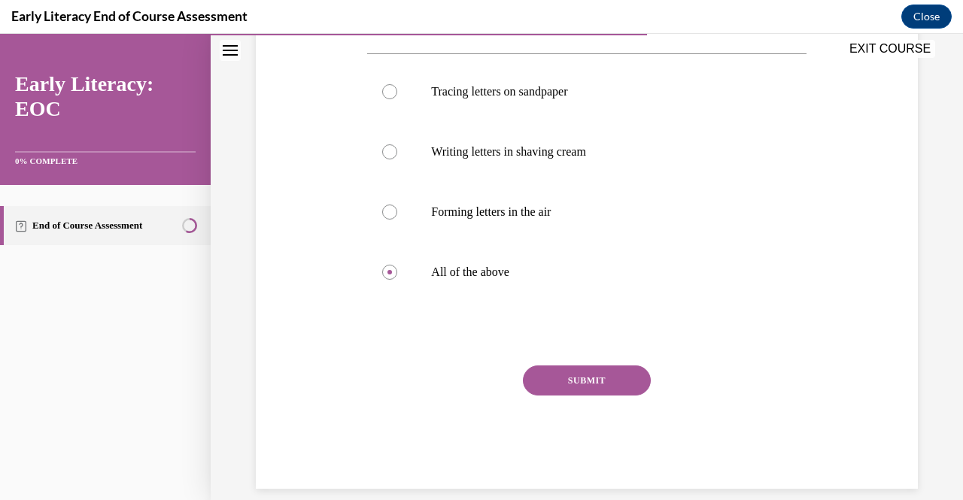
click at [592, 383] on button "SUBMIT" at bounding box center [587, 381] width 128 height 30
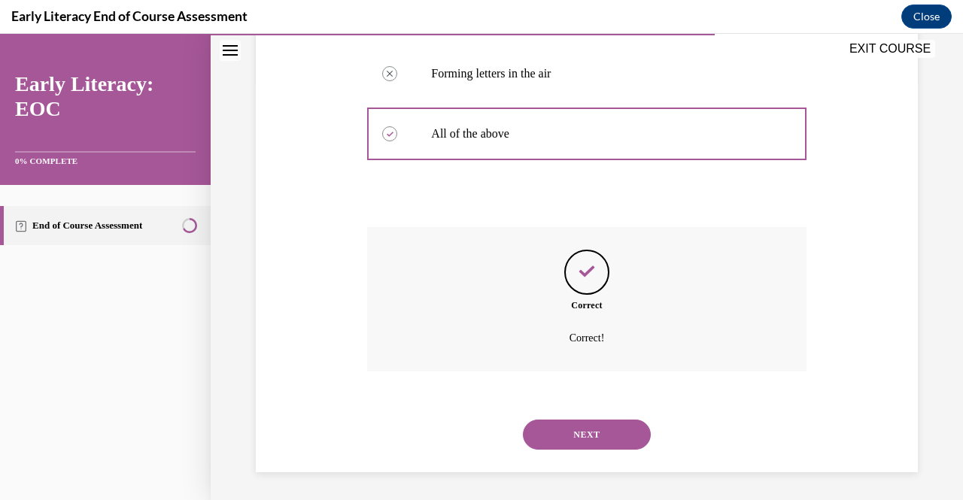
scroll to position [421, 0]
click at [599, 433] on button "NEXT" at bounding box center [587, 433] width 128 height 30
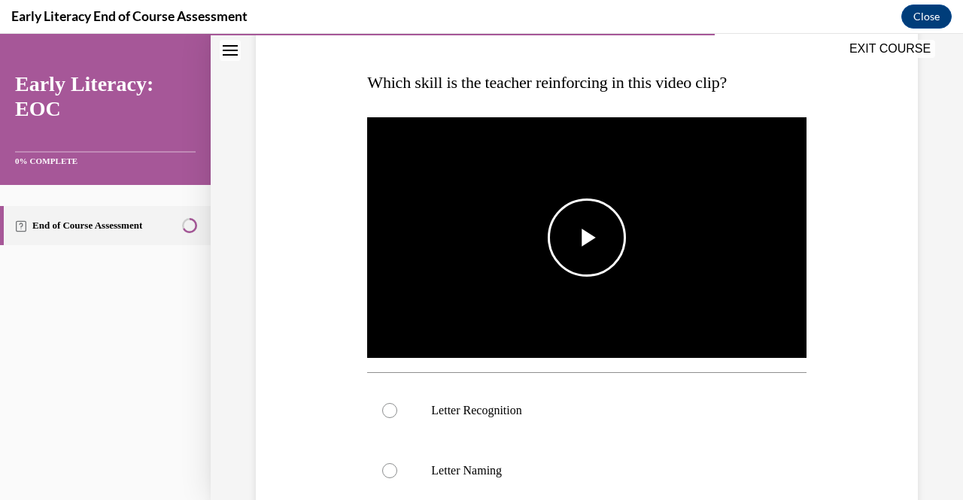
scroll to position [236, 0]
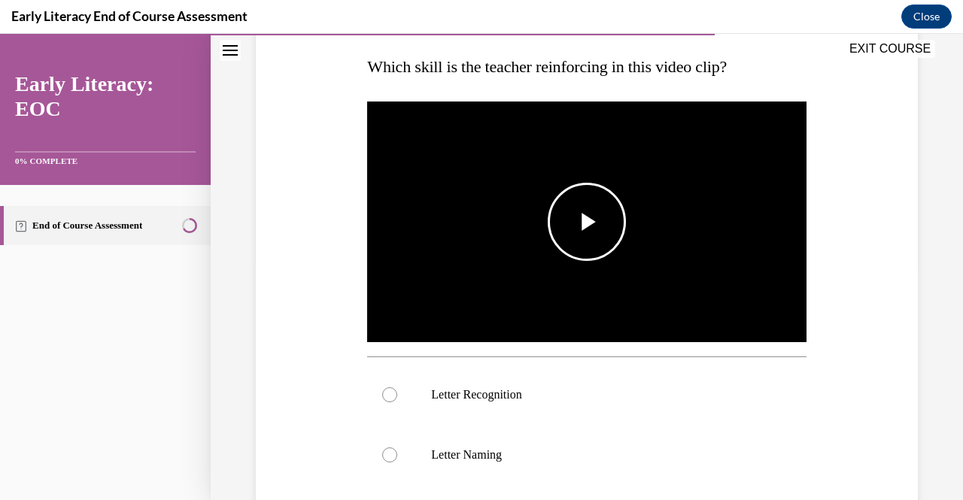
click at [501, 296] on img "Video player" at bounding box center [586, 222] width 439 height 247
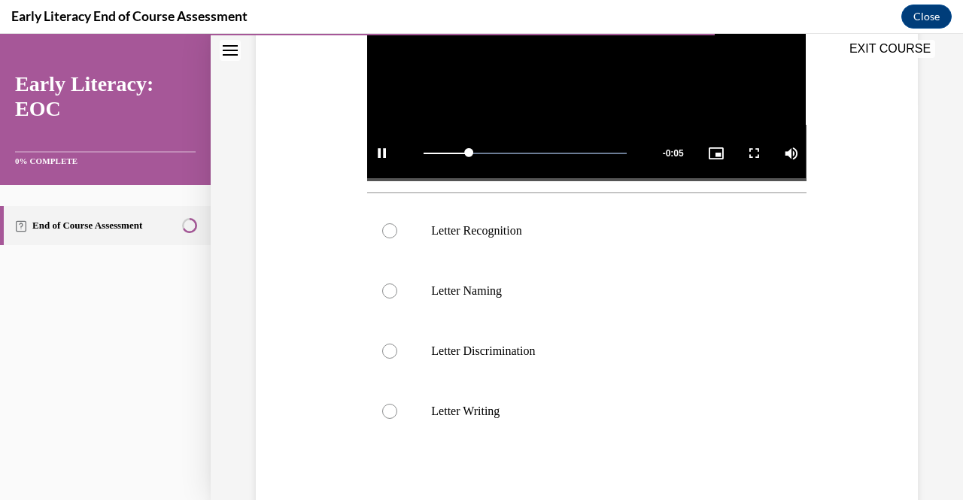
scroll to position [402, 0]
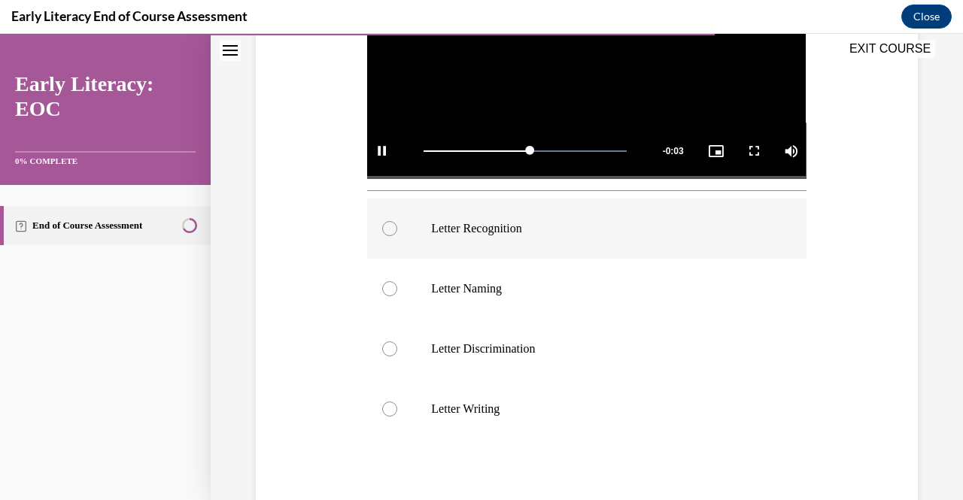
click at [483, 235] on div at bounding box center [586, 229] width 439 height 60
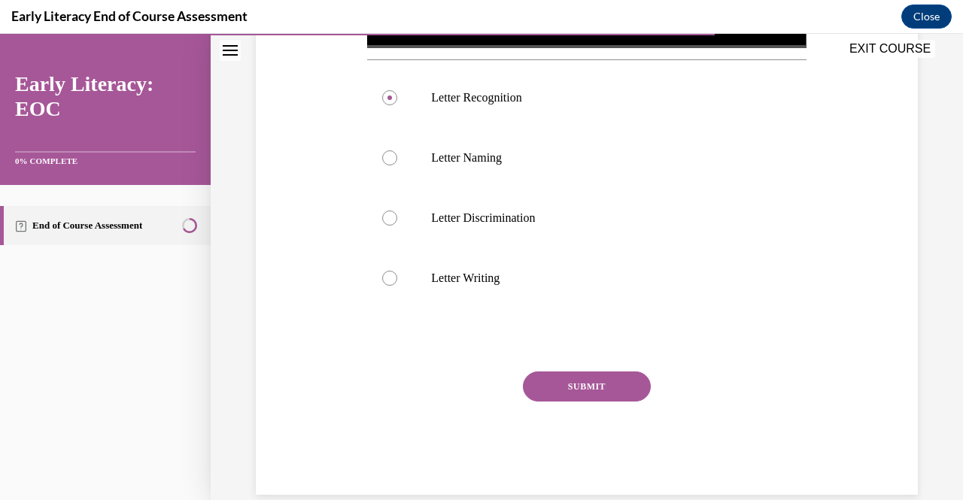
click at [537, 381] on button "SUBMIT" at bounding box center [587, 387] width 128 height 30
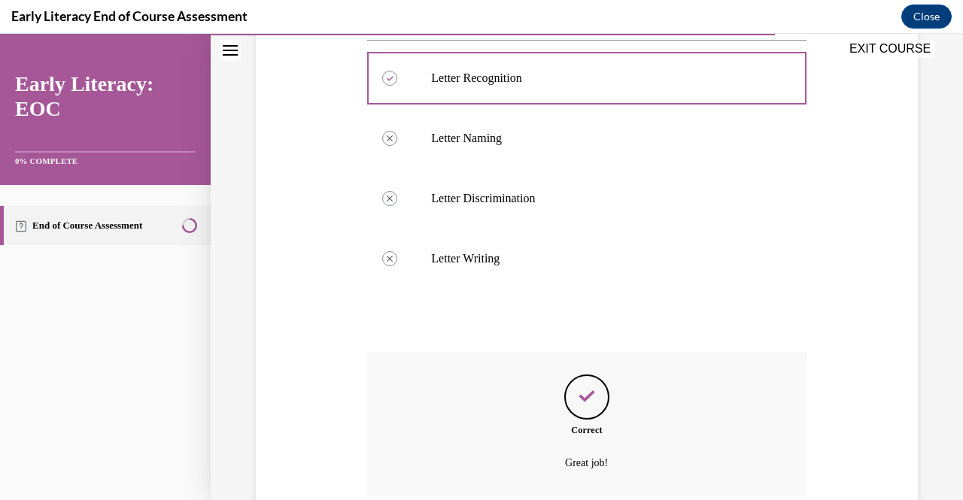
scroll to position [675, 0]
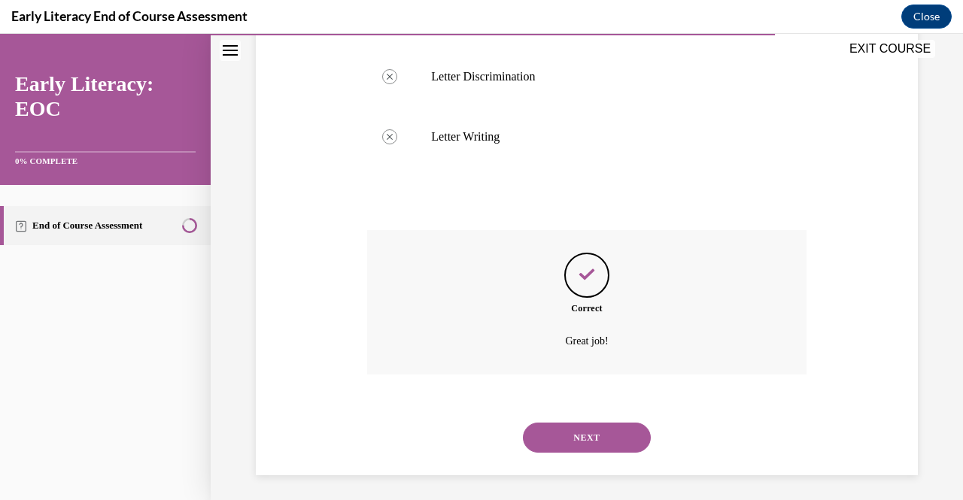
click at [627, 430] on button "NEXT" at bounding box center [587, 438] width 128 height 30
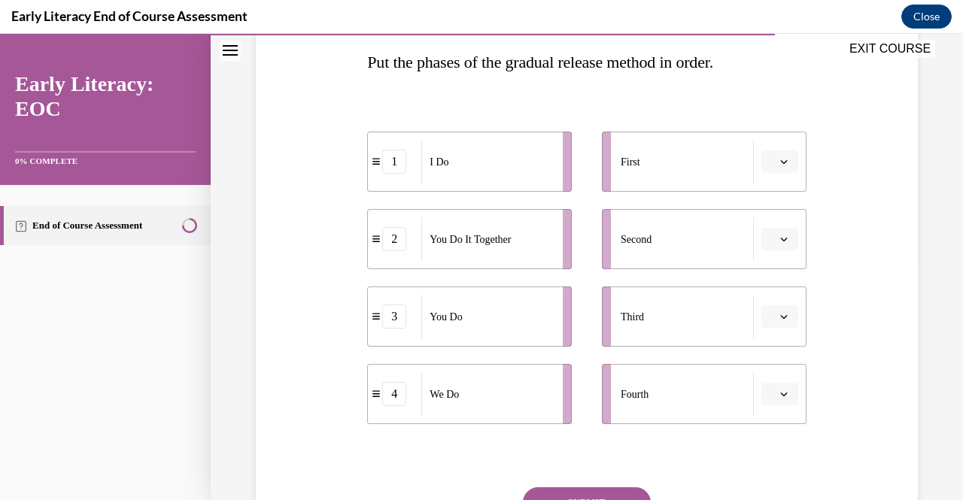
scroll to position [241, 0]
click at [780, 160] on icon "button" at bounding box center [783, 161] width 7 height 4
click at [776, 225] on div "1" at bounding box center [767, 224] width 37 height 30
click at [782, 235] on button "button" at bounding box center [779, 238] width 37 height 23
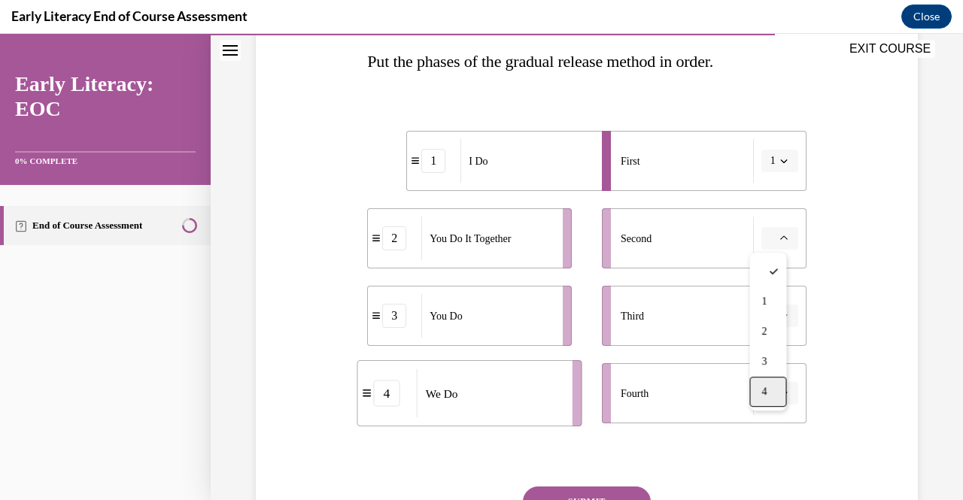
click at [765, 391] on span "4" at bounding box center [763, 392] width 5 height 12
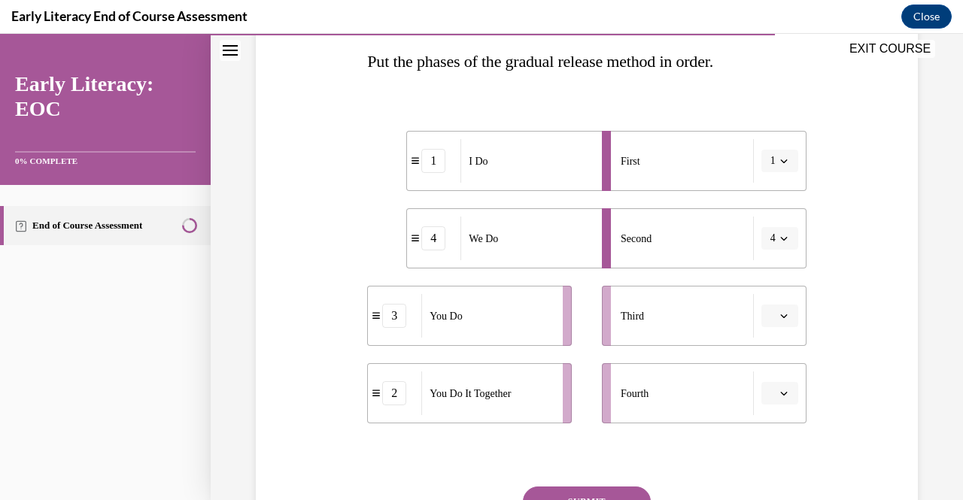
click at [780, 319] on icon "button" at bounding box center [784, 316] width 8 height 8
click at [784, 431] on div "3" at bounding box center [767, 439] width 37 height 30
click at [767, 393] on button "button" at bounding box center [779, 393] width 37 height 23
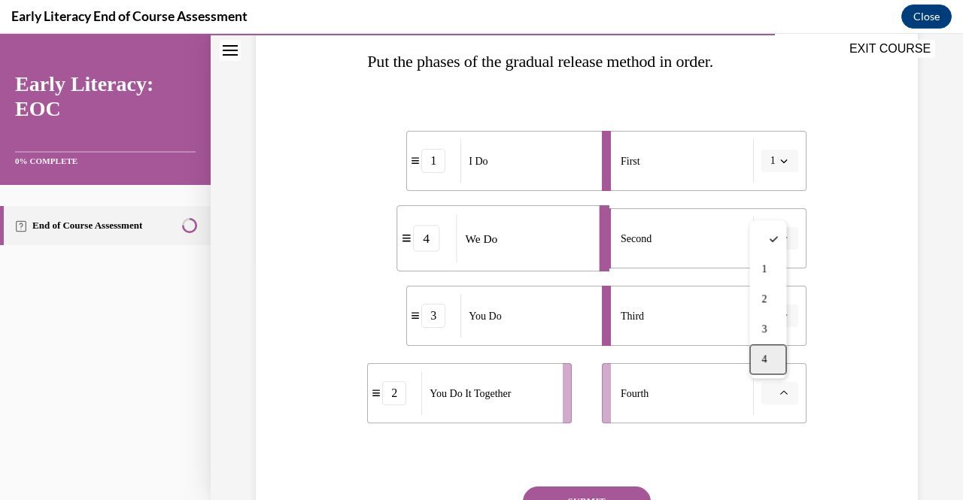
click at [767, 351] on div "4" at bounding box center [767, 360] width 37 height 30
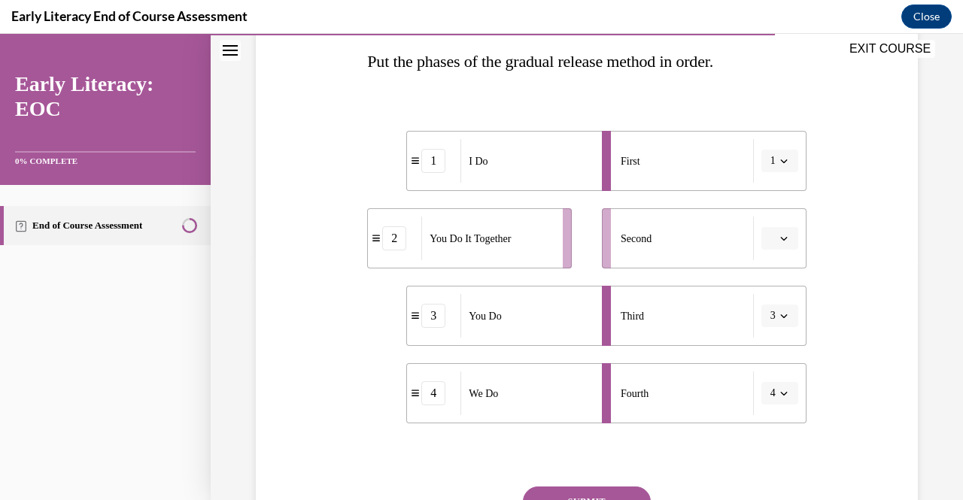
click at [776, 229] on button "button" at bounding box center [779, 238] width 37 height 23
click at [773, 333] on div "2" at bounding box center [767, 332] width 37 height 30
click at [817, 320] on div "Question 10/12 Put the phases of the gradual release method in order. 1 I Do 2 …" at bounding box center [587, 267] width 670 height 688
click at [780, 241] on icon "button" at bounding box center [784, 239] width 8 height 8
click at [762, 326] on span "2" at bounding box center [760, 332] width 5 height 12
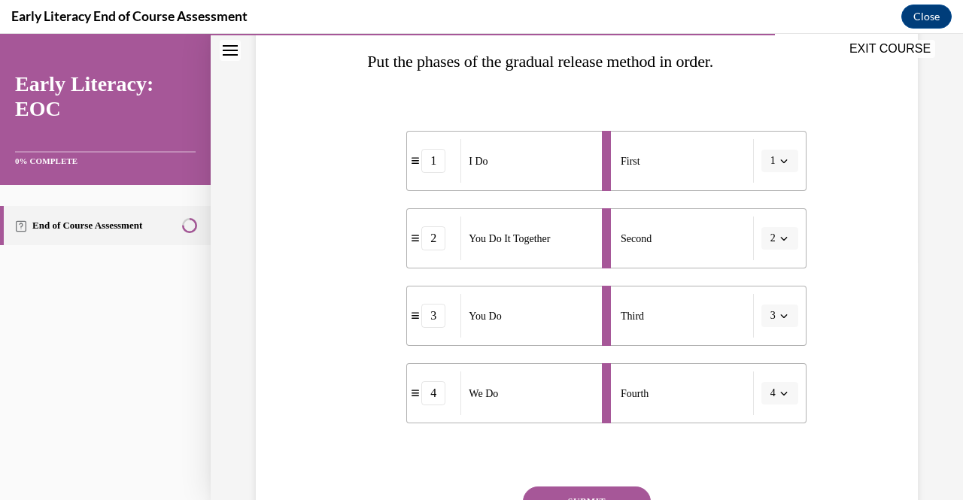
click at [780, 240] on icon "button" at bounding box center [784, 239] width 8 height 8
click at [776, 384] on div "4" at bounding box center [764, 392] width 37 height 30
click at [772, 380] on li "Fourth" at bounding box center [704, 393] width 205 height 60
click at [779, 397] on span "button" at bounding box center [784, 393] width 11 height 11
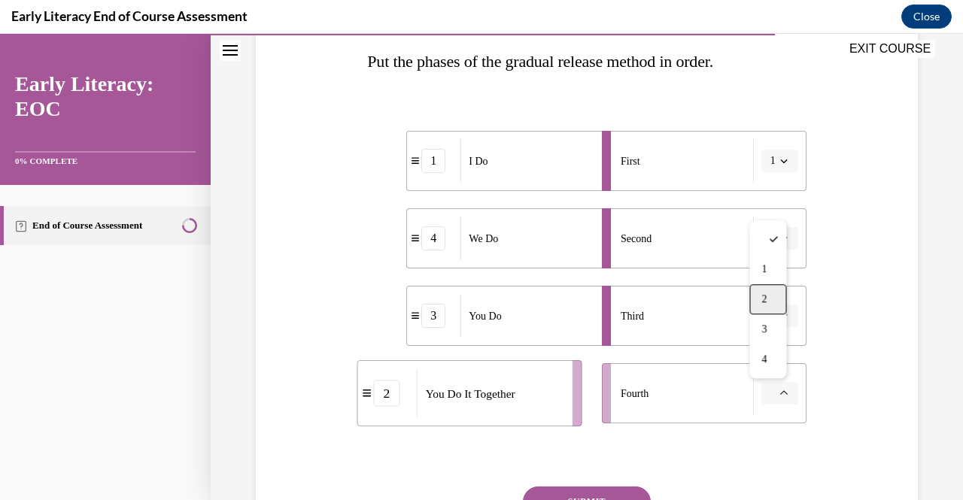
click at [773, 287] on div "2" at bounding box center [767, 299] width 37 height 30
click at [841, 339] on div "Question 10/12 Put the phases of the gradual release method in order. 1 I Do 4 …" at bounding box center [587, 267] width 670 height 688
click at [780, 316] on icon "button" at bounding box center [784, 316] width 8 height 8
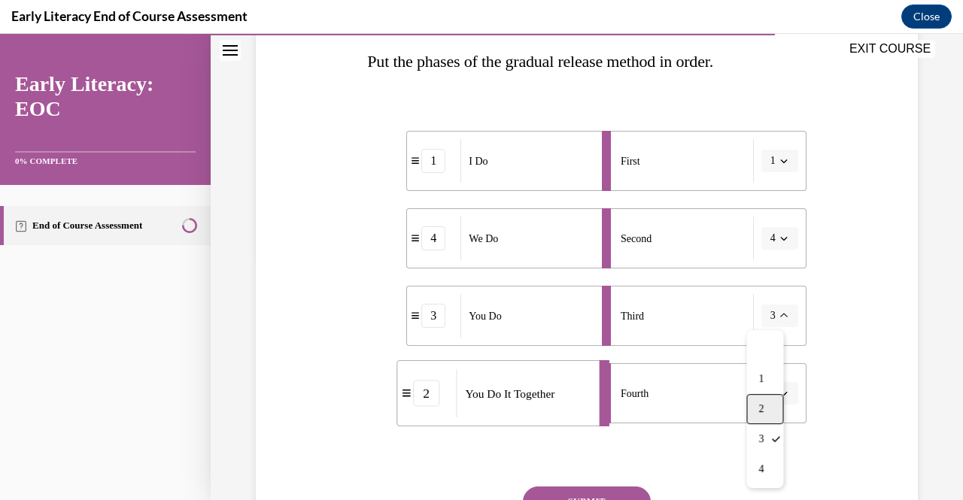
click at [764, 410] on div "2" at bounding box center [764, 409] width 37 height 30
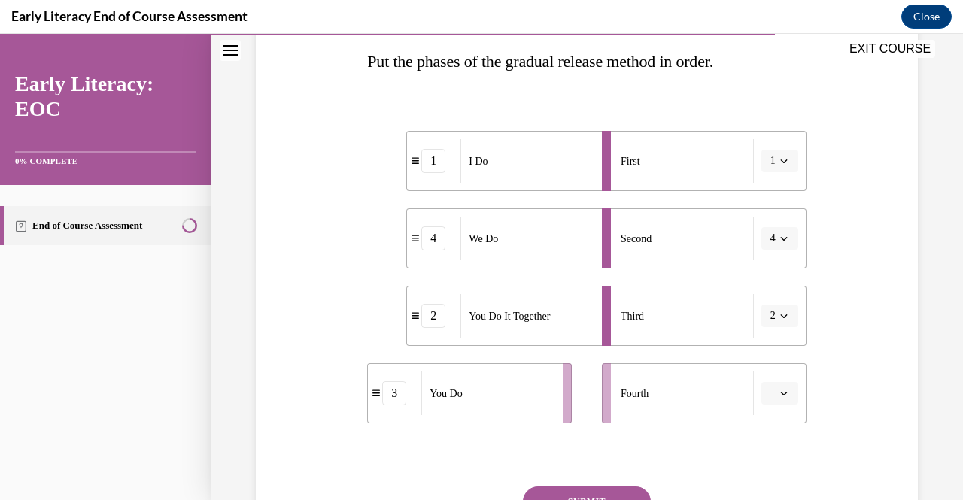
click at [779, 392] on span "button" at bounding box center [784, 393] width 11 height 11
click at [770, 328] on div "3" at bounding box center [767, 329] width 37 height 30
click at [818, 356] on div "Question 10/12 Put the phases of the gradual release method in order. 1 I Do 4 …" at bounding box center [587, 267] width 670 height 688
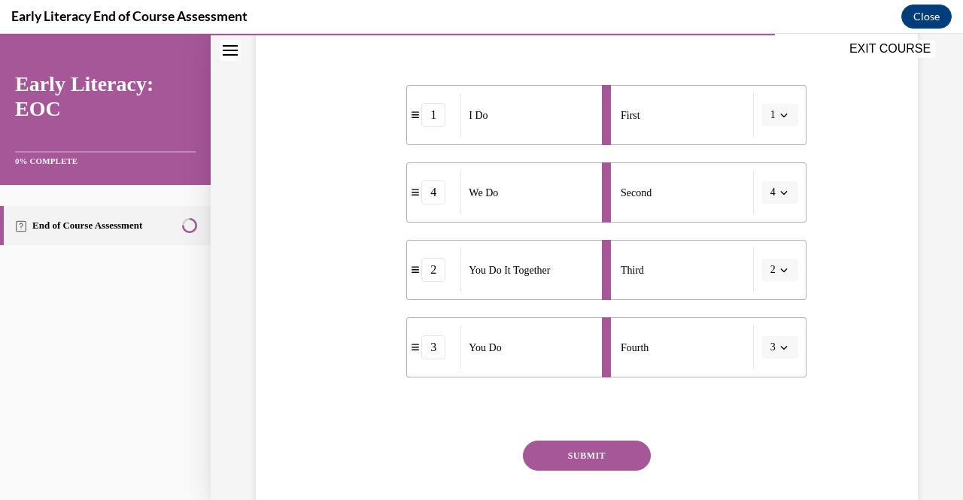
scroll to position [290, 0]
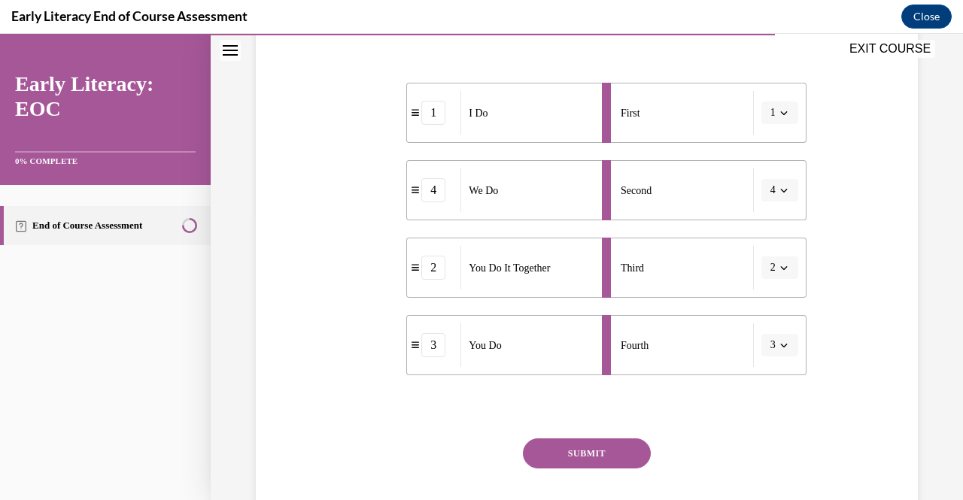
click at [613, 452] on button "SUBMIT" at bounding box center [587, 454] width 128 height 30
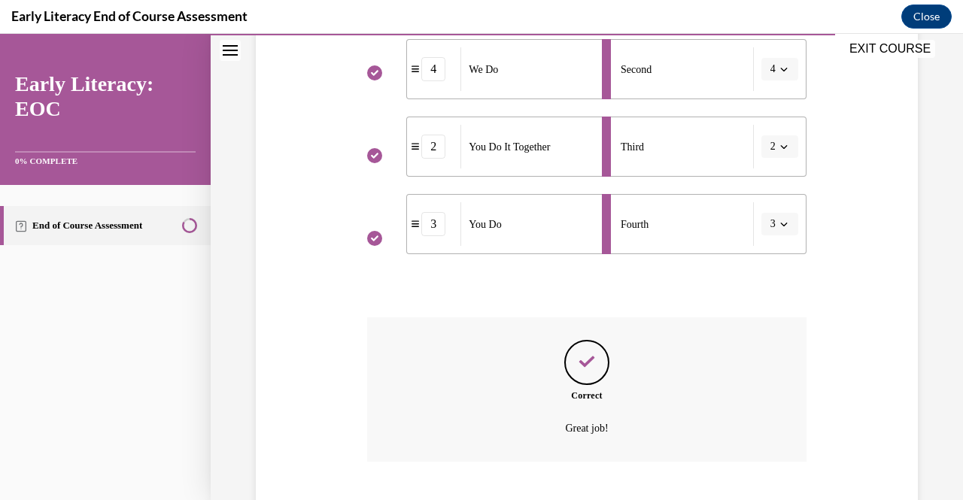
scroll to position [503, 0]
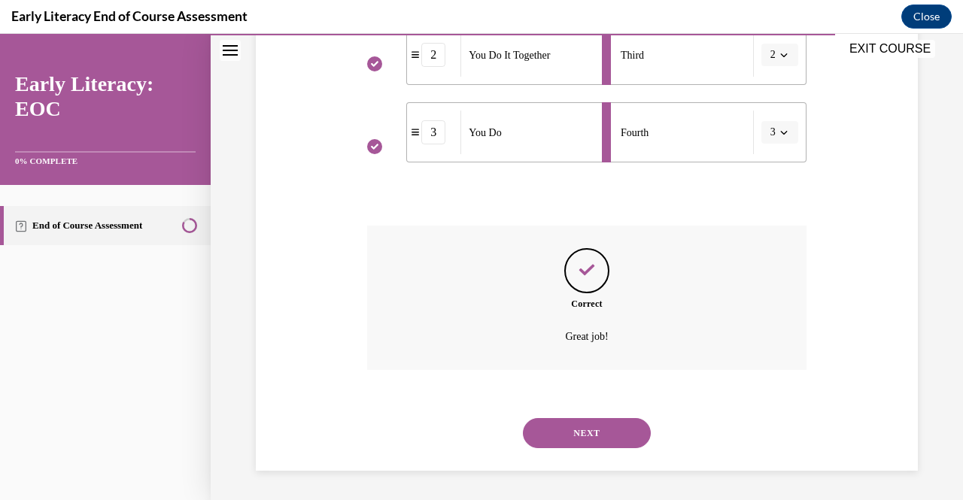
click at [602, 430] on button "NEXT" at bounding box center [587, 433] width 128 height 30
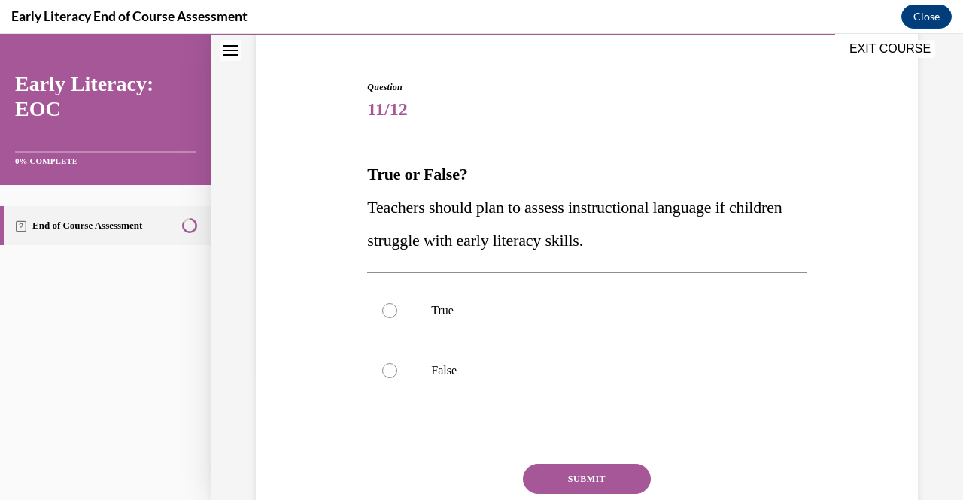
scroll to position [150, 0]
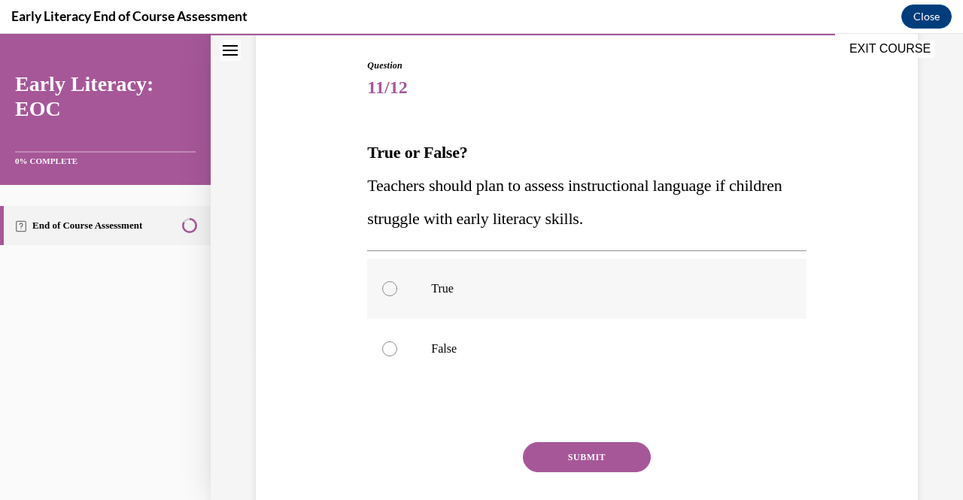
click at [388, 288] on div at bounding box center [389, 288] width 15 height 15
click at [579, 455] on button "SUBMIT" at bounding box center [587, 457] width 128 height 30
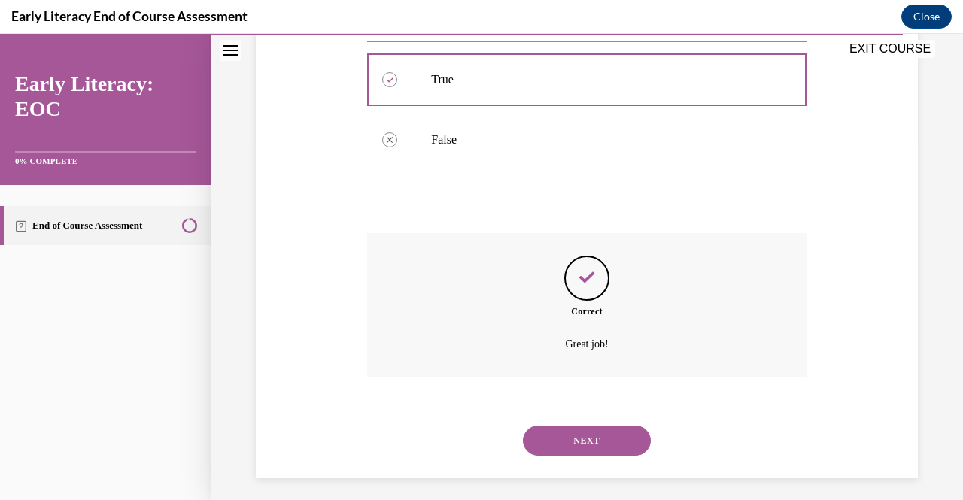
scroll to position [367, 0]
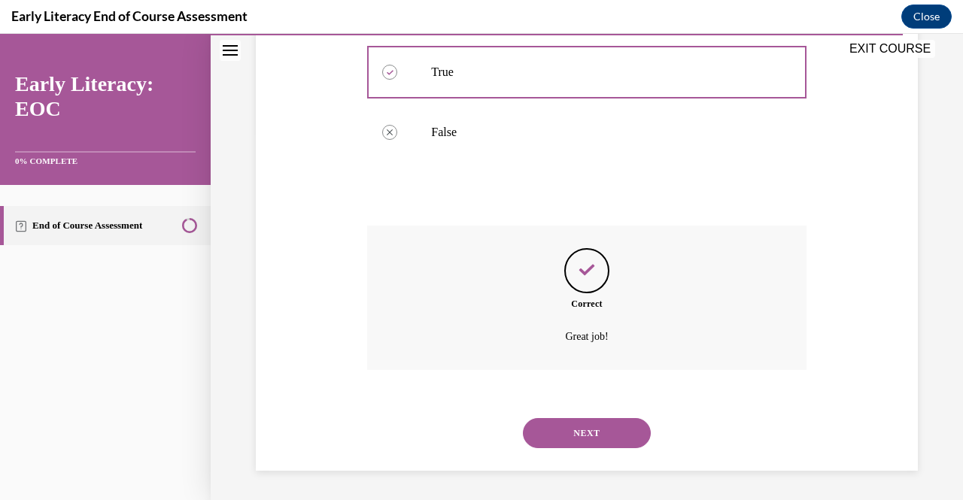
click at [584, 419] on button "NEXT" at bounding box center [587, 433] width 128 height 30
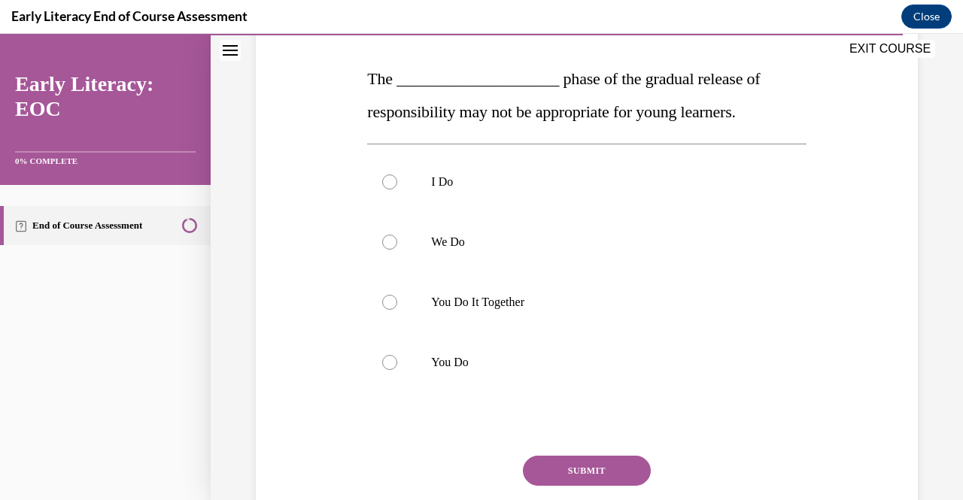
scroll to position [197, 0]
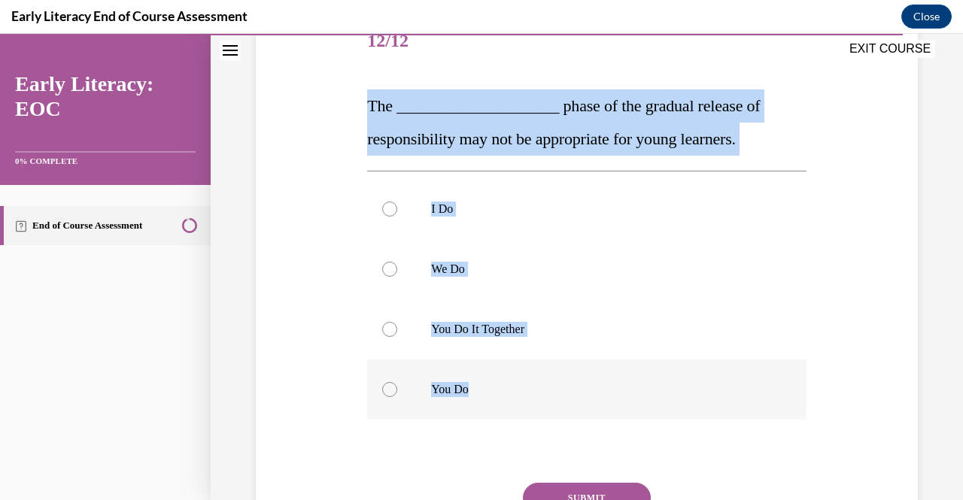
drag, startPoint x: 360, startPoint y: 96, endPoint x: 572, endPoint y: 395, distance: 365.9
click at [572, 395] on div "Question 12/12 The ____________________ phase of the gradual release of respons…" at bounding box center [587, 286] width 670 height 639
copy div "The ____________________ phase of the gradual release of responsibility may not…"
click at [283, 288] on div "Question 12/12 The ____________________ phase of the gradual release of respons…" at bounding box center [587, 286] width 670 height 639
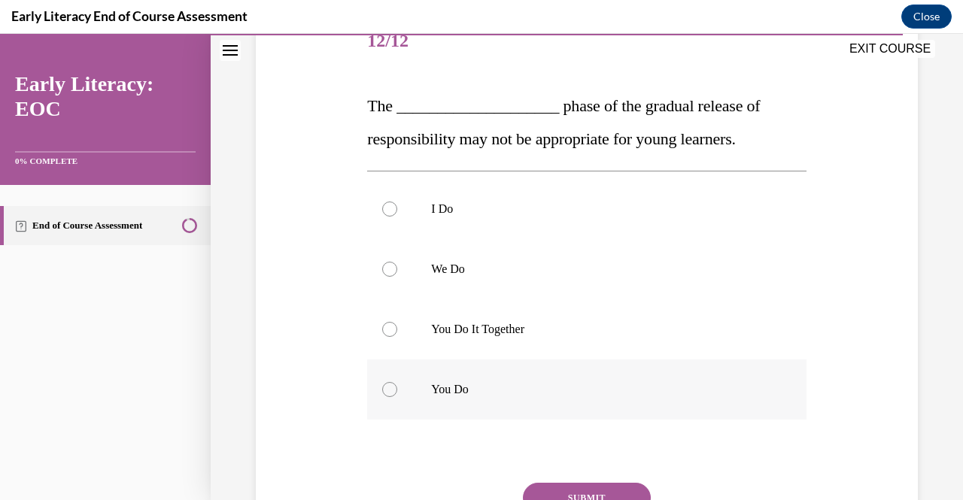
click at [405, 388] on div at bounding box center [586, 390] width 439 height 60
click at [579, 485] on button "SUBMIT" at bounding box center [587, 498] width 128 height 30
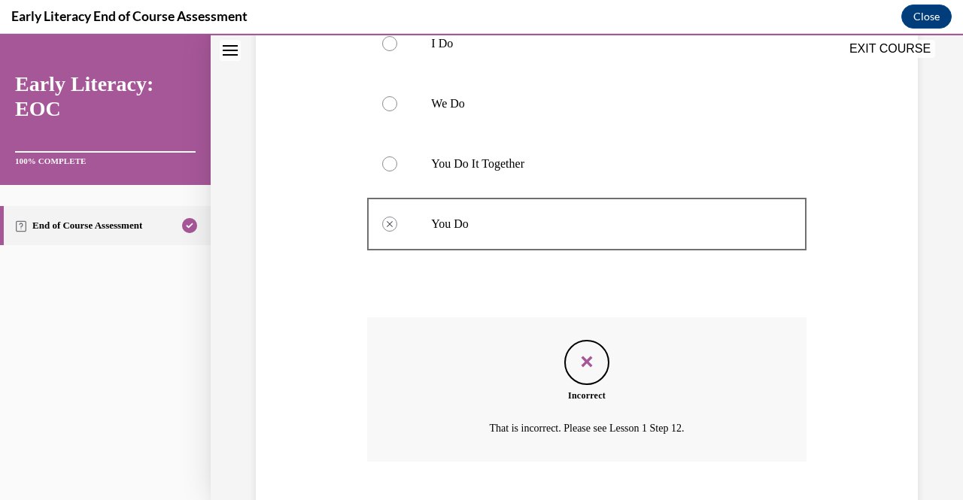
scroll to position [454, 0]
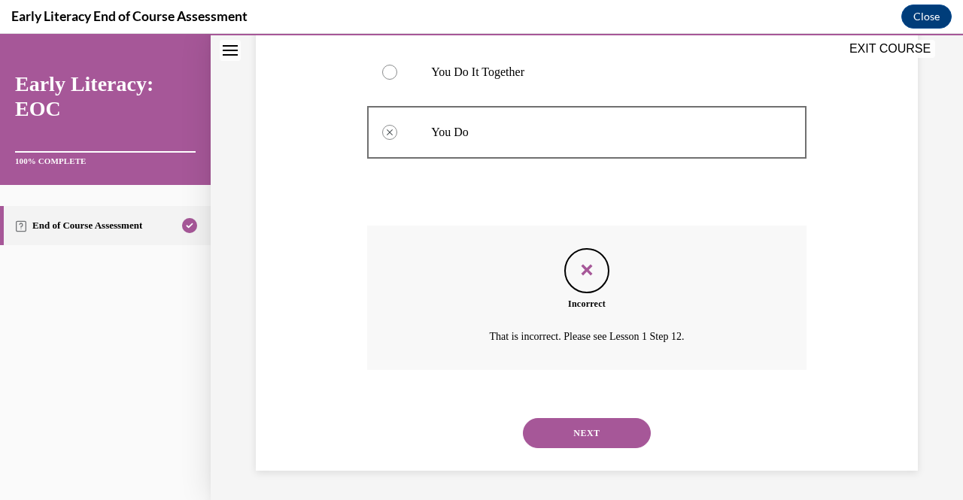
click at [576, 429] on button "NEXT" at bounding box center [587, 433] width 128 height 30
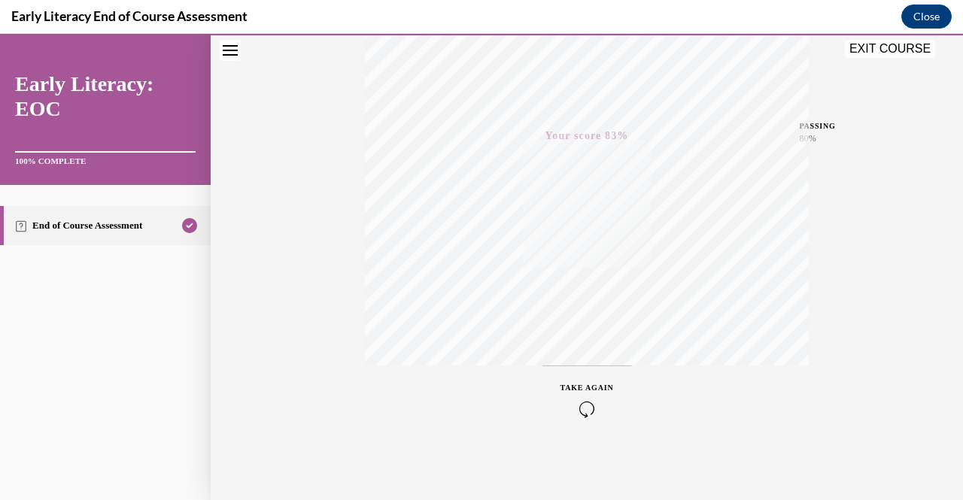
scroll to position [303, 0]
click at [867, 46] on button "EXIT COURSE" at bounding box center [890, 49] width 90 height 18
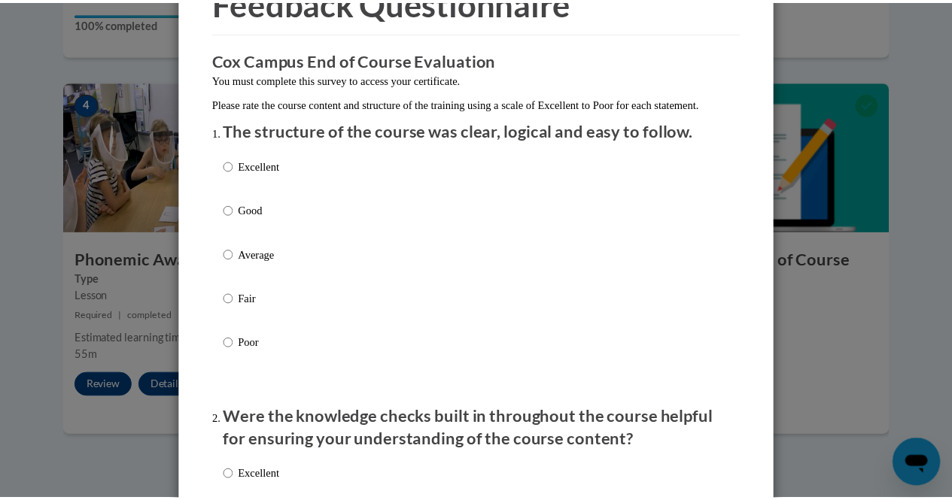
scroll to position [0, 0]
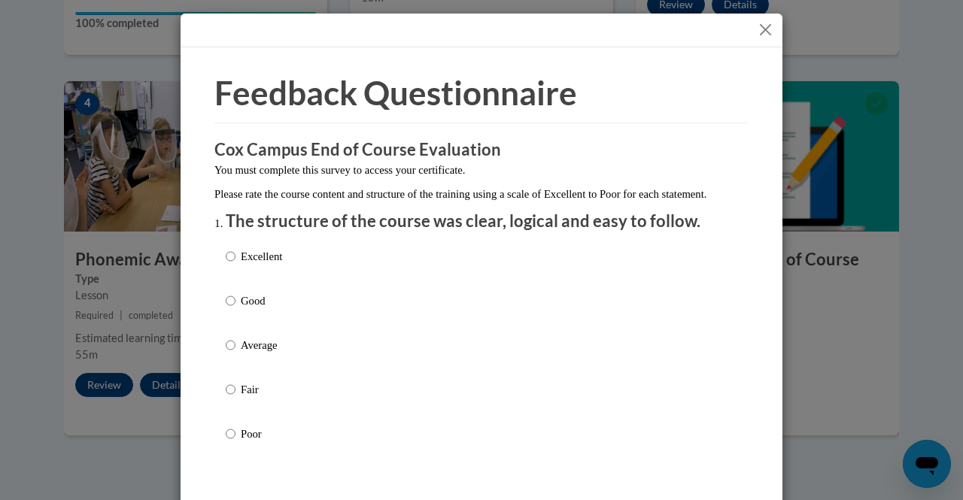
click at [760, 27] on button "Close" at bounding box center [765, 29] width 19 height 19
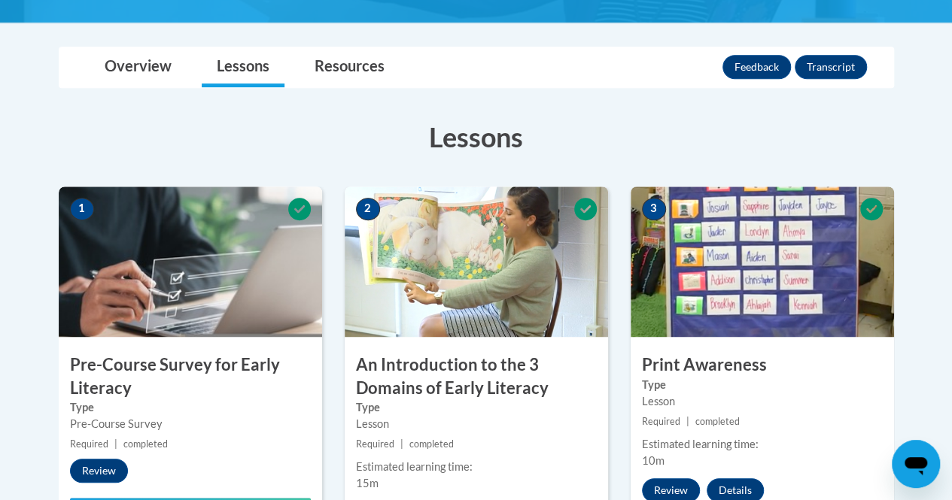
scroll to position [318, 0]
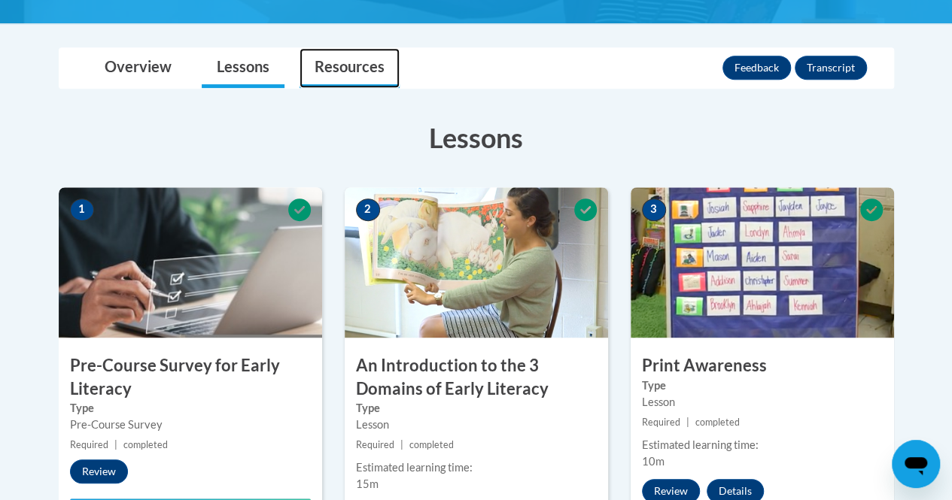
click at [330, 61] on link "Resources" at bounding box center [349, 68] width 100 height 40
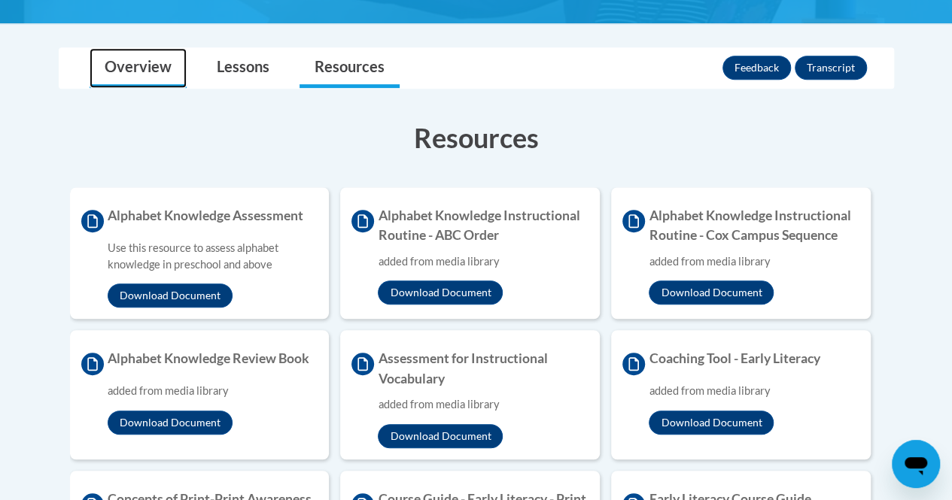
click at [162, 52] on link "Overview" at bounding box center [138, 68] width 97 height 40
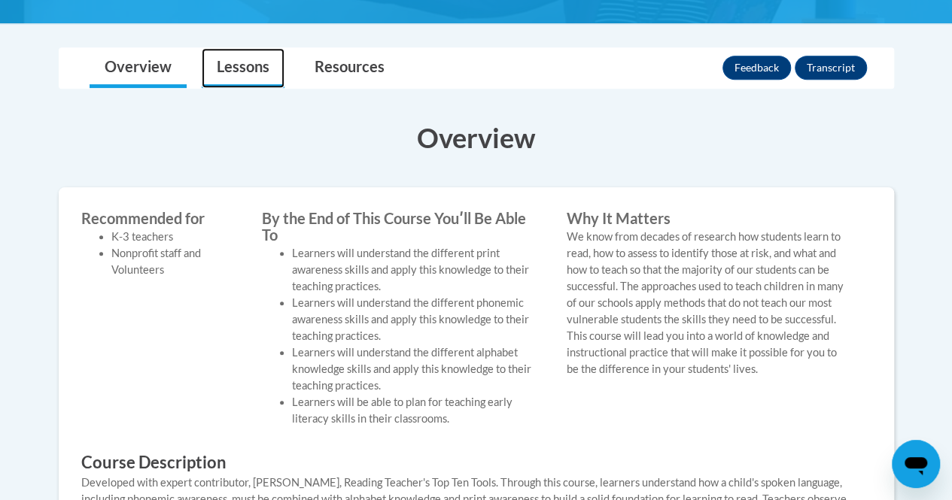
click at [275, 65] on link "Lessons" at bounding box center [243, 68] width 83 height 40
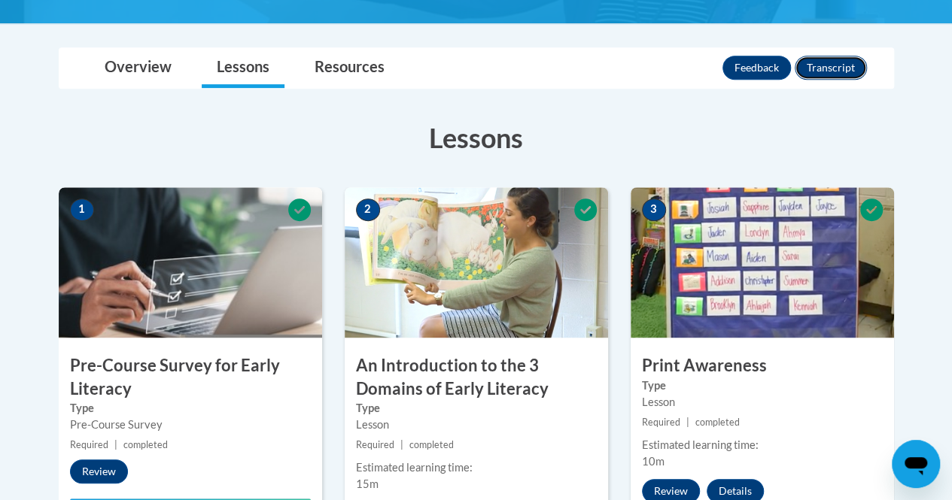
click at [818, 66] on button "Transcript" at bounding box center [830, 68] width 72 height 24
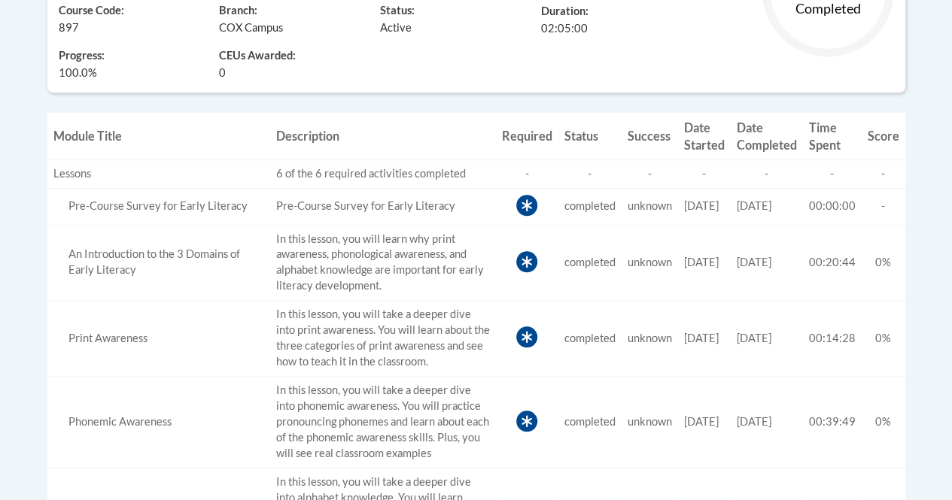
scroll to position [257, 0]
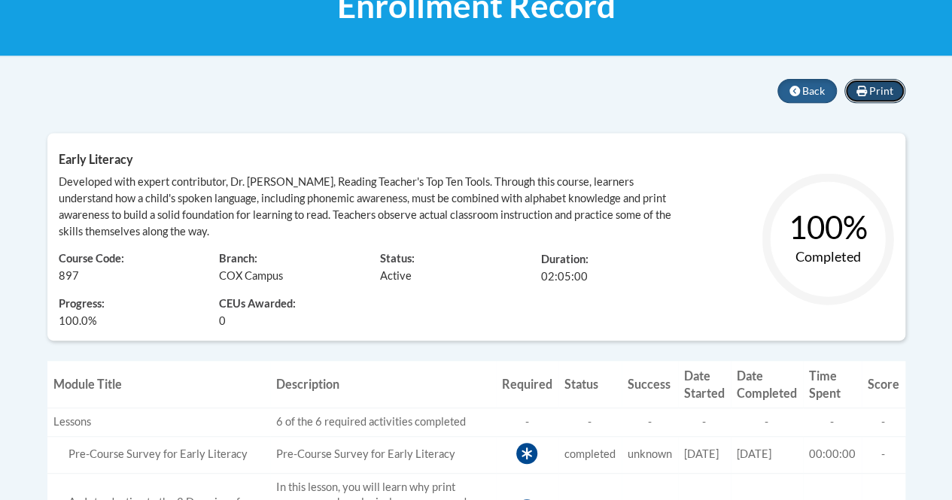
click at [888, 82] on button "Print" at bounding box center [874, 91] width 61 height 24
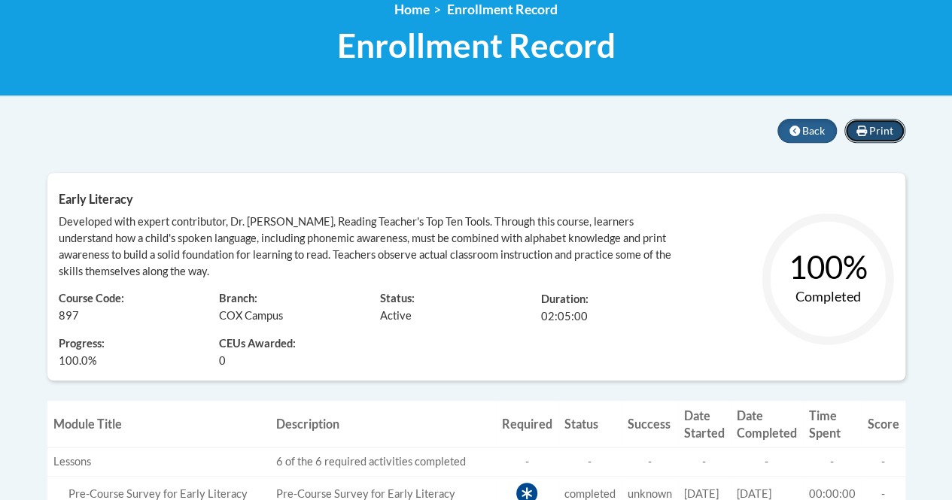
scroll to position [56, 0]
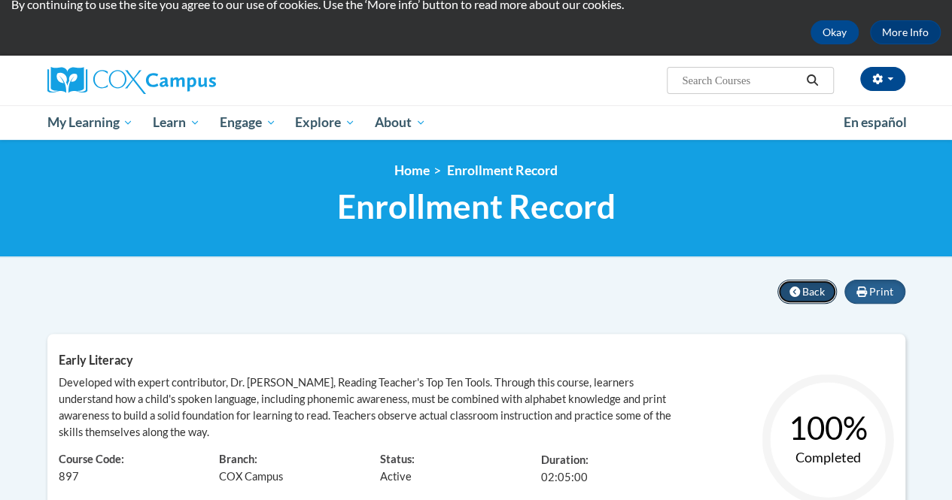
click at [815, 290] on span "Back" at bounding box center [813, 291] width 23 height 13
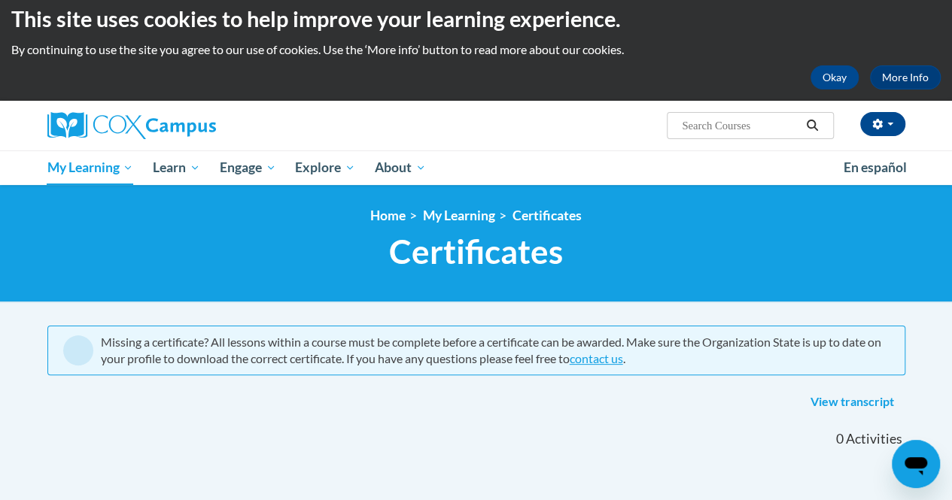
scroll to position [8, 0]
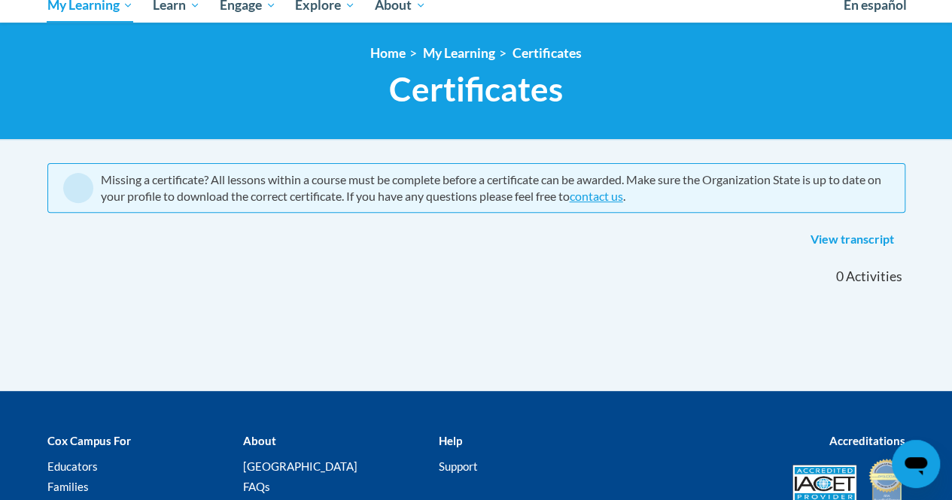
scroll to position [212, 0]
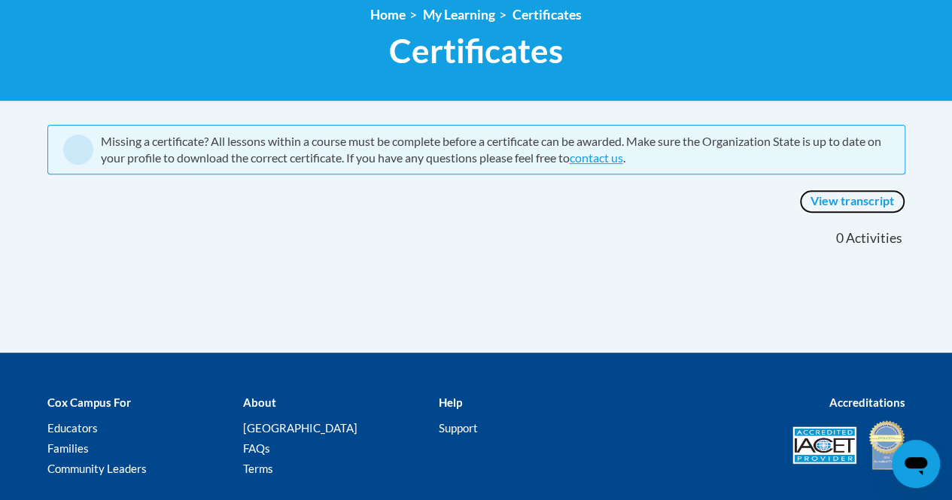
click at [829, 199] on link "View transcript" at bounding box center [852, 202] width 106 height 24
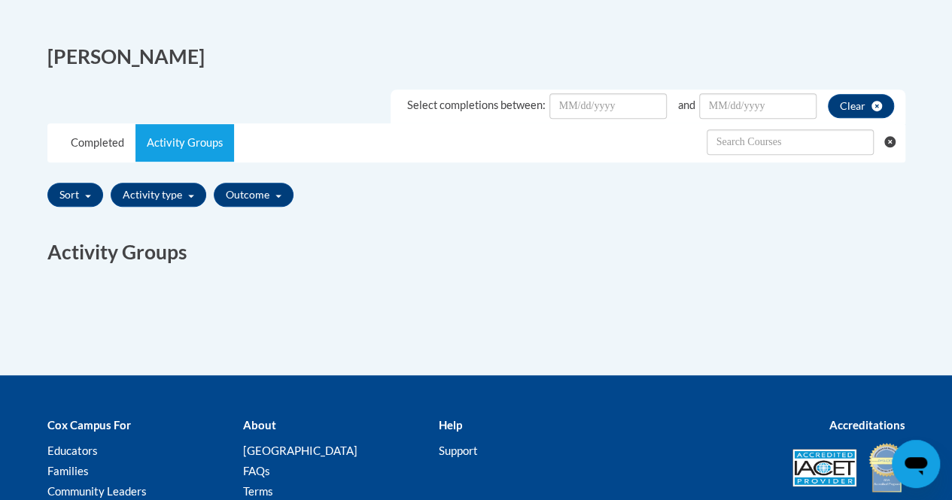
scroll to position [375, 0]
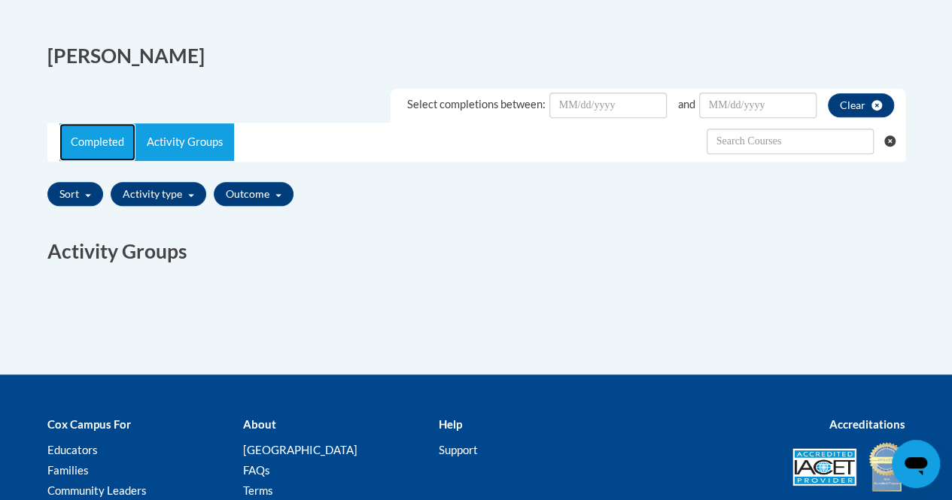
click at [111, 144] on link "Completed" at bounding box center [97, 142] width 76 height 38
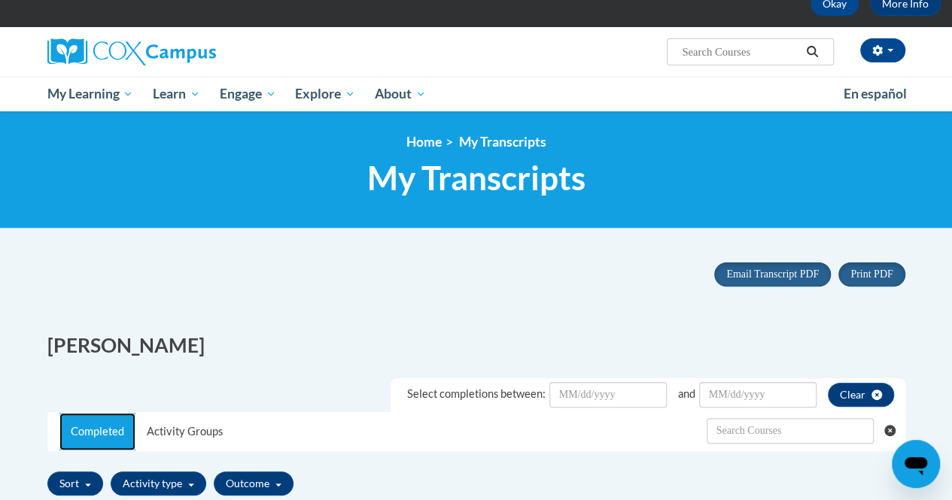
scroll to position [0, 0]
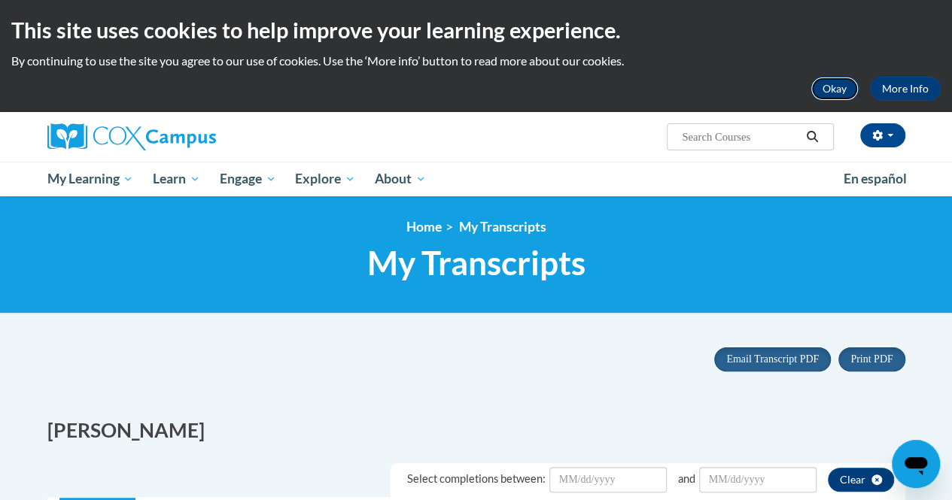
click at [853, 87] on button "Okay" at bounding box center [834, 89] width 48 height 24
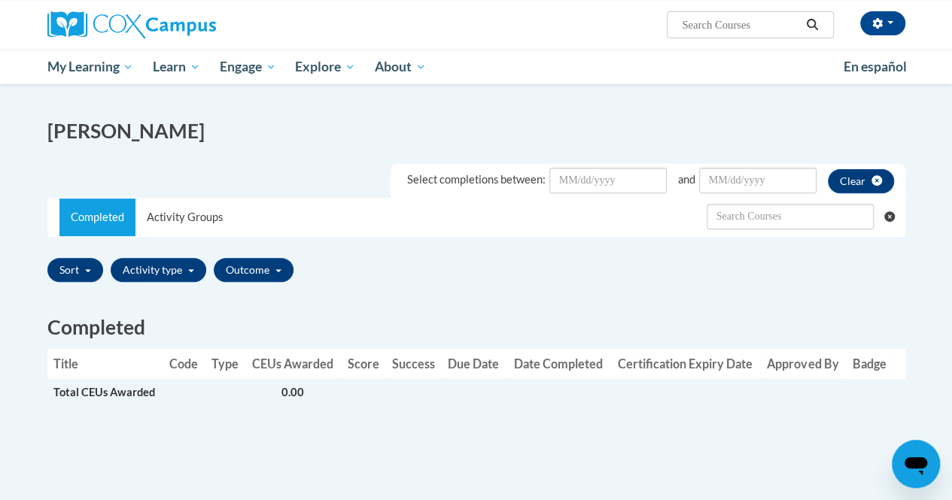
scroll to position [187, 0]
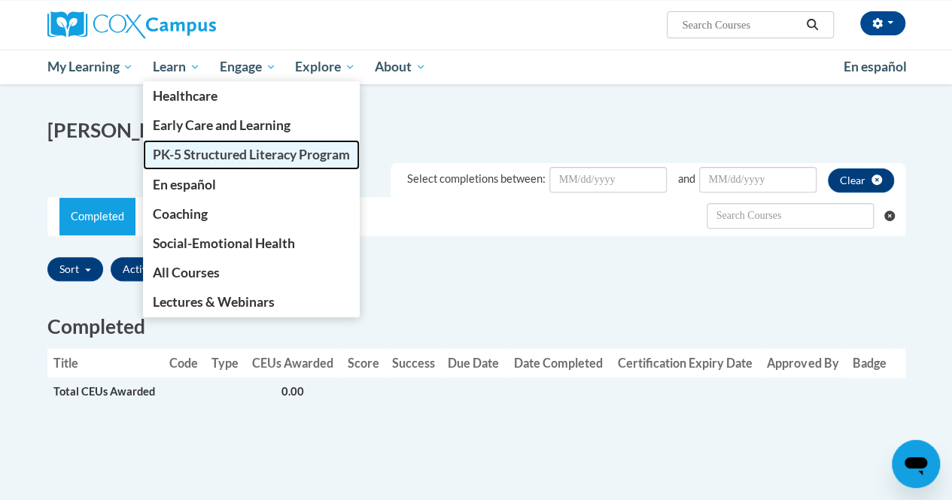
click at [202, 159] on span "PK-5 Structured Literacy Program" at bounding box center [251, 155] width 197 height 16
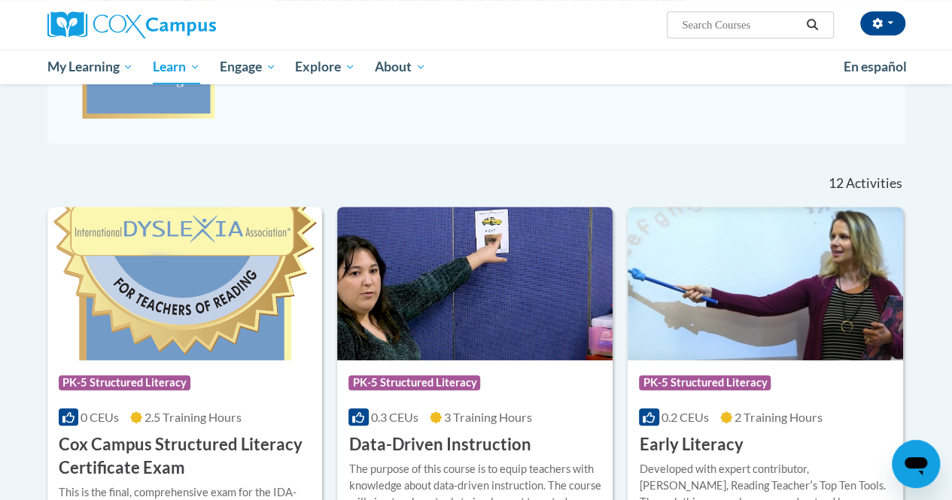
scroll to position [506, 0]
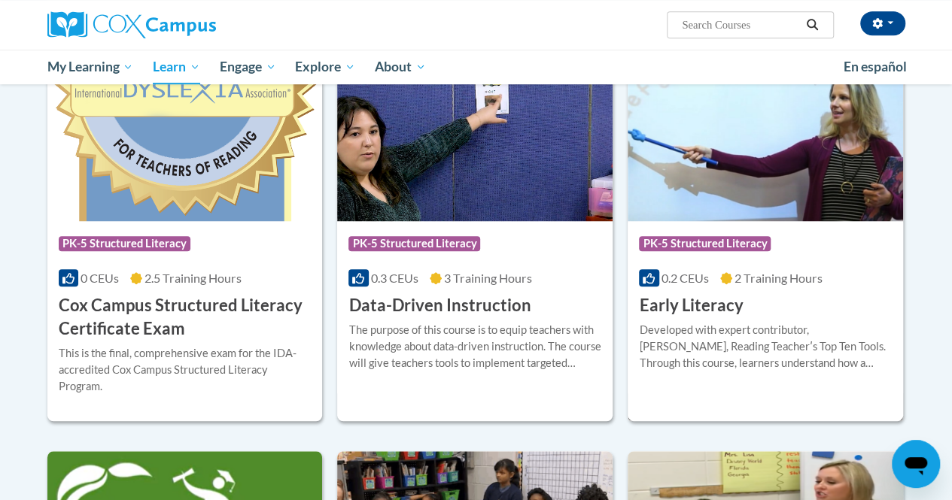
click at [682, 322] on div "Developed with expert contributor, [PERSON_NAME], Reading Teacherʹs Top Ten Too…" at bounding box center [765, 347] width 253 height 50
